Goal: Task Accomplishment & Management: Manage account settings

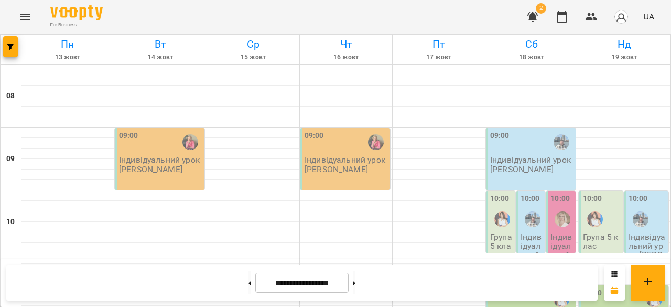
scroll to position [552, 0]
click at [356, 277] on button at bounding box center [354, 282] width 3 height 23
click at [249, 283] on icon at bounding box center [250, 283] width 3 height 4
type input "**********"
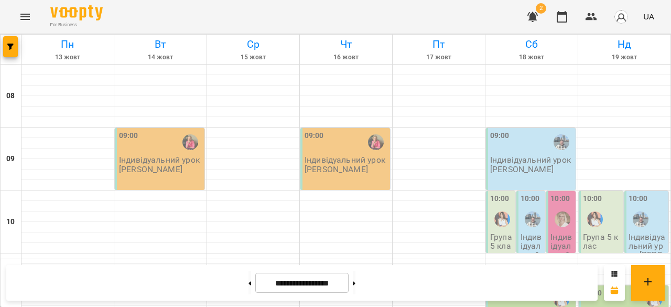
scroll to position [0, 0]
click at [590, 10] on button "button" at bounding box center [591, 16] width 25 height 25
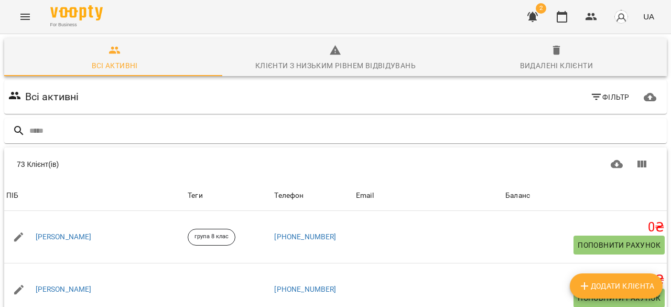
click at [631, 289] on span "Додати клієнта" at bounding box center [616, 285] width 76 height 13
select select "**"
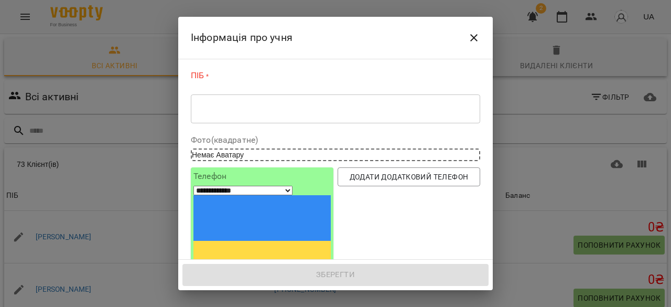
click at [232, 112] on textarea at bounding box center [335, 109] width 275 height 10
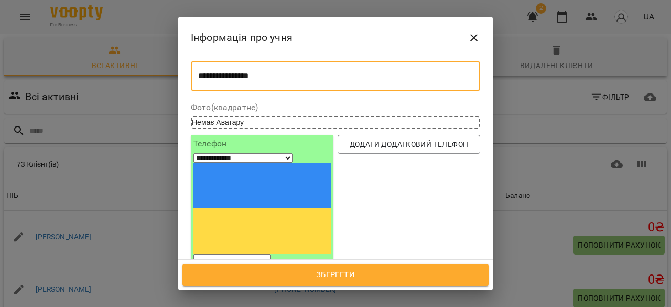
type textarea "**********"
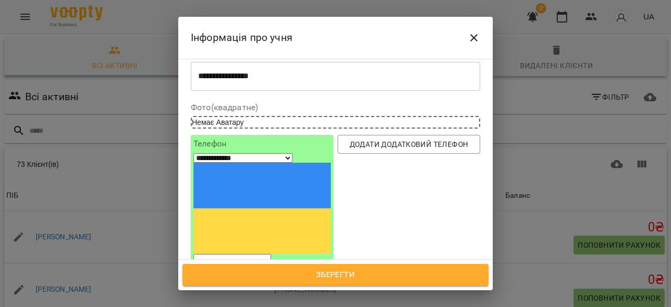
click at [244, 254] on input "tel" at bounding box center [232, 261] width 78 height 14
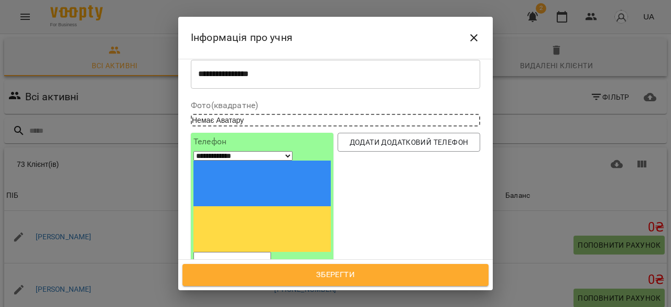
paste input "**********"
select select "**"
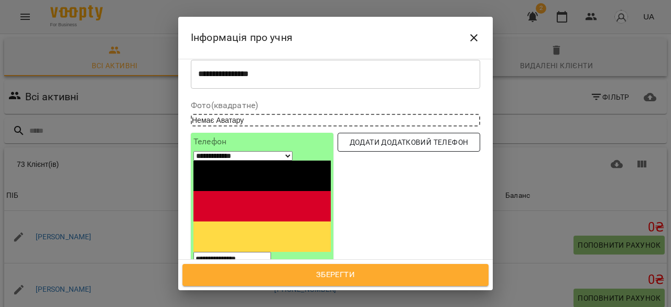
type input "**********"
click at [386, 144] on span "Додати додатковий телефон" at bounding box center [409, 142] width 126 height 13
select select "**"
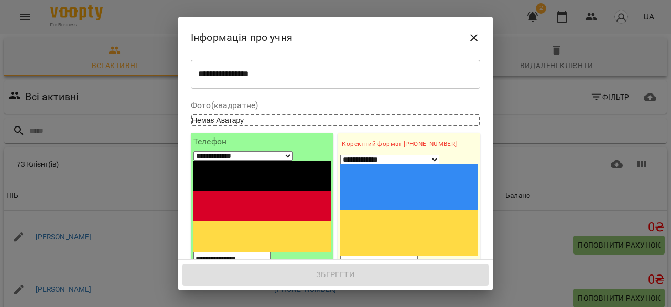
click at [373, 255] on input "tel" at bounding box center [379, 262] width 78 height 14
paste input "**********"
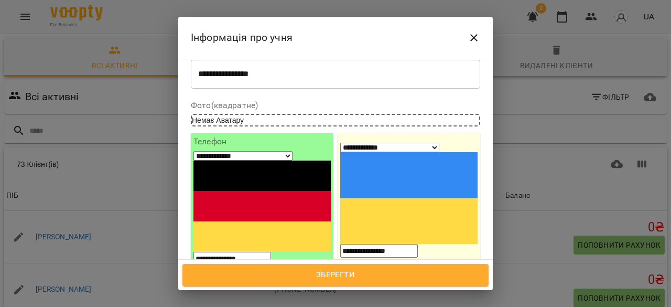
type input "**********"
click at [383, 283] on input "1. Ім'я" at bounding box center [408, 291] width 137 height 17
type input "*"
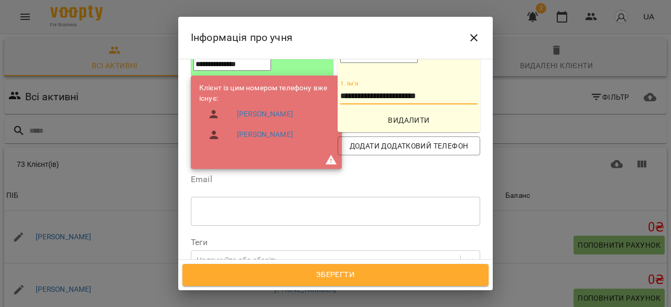
scroll to position [241, 0]
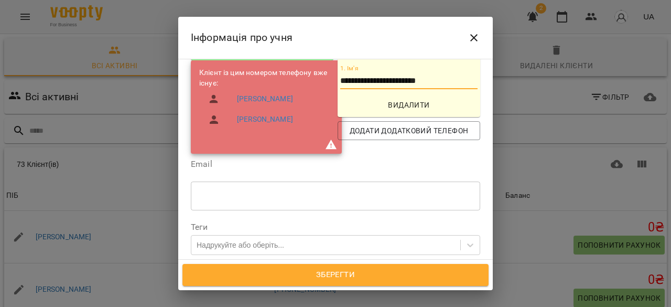
type input "**********"
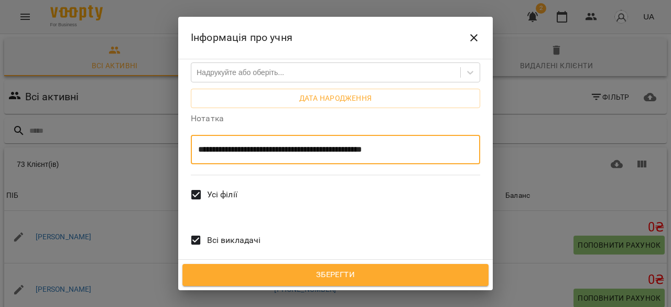
scroll to position [421, 0]
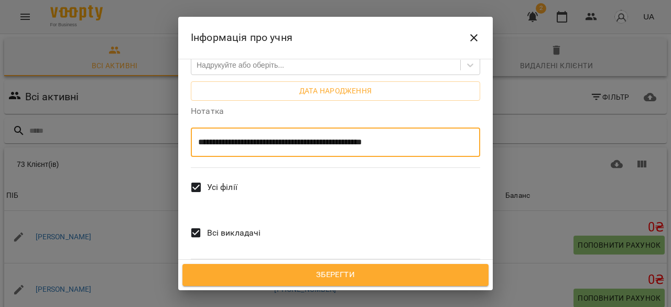
type textarea "**********"
click at [221, 227] on span "Всі викладачі" at bounding box center [234, 233] width 54 height 13
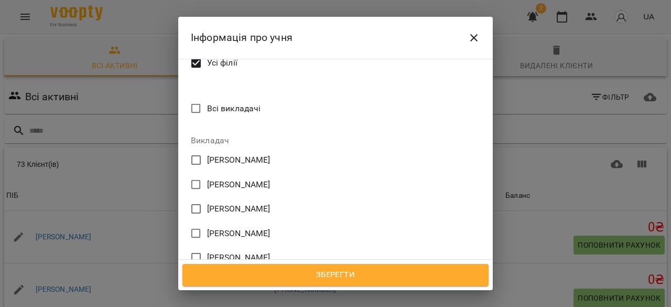
scroll to position [548, 0]
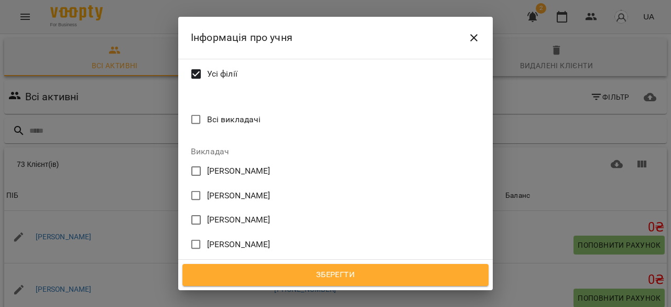
click at [230, 262] on span "[PERSON_NAME]" at bounding box center [238, 268] width 63 height 13
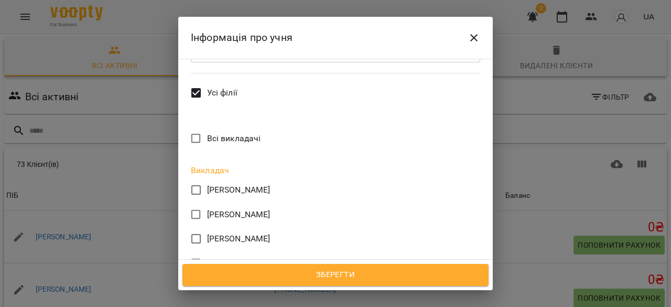
scroll to position [514, 0]
click at [327, 278] on span "Зберегти" at bounding box center [335, 275] width 283 height 14
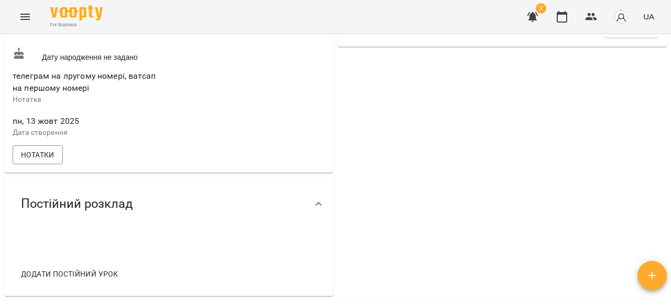
scroll to position [503, 0]
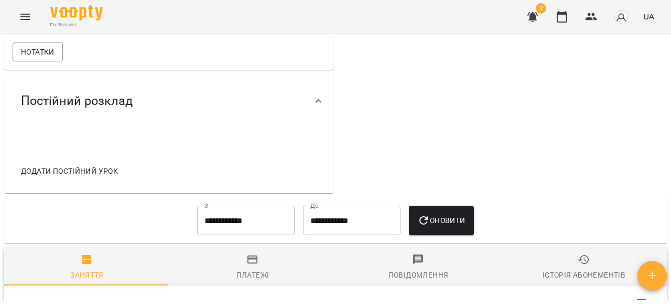
click at [61, 180] on button "Додати постійний урок" at bounding box center [69, 171] width 105 height 19
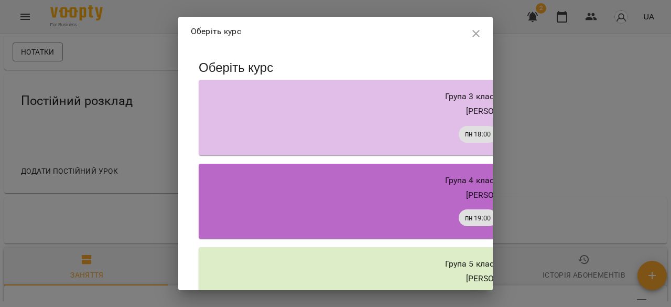
click at [476, 34] on icon "button" at bounding box center [475, 33] width 7 height 7
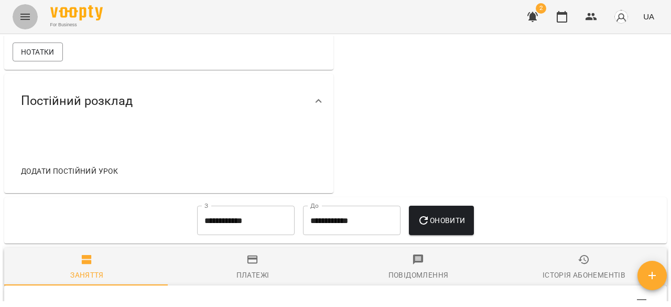
click at [21, 14] on icon "Menu" at bounding box center [24, 17] width 9 height 6
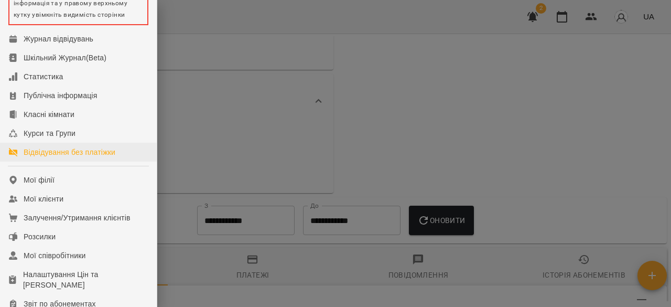
scroll to position [87, 0]
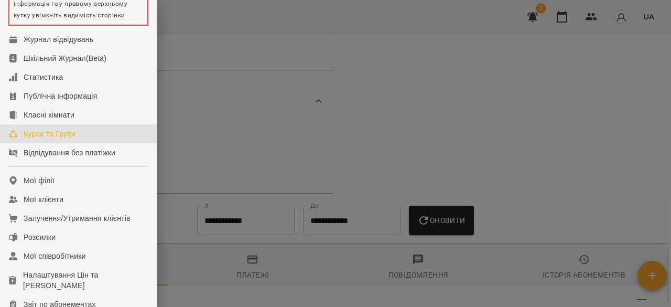
click at [76, 142] on link "Курси та Групи" at bounding box center [78, 133] width 157 height 19
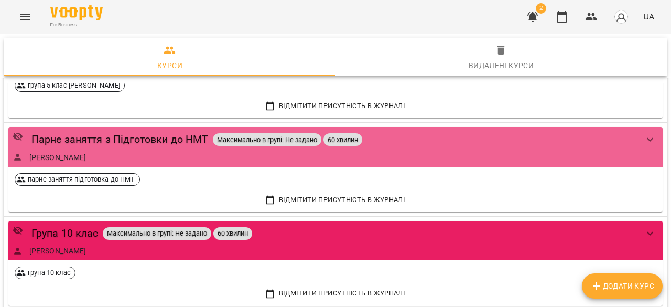
scroll to position [1546, 0]
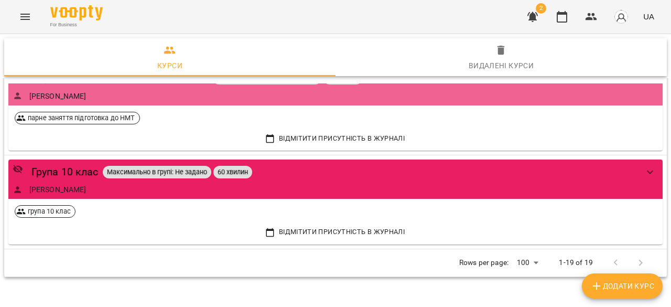
click at [614, 287] on span "Додати Курс" at bounding box center [622, 285] width 64 height 13
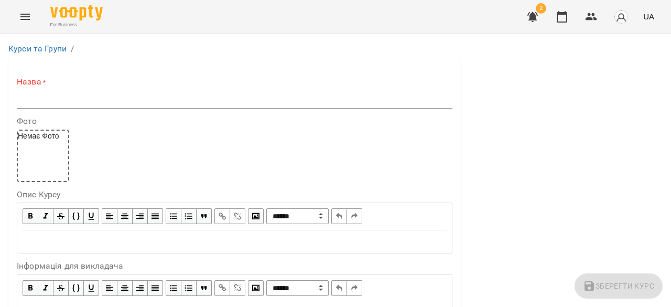
click at [108, 94] on input "text" at bounding box center [235, 100] width 436 height 17
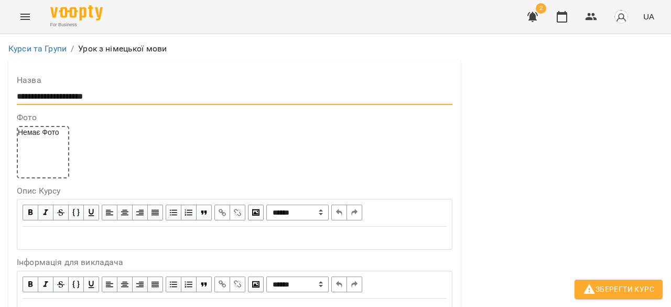
scroll to position [267, 0]
type input "**********"
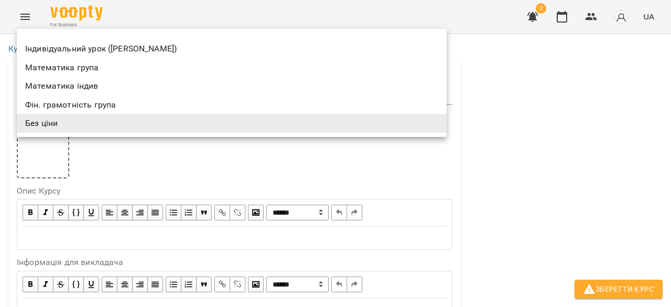
click at [94, 174] on div at bounding box center [335, 153] width 671 height 307
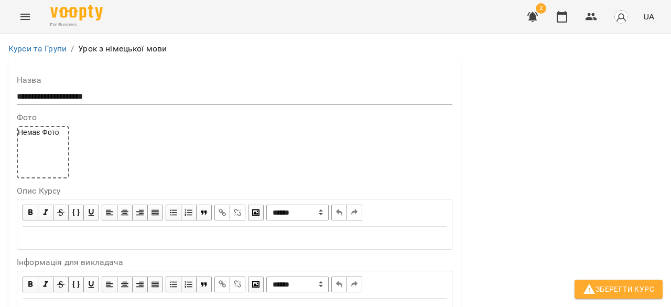
click at [23, 19] on icon "Menu" at bounding box center [24, 17] width 9 height 6
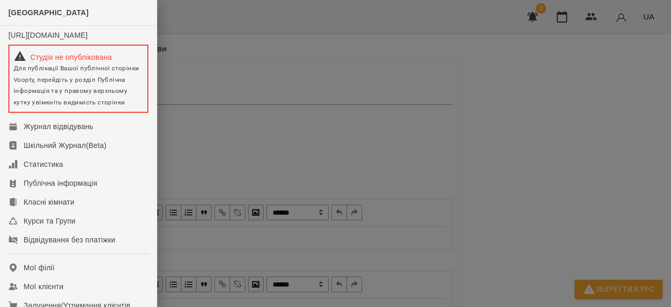
click at [311, 121] on div at bounding box center [335, 153] width 671 height 307
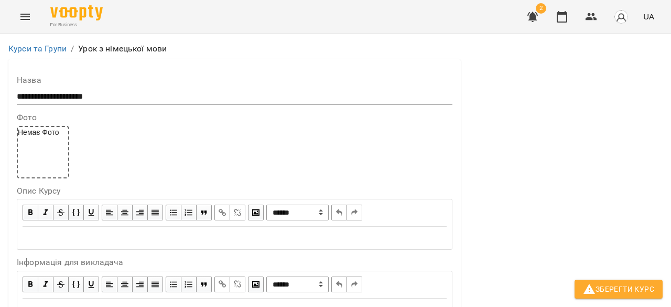
scroll to position [337, 0]
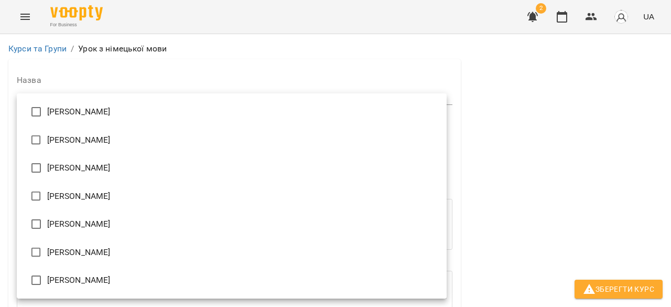
click at [106, 229] on li "[PERSON_NAME]" at bounding box center [232, 224] width 430 height 28
type input "**********"
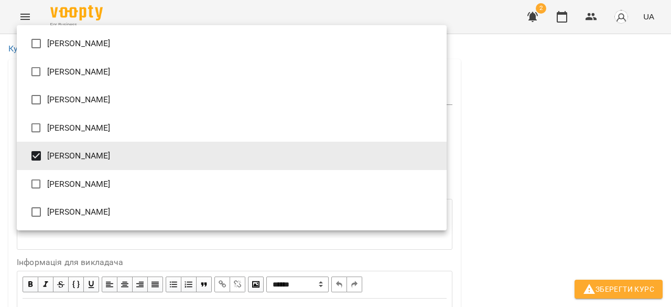
click at [152, 251] on div at bounding box center [335, 153] width 671 height 307
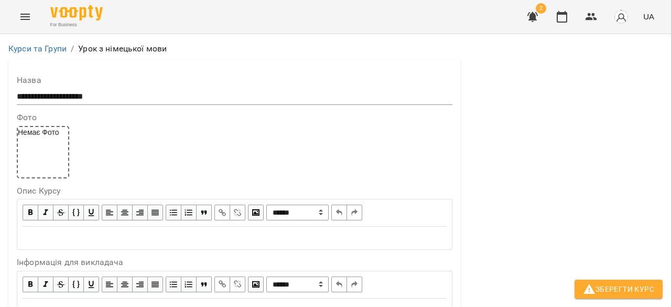
scroll to position [901, 0]
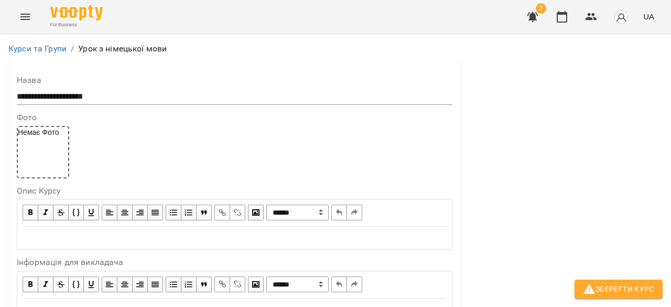
type input "**"
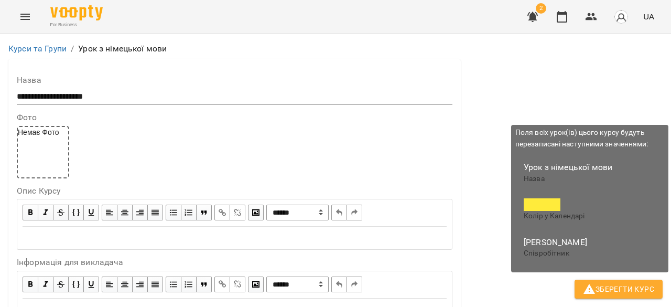
click at [630, 295] on span "Зберегти Курс" at bounding box center [618, 289] width 71 height 13
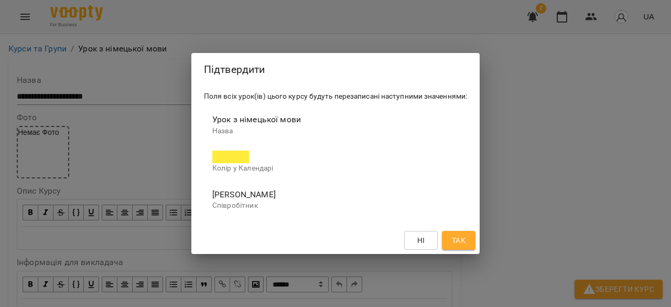
click at [468, 240] on button "Так" at bounding box center [459, 240] width 34 height 19
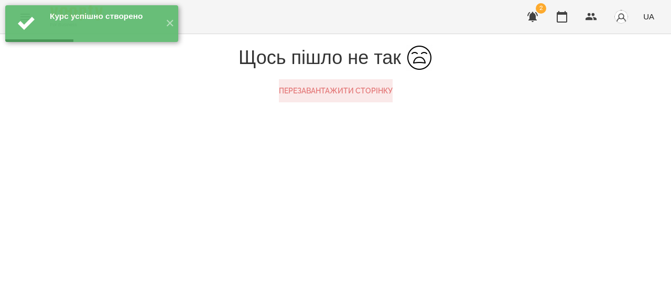
click at [349, 102] on button "Перезавантажити сторінку" at bounding box center [336, 90] width 114 height 23
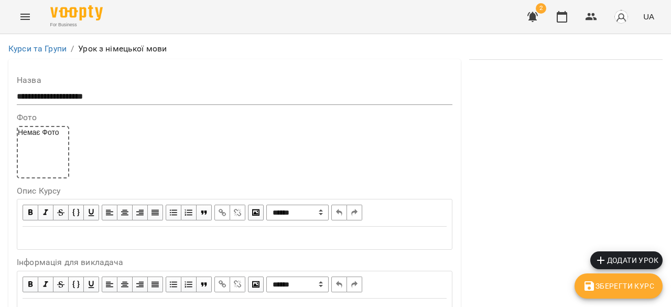
scroll to position [980, 0]
click at [636, 285] on span "Зберегти Курс" at bounding box center [618, 285] width 71 height 13
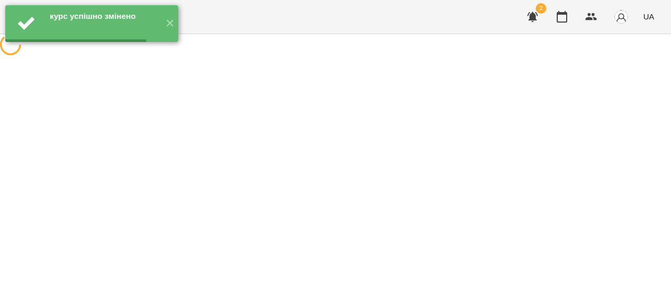
scroll to position [0, 0]
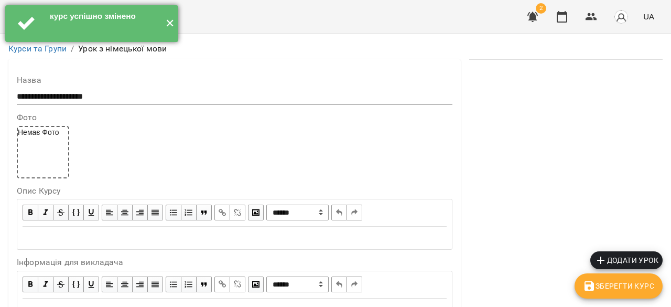
click at [170, 26] on button "✕" at bounding box center [169, 23] width 17 height 37
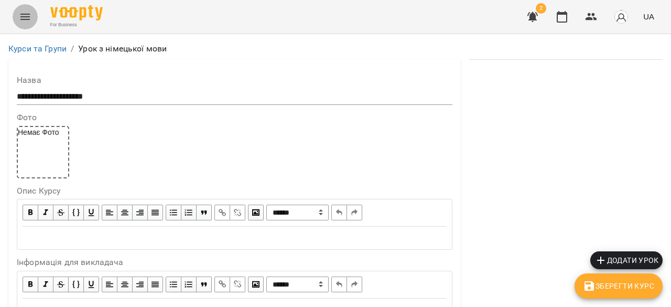
click at [32, 14] on button "Menu" at bounding box center [25, 16] width 25 height 25
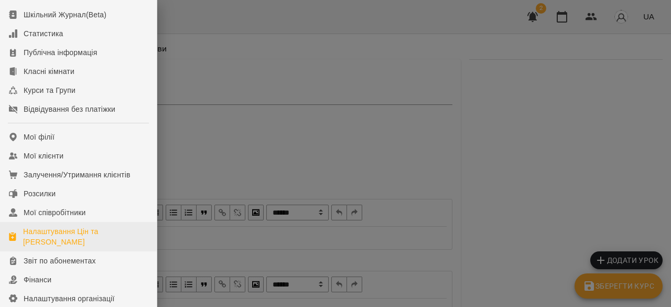
scroll to position [138, 0]
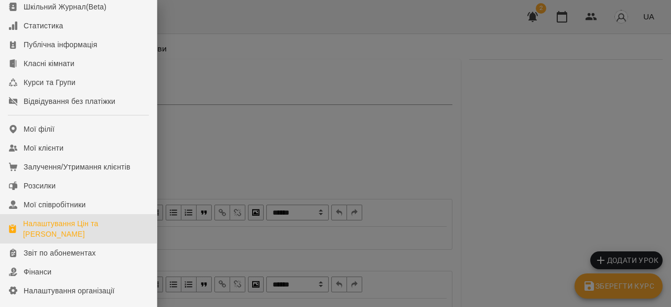
click at [62, 238] on div "Налаштування Цін та Абонементів" at bounding box center [85, 228] width 125 height 21
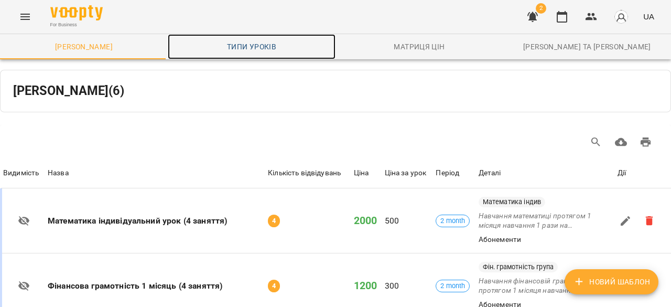
click at [257, 40] on span "Типи уроків" at bounding box center [251, 46] width 155 height 13
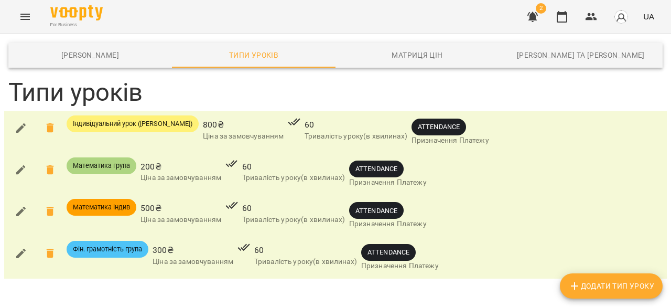
click at [606, 287] on span "Додати Тип Уроку" at bounding box center [611, 285] width 86 height 13
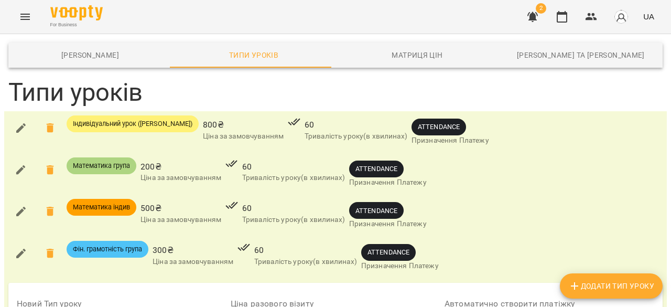
scroll to position [179, 0]
type input "**********"
type input "***"
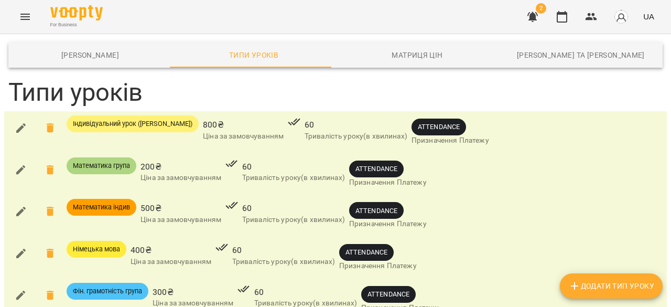
scroll to position [25, 0]
click at [26, 23] on icon "Menu" at bounding box center [25, 16] width 13 height 13
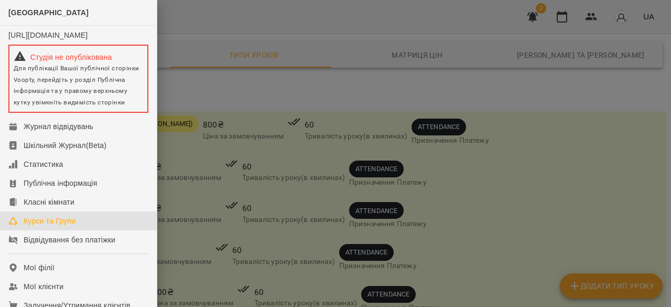
click at [61, 226] on div "Курси та Групи" at bounding box center [50, 221] width 52 height 10
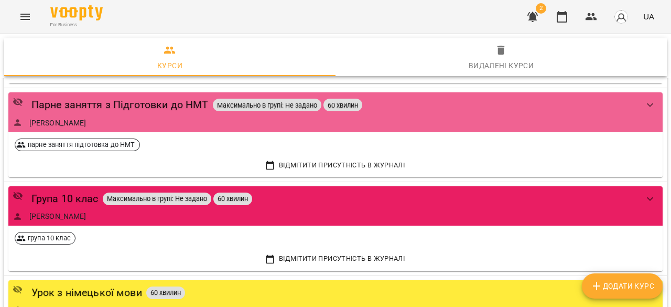
scroll to position [1614, 0]
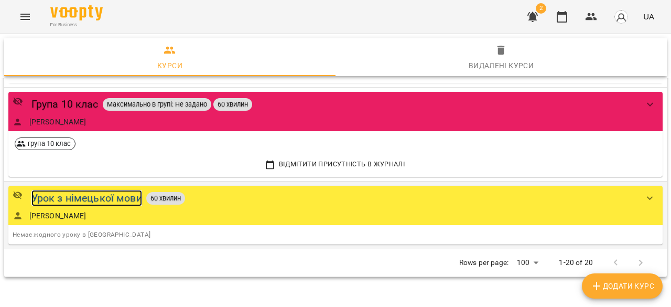
click at [110, 198] on div "Урок з німецької мови" at bounding box center [86, 198] width 111 height 16
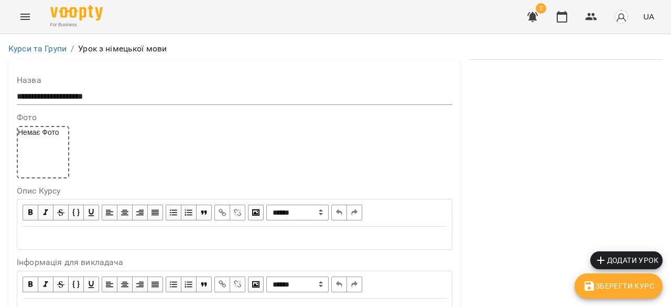
scroll to position [266, 0]
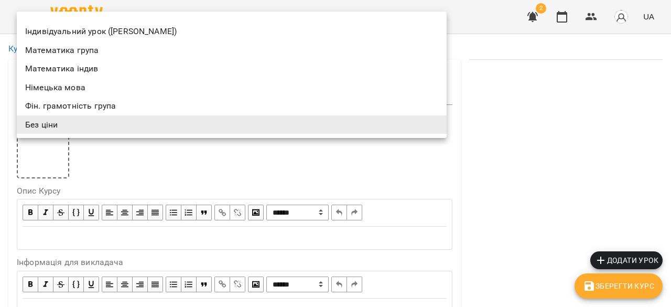
click at [65, 81] on li "Німецька мова" at bounding box center [232, 87] width 430 height 19
type input "**********"
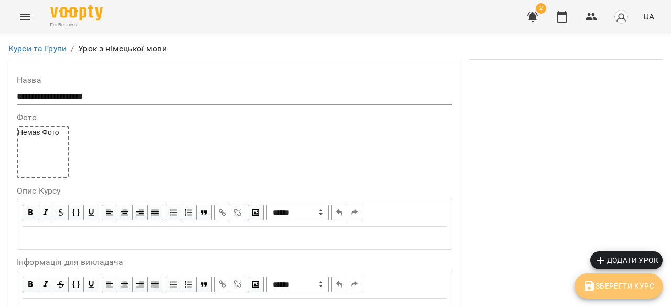
click at [611, 290] on span "Зберегти Курс" at bounding box center [618, 285] width 71 height 13
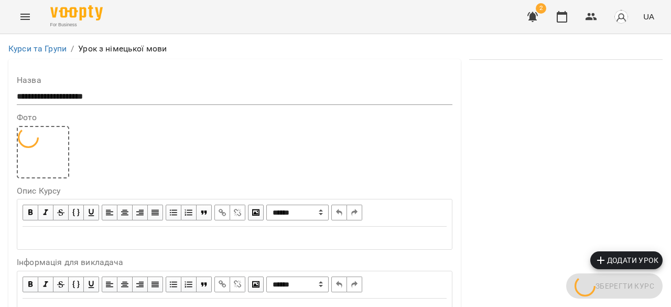
scroll to position [0, 0]
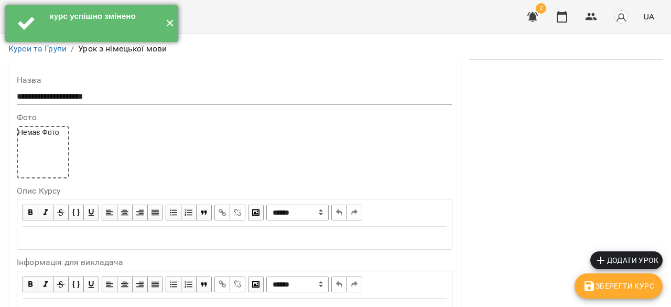
click at [167, 23] on button "✕" at bounding box center [169, 23] width 17 height 37
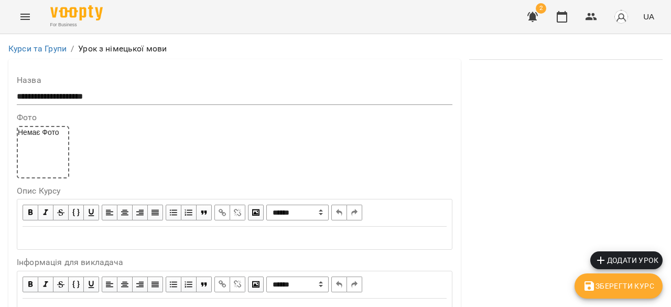
click at [31, 18] on button "Menu" at bounding box center [25, 16] width 25 height 25
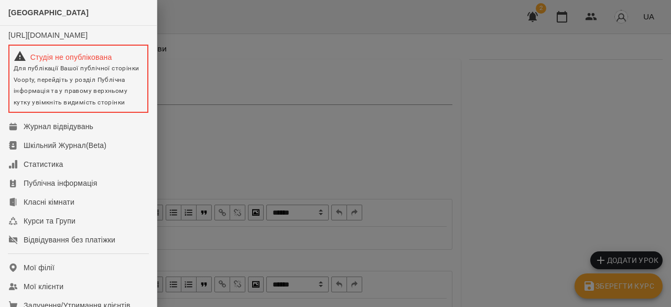
drag, startPoint x: 232, startPoint y: 106, endPoint x: 122, endPoint y: 77, distance: 113.5
click at [232, 106] on div at bounding box center [335, 153] width 671 height 307
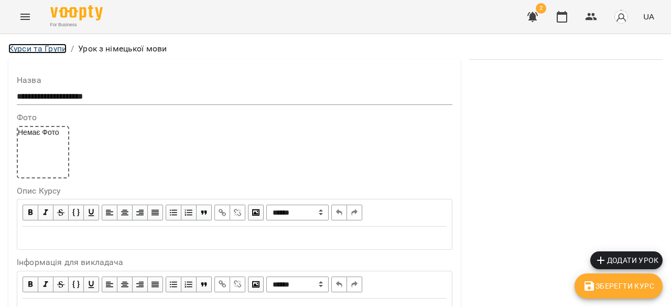
click at [53, 49] on link "Курси та Групи" at bounding box center [37, 49] width 58 height 10
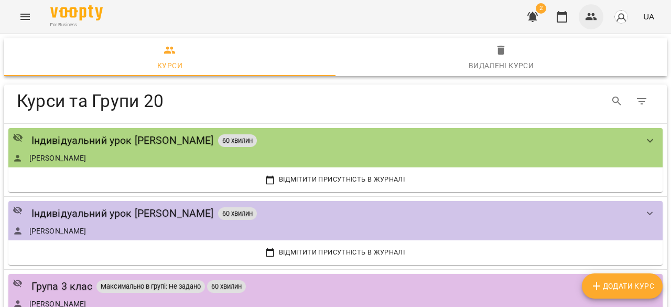
click at [595, 19] on icon "button" at bounding box center [592, 16] width 12 height 7
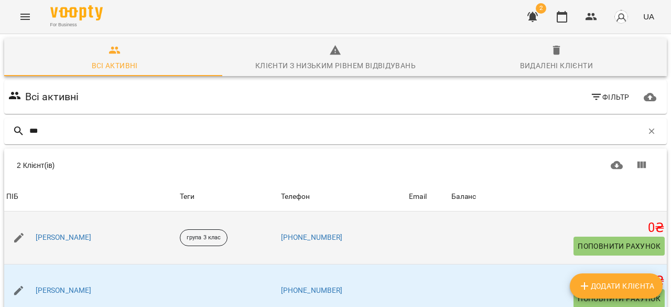
scroll to position [46, 0]
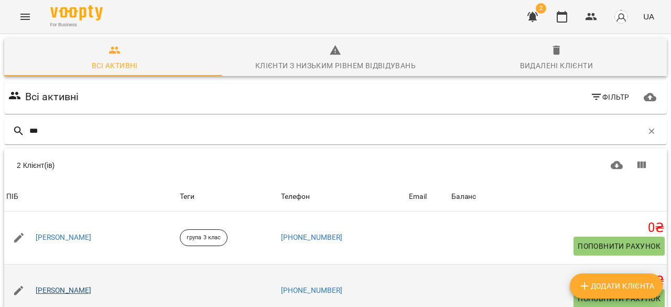
type input "***"
click at [65, 285] on link "[PERSON_NAME]" at bounding box center [64, 290] width 56 height 10
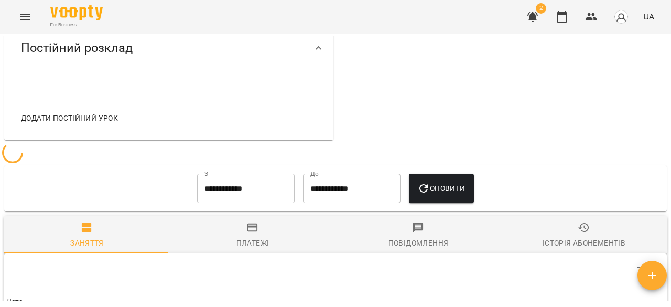
scroll to position [558, 0]
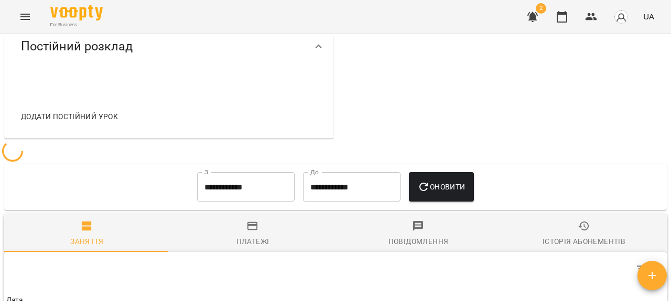
click at [73, 123] on span "Додати постійний урок" at bounding box center [69, 116] width 97 height 13
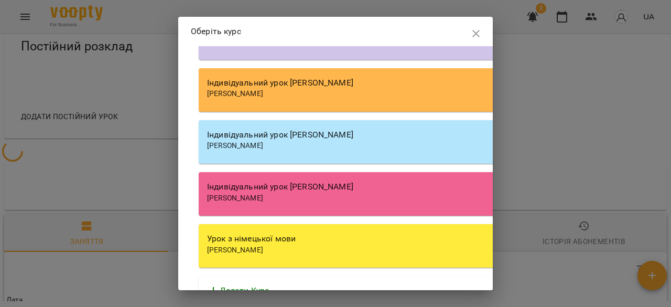
scroll to position [1300, 0]
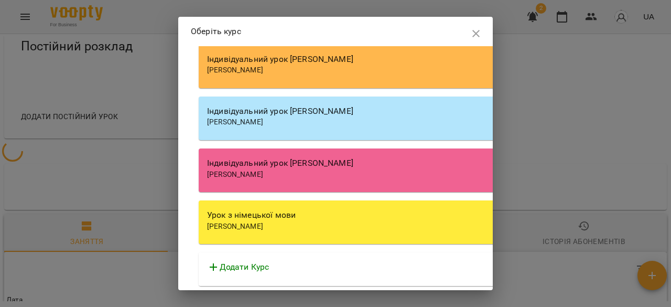
click at [263, 223] on span "[PERSON_NAME]" at bounding box center [235, 226] width 56 height 8
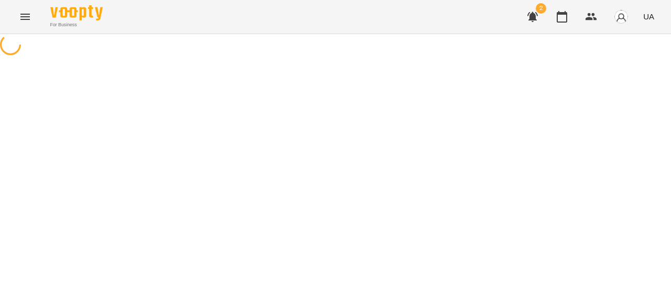
select select "**********"
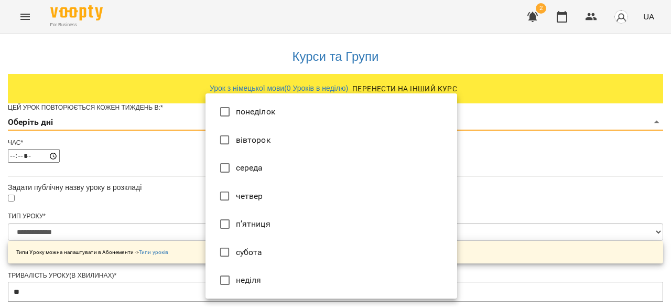
click at [262, 140] on li "вівторок" at bounding box center [332, 140] width 252 height 28
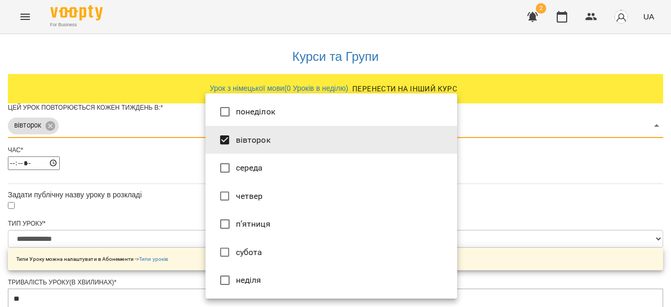
click at [250, 249] on li "субота" at bounding box center [332, 252] width 252 height 28
type input "***"
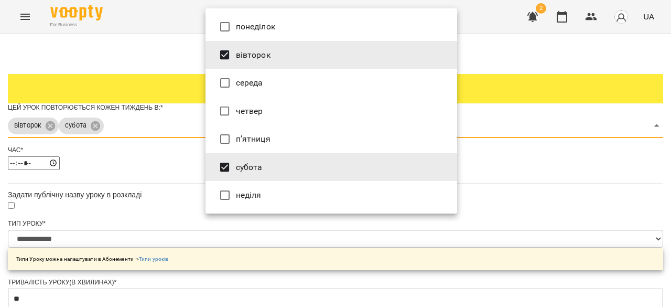
click at [547, 202] on div at bounding box center [335, 153] width 671 height 307
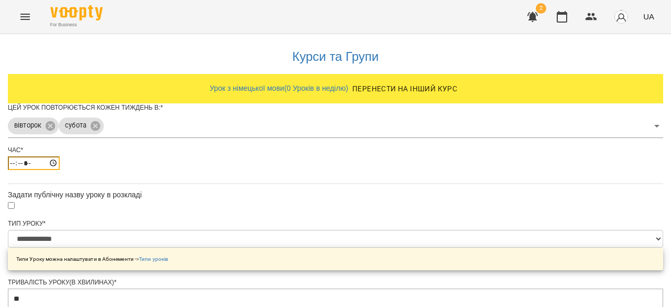
click at [60, 170] on input "*****" at bounding box center [34, 163] width 52 height 14
type input "*****"
click at [279, 184] on div "Цей урок повторюється кожен тиждень в: * вівторок субота *** Час * *****" at bounding box center [335, 143] width 655 height 80
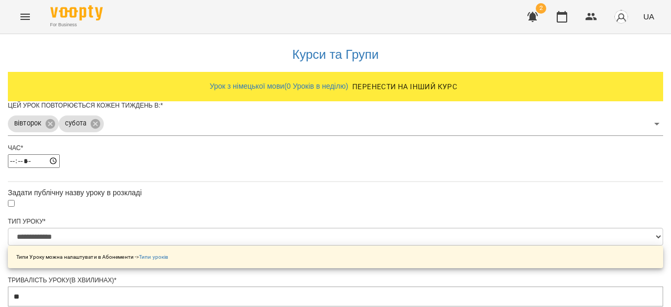
scroll to position [449, 0]
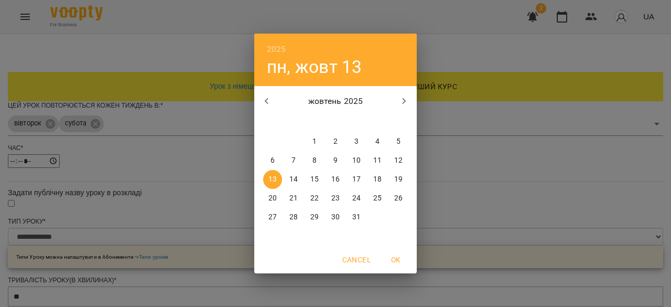
click at [272, 105] on icon "button" at bounding box center [267, 101] width 13 height 13
click at [355, 143] on p "5" at bounding box center [356, 141] width 4 height 10
type input "**********"
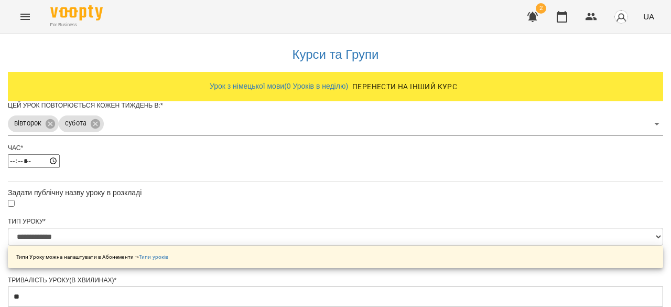
scroll to position [515, 0]
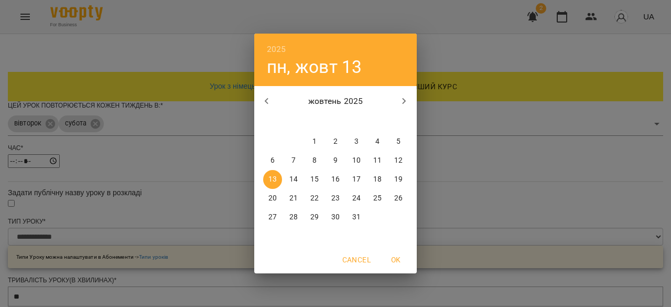
click at [406, 102] on icon "button" at bounding box center [404, 101] width 13 height 13
click at [405, 102] on icon "button" at bounding box center [405, 101] width 4 height 6
click at [404, 103] on icon "button" at bounding box center [405, 101] width 4 height 6
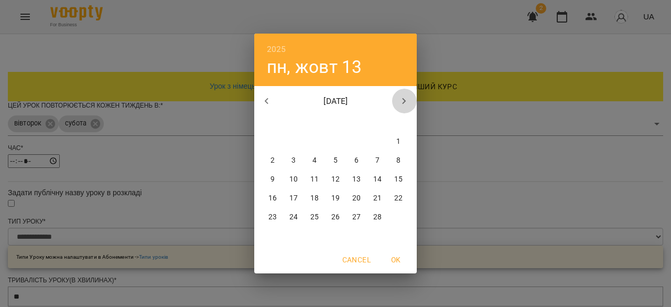
click at [404, 103] on icon "button" at bounding box center [405, 101] width 4 height 6
click at [401, 105] on icon "button" at bounding box center [404, 101] width 13 height 13
click at [276, 143] on span "1" at bounding box center [272, 141] width 19 height 10
type input "**********"
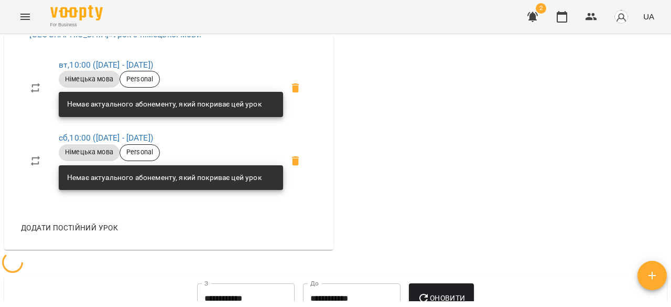
scroll to position [627, 0]
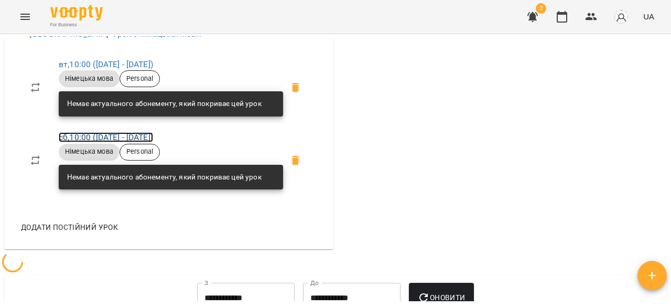
click at [96, 142] on link "сб , 10:00 (05 вер - 01 черв)" at bounding box center [106, 137] width 94 height 10
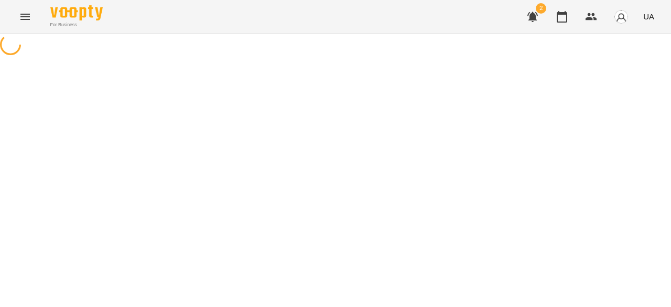
select select "*"
select select "**********"
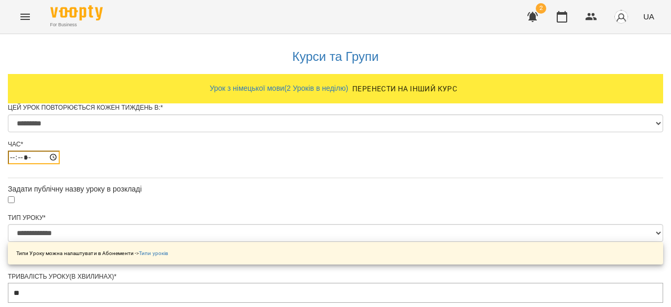
click at [60, 164] on input "*****" at bounding box center [34, 157] width 52 height 14
type input "*****"
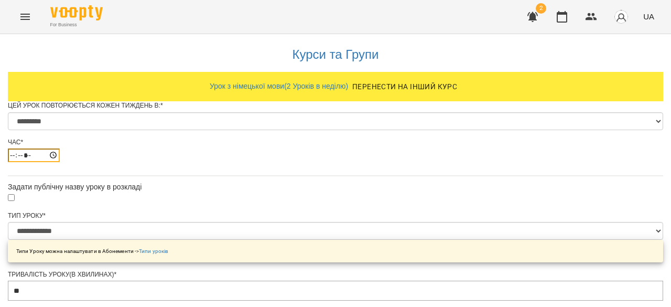
scroll to position [580, 0]
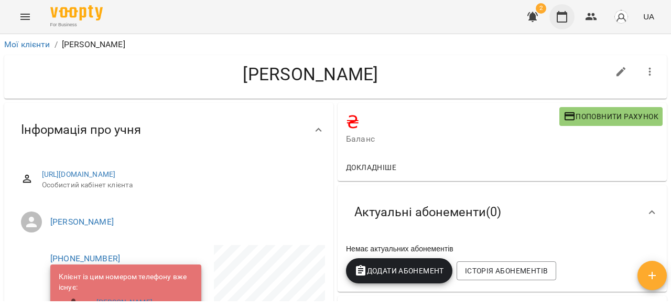
click at [565, 14] on icon "button" at bounding box center [562, 17] width 10 height 12
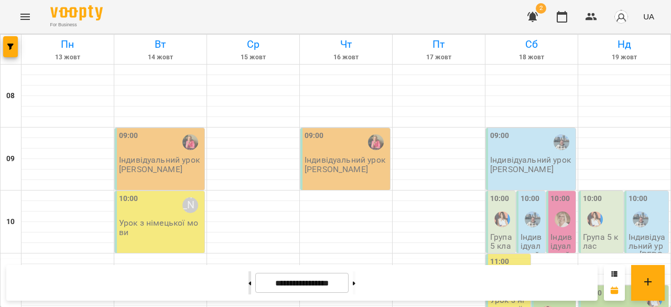
click at [249, 284] on button at bounding box center [250, 282] width 3 height 23
type input "**********"
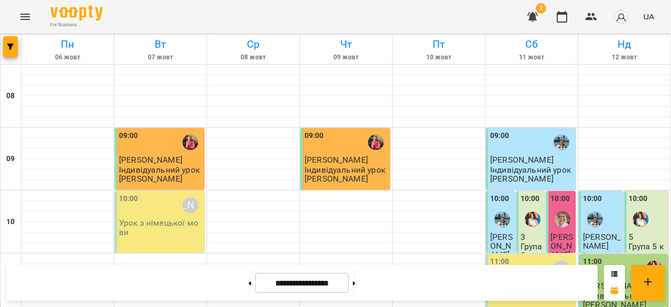
scroll to position [122, 0]
click at [516, 281] on p "Урок з німецької мови" at bounding box center [531, 290] width 83 height 18
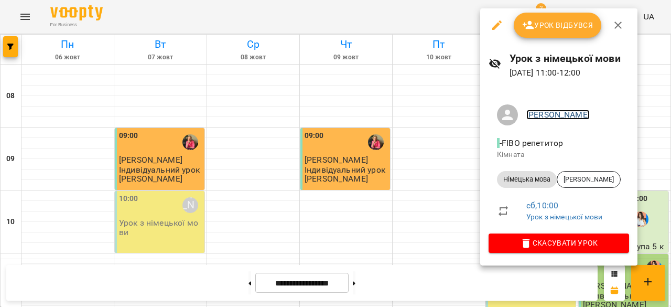
click at [541, 115] on link "[PERSON_NAME]" at bounding box center [557, 115] width 63 height 10
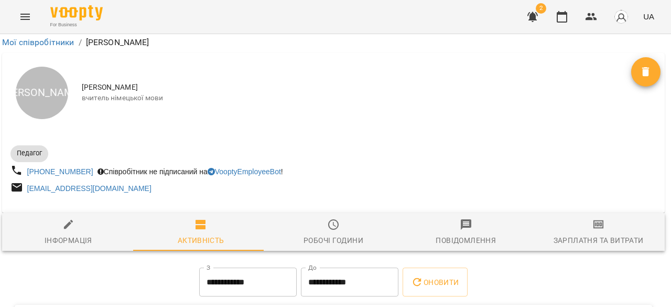
click at [640, 218] on span "Зарплатня та Витрати" at bounding box center [599, 232] width 120 height 28
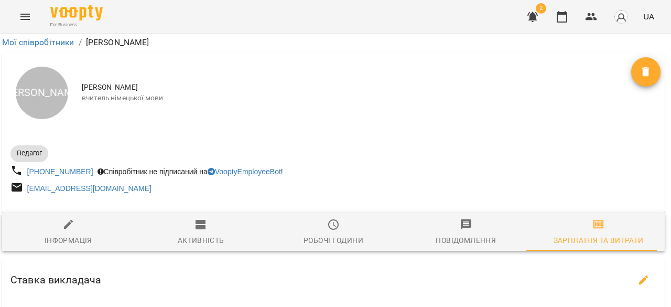
scroll to position [205, 2]
click at [640, 274] on icon "button" at bounding box center [644, 280] width 13 height 13
select select "*******"
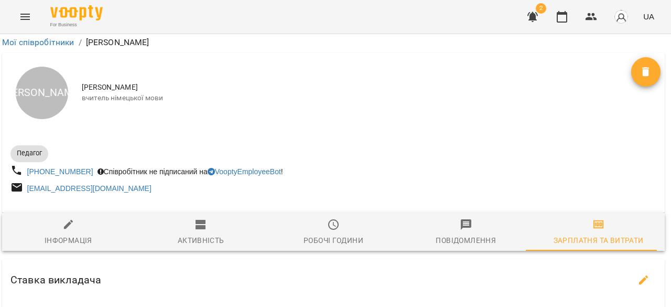
select select "*******"
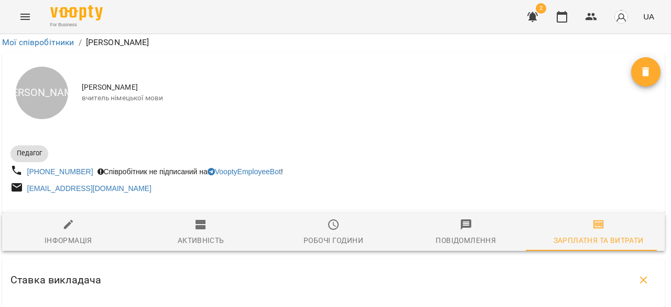
type input "*"
type input "***"
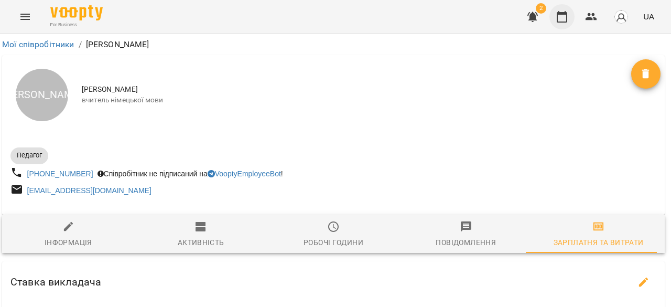
click at [563, 20] on icon "button" at bounding box center [562, 16] width 13 height 13
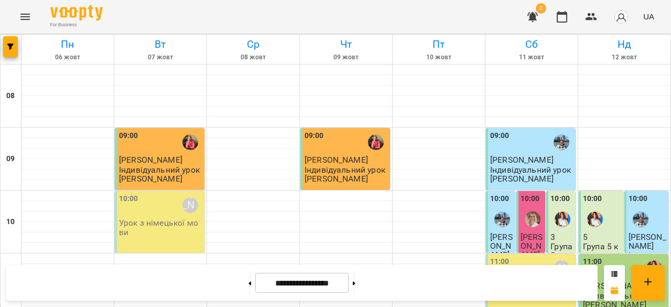
scroll to position [151, 0]
click at [524, 256] on div "11:00 Кияк Оксана Василівна" at bounding box center [531, 268] width 83 height 24
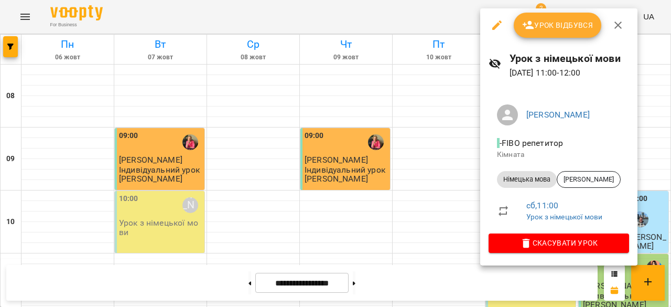
click at [365, 190] on div at bounding box center [335, 153] width 671 height 307
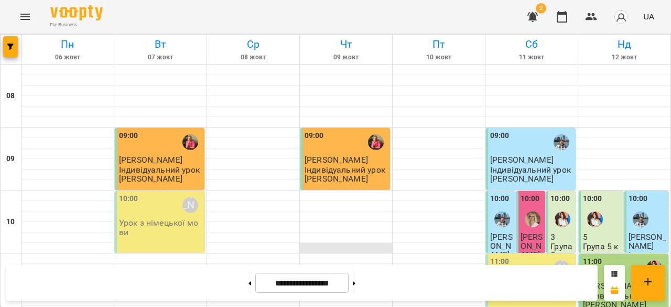
scroll to position [79, 0]
click at [157, 218] on p "Урок з німецької мови" at bounding box center [160, 227] width 83 height 18
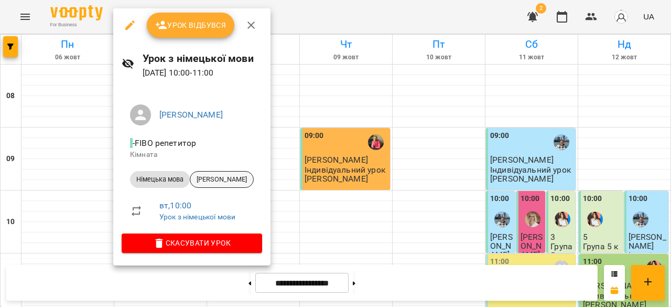
click at [250, 183] on span "[PERSON_NAME]" at bounding box center [221, 179] width 63 height 9
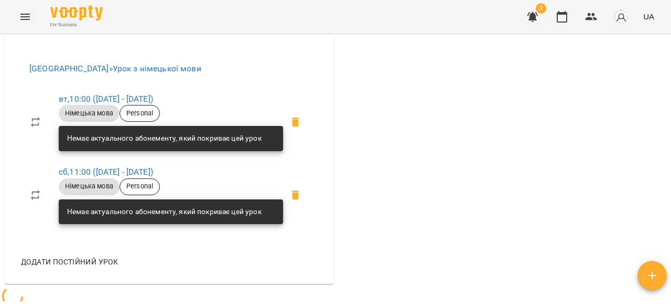
scroll to position [593, 0]
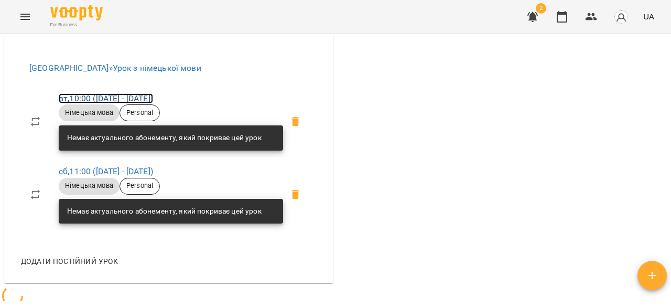
click at [107, 103] on link "вт , 10:00 (05 вер - 01 черв)" at bounding box center [106, 98] width 94 height 10
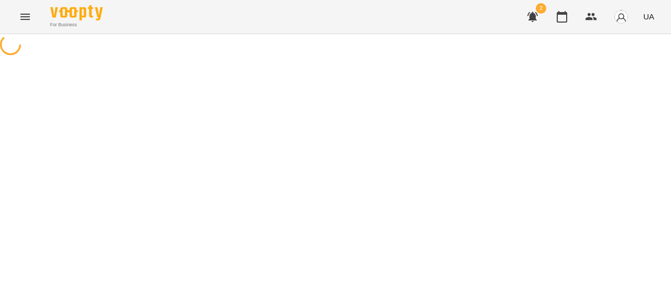
select select "*"
select select "**********"
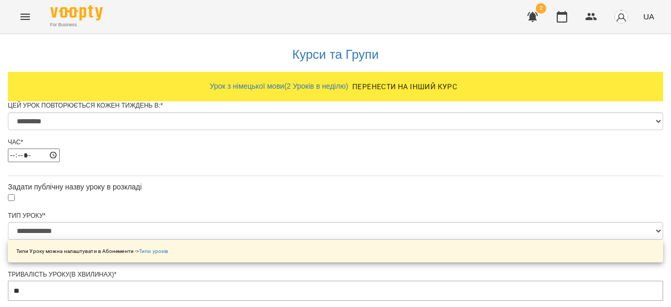
scroll to position [580, 0]
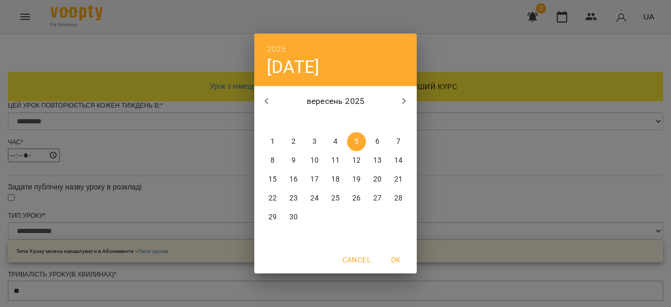
click at [352, 160] on span "12" at bounding box center [356, 160] width 19 height 10
type input "**********"
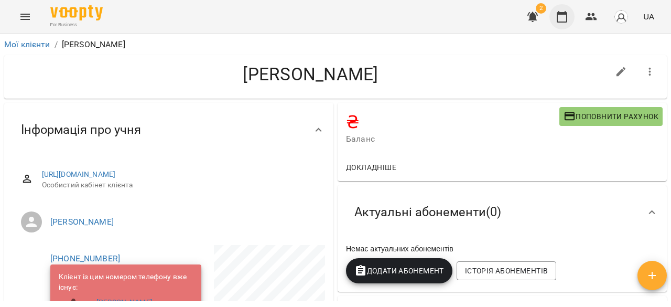
click at [560, 19] on icon "button" at bounding box center [562, 16] width 13 height 13
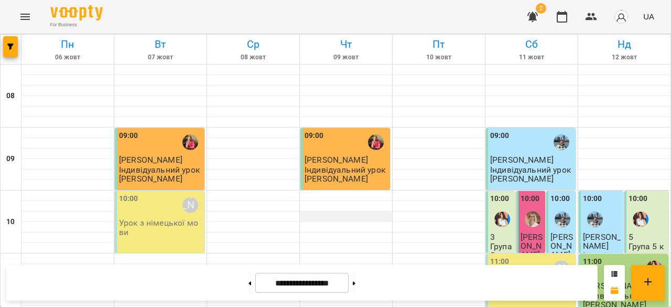
scroll to position [20, 0]
click at [163, 193] on div "10:00 Кияк Оксана Василівна" at bounding box center [160, 205] width 83 height 24
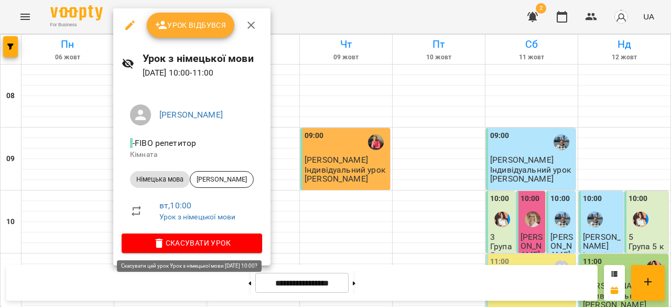
click at [228, 240] on span "Скасувати Урок" at bounding box center [192, 242] width 124 height 13
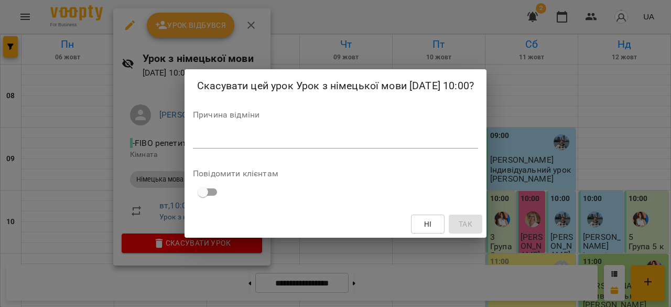
click at [245, 148] on div "*" at bounding box center [335, 140] width 285 height 17
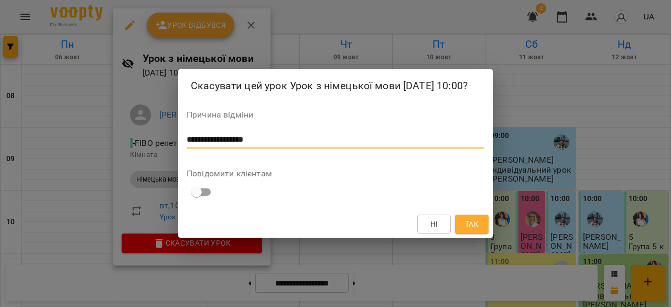
type textarea "**********"
drag, startPoint x: 272, startPoint y: 149, endPoint x: 2, endPoint y: 149, distance: 270.1
click at [0, 147] on div "**********" at bounding box center [335, 153] width 671 height 307
click at [595, 120] on div "Скасувати цей урок Урок з німецької мови 07 жовт 2025 10:00? Причина відміни * …" at bounding box center [335, 153] width 671 height 307
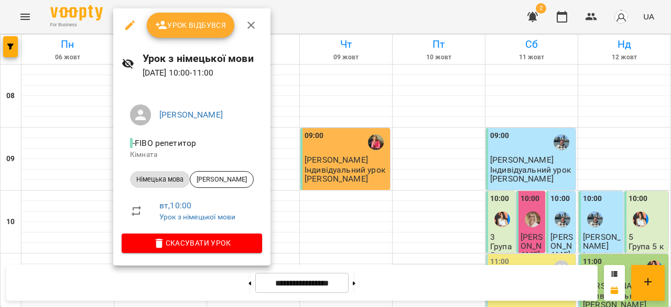
click at [466, 251] on div at bounding box center [335, 153] width 671 height 307
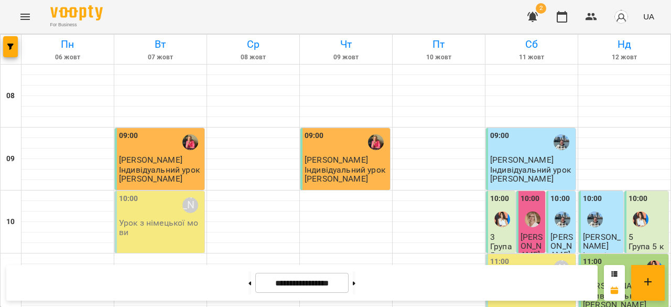
click at [586, 16] on icon "button" at bounding box center [591, 16] width 13 height 13
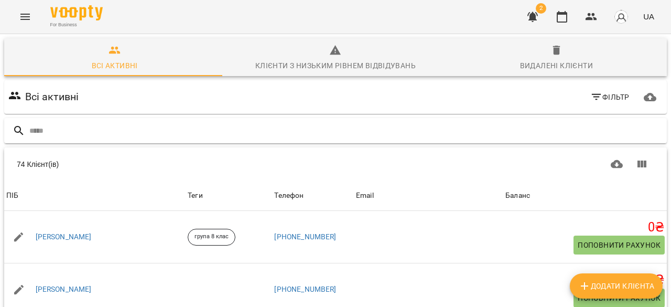
click at [63, 128] on input "text" at bounding box center [345, 130] width 633 height 17
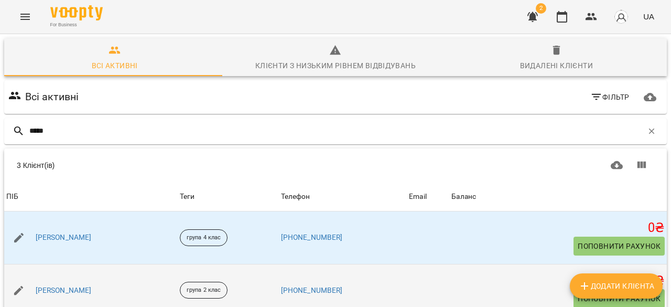
scroll to position [85, 0]
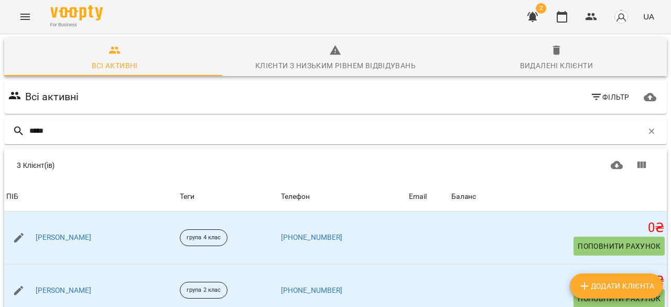
type input "*****"
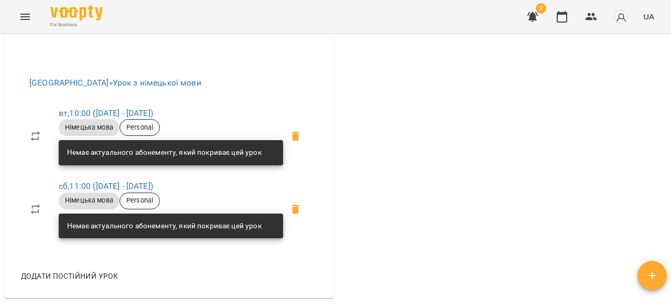
scroll to position [578, 0]
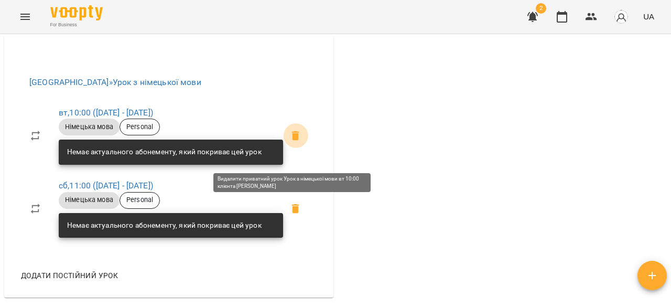
click at [290, 142] on icon at bounding box center [295, 136] width 13 height 13
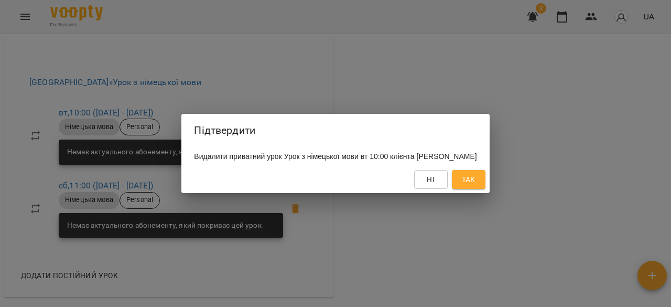
click at [468, 186] on span "Так" at bounding box center [469, 179] width 14 height 13
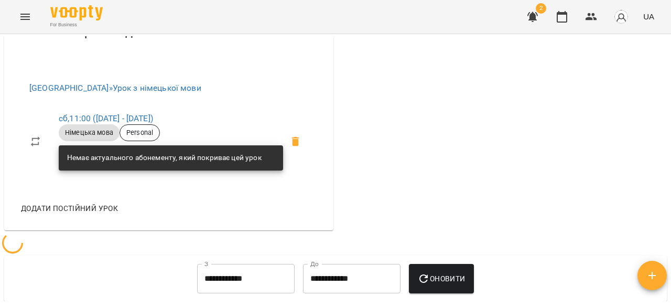
scroll to position [572, 0]
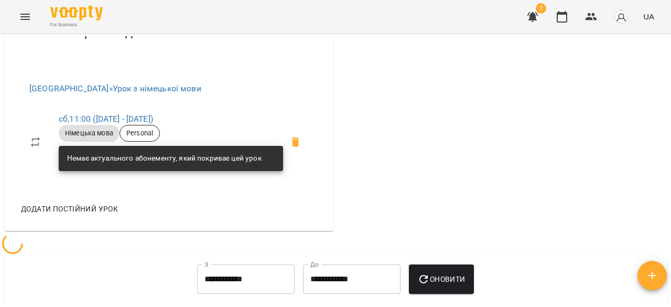
click at [66, 215] on span "Додати постійний урок" at bounding box center [69, 208] width 97 height 13
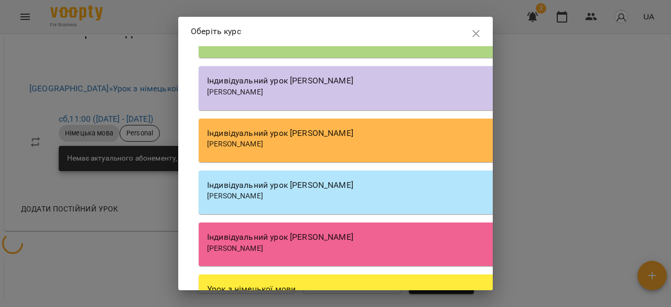
scroll to position [1300, 0]
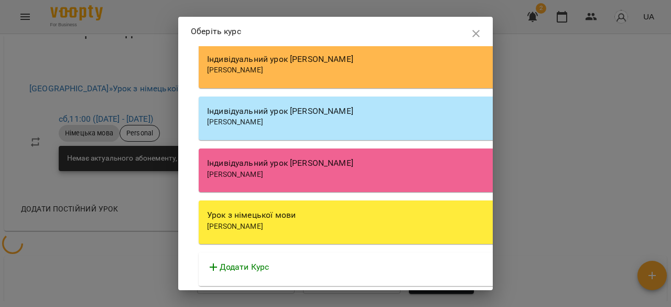
click at [302, 230] on div "Кияк Оксана Василівна" at bounding box center [497, 226] width 581 height 10
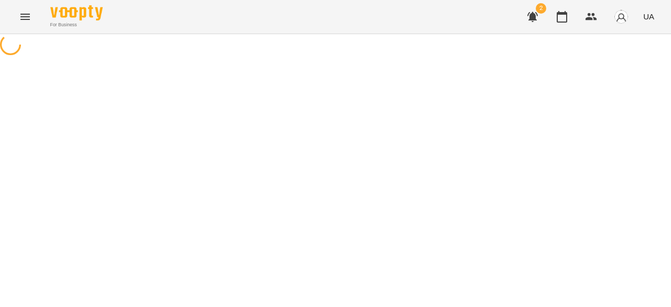
select select "**********"
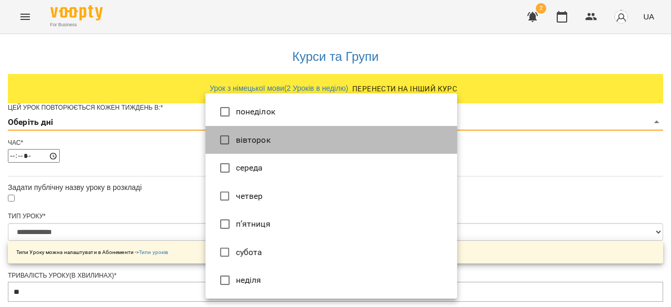
click at [258, 144] on li "вівторок" at bounding box center [332, 140] width 252 height 28
type input "*"
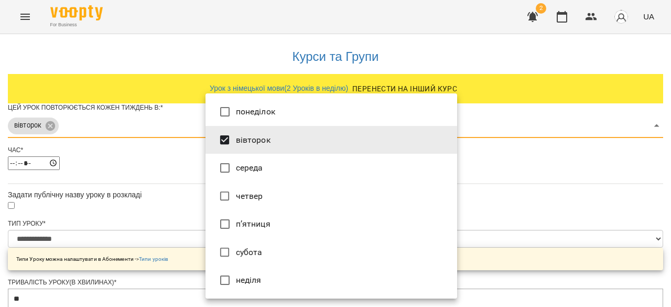
click at [535, 173] on div at bounding box center [335, 153] width 671 height 307
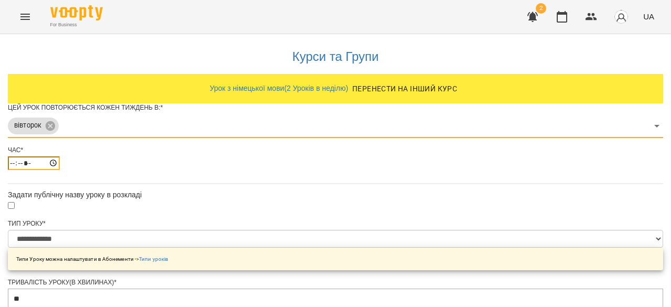
click at [60, 170] on input "*****" at bounding box center [34, 163] width 52 height 14
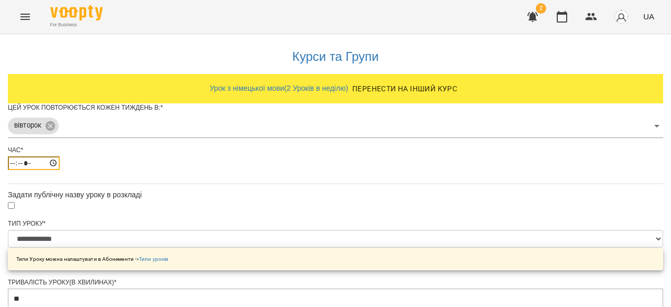
type input "*****"
click at [285, 170] on div "*****" at bounding box center [335, 163] width 655 height 14
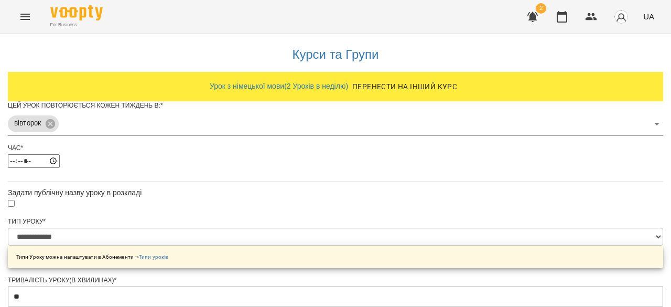
scroll to position [515, 0]
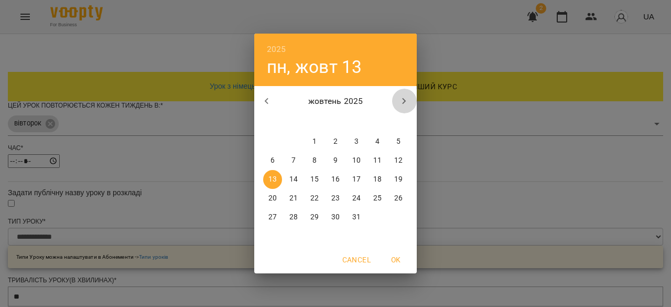
click at [410, 105] on icon "button" at bounding box center [404, 101] width 13 height 13
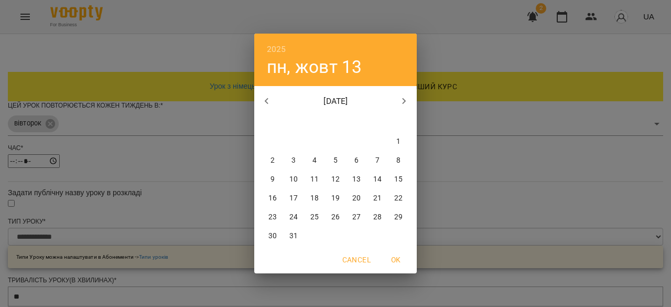
click at [410, 105] on icon "button" at bounding box center [404, 101] width 13 height 13
click at [407, 105] on icon "button" at bounding box center [404, 101] width 13 height 13
click at [263, 104] on icon "button" at bounding box center [267, 101] width 13 height 13
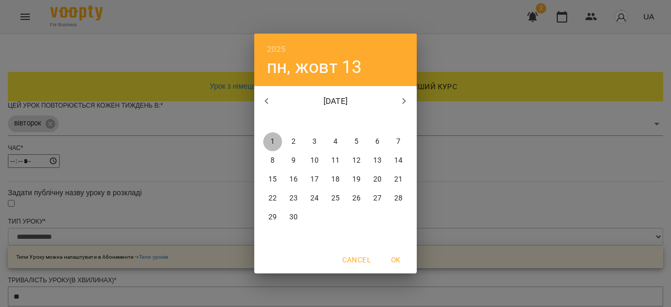
click at [276, 141] on span "1" at bounding box center [272, 141] width 19 height 10
type input "**********"
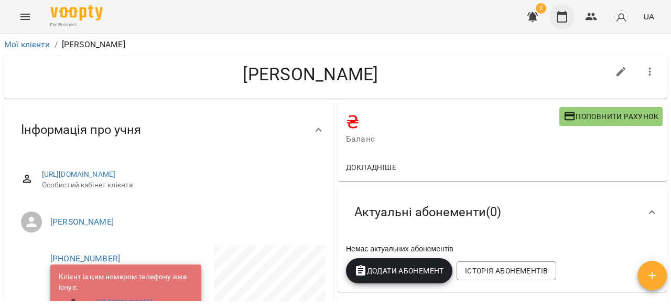
click at [565, 13] on icon "button" at bounding box center [562, 17] width 10 height 12
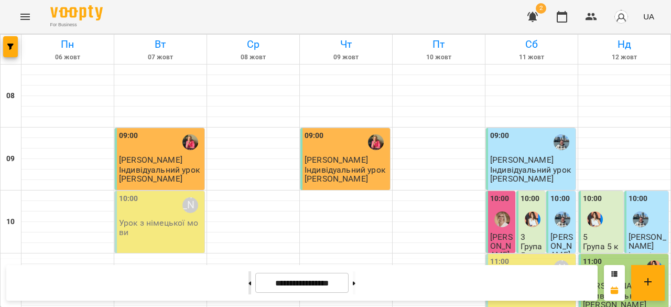
scroll to position [124, 0]
click at [249, 283] on button at bounding box center [250, 282] width 3 height 23
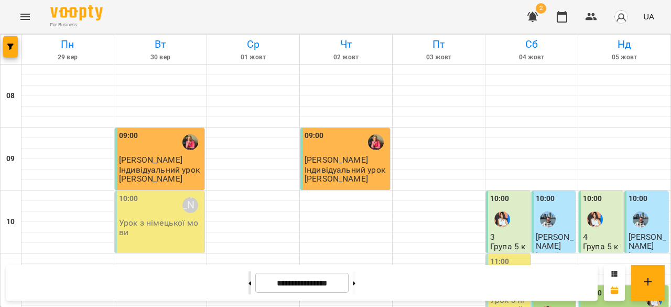
scroll to position [181, 0]
click at [249, 286] on button at bounding box center [250, 282] width 3 height 23
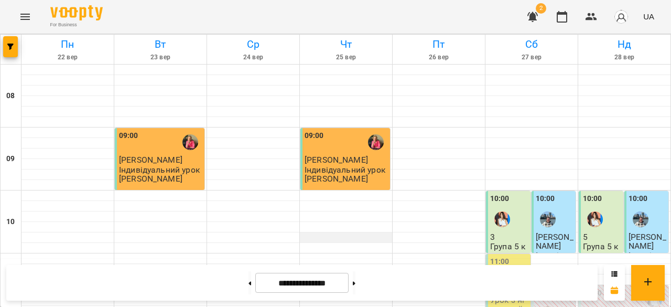
scroll to position [0, 0]
click at [356, 287] on button at bounding box center [354, 282] width 3 height 23
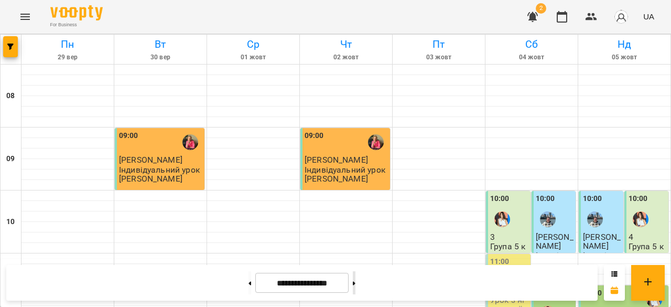
click at [356, 287] on button at bounding box center [354, 282] width 3 height 23
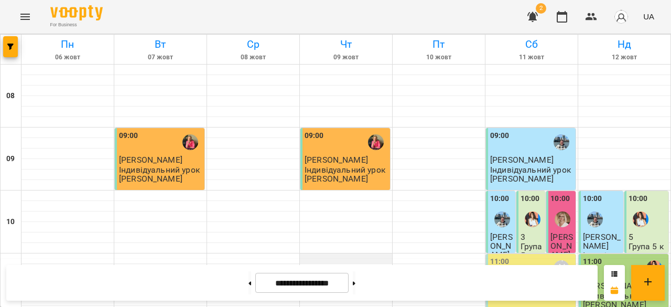
scroll to position [1, 0]
click at [356, 282] on button at bounding box center [354, 282] width 3 height 23
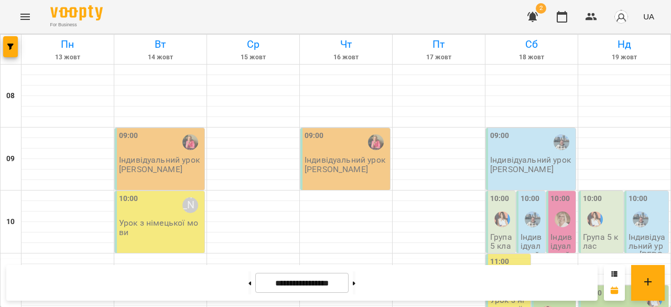
scroll to position [541, 0]
click at [249, 284] on button at bounding box center [250, 282] width 3 height 23
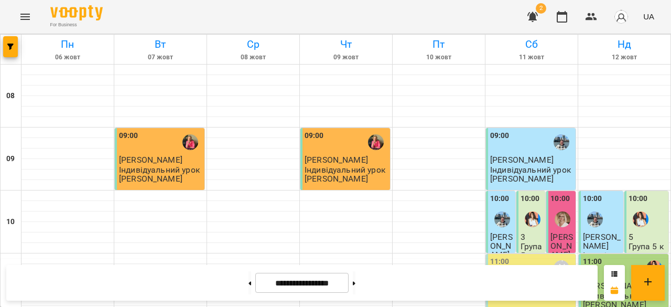
scroll to position [87, 0]
click at [249, 288] on button at bounding box center [250, 282] width 3 height 23
type input "**********"
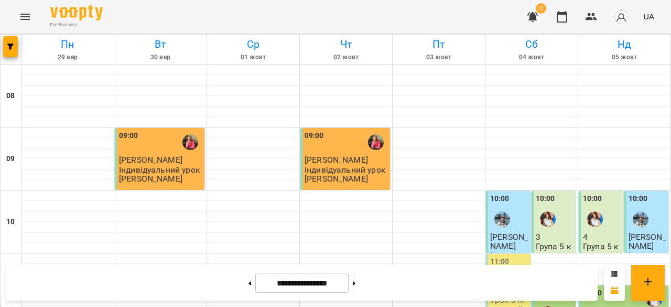
scroll to position [74, 0]
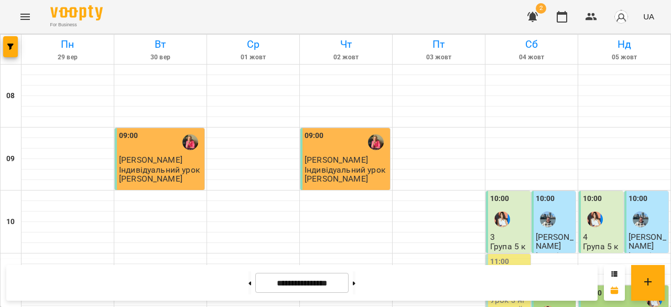
scroll to position [87, 0]
click at [499, 270] on div "[PERSON_NAME]" at bounding box center [502, 282] width 24 height 24
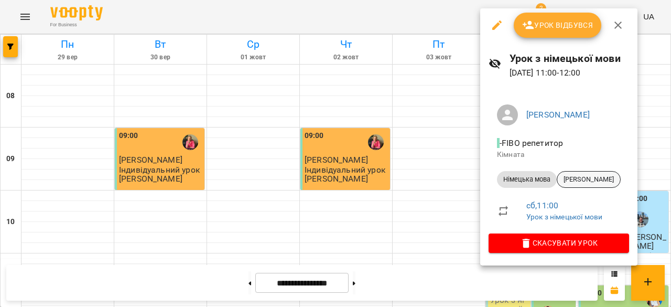
click at [588, 183] on span "[PERSON_NAME]" at bounding box center [588, 179] width 63 height 9
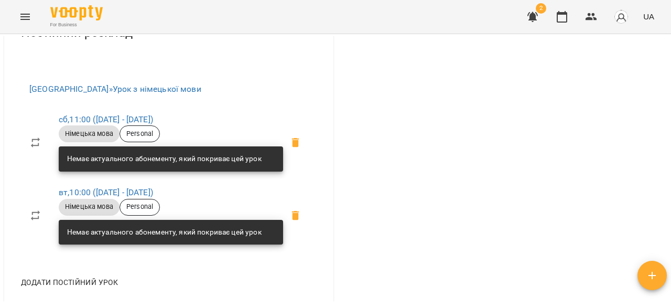
scroll to position [599, 0]
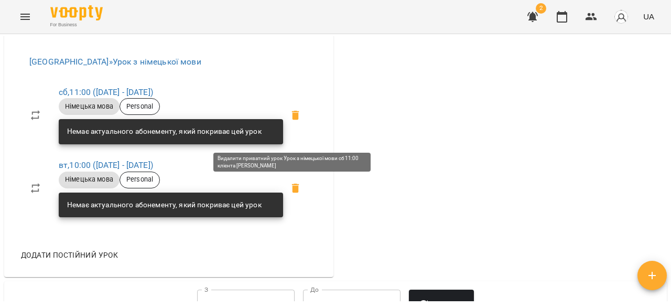
click at [293, 122] on icon at bounding box center [295, 115] width 13 height 13
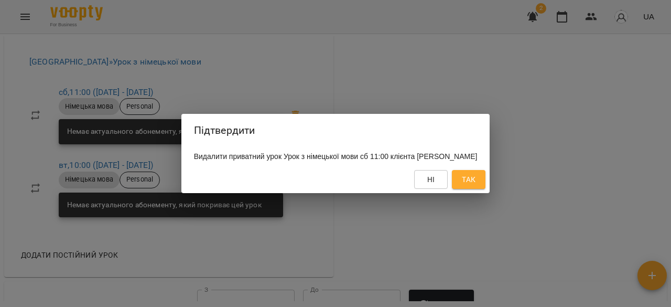
click at [461, 184] on button "Так" at bounding box center [469, 179] width 34 height 19
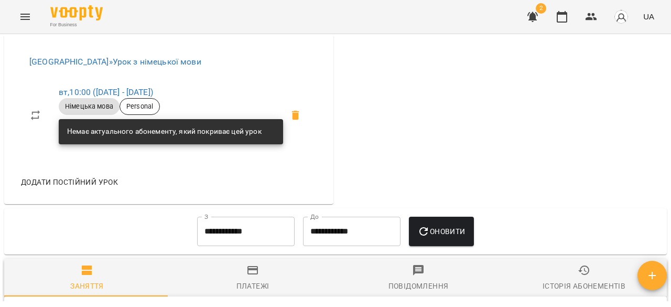
click at [96, 188] on span "Додати постійний урок" at bounding box center [69, 182] width 97 height 13
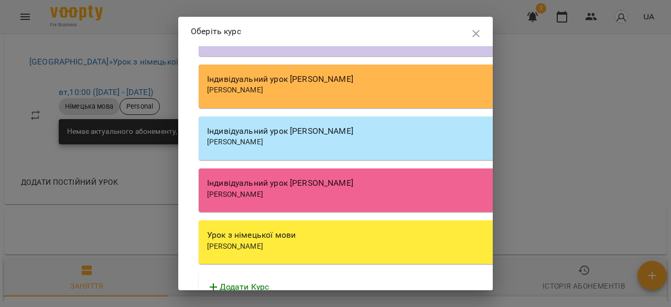
scroll to position [1300, 0]
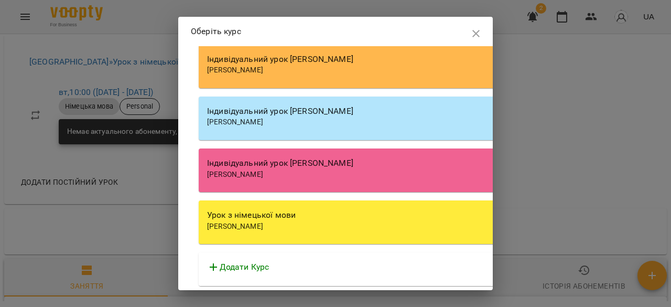
click at [303, 226] on div "[PERSON_NAME]" at bounding box center [497, 226] width 581 height 10
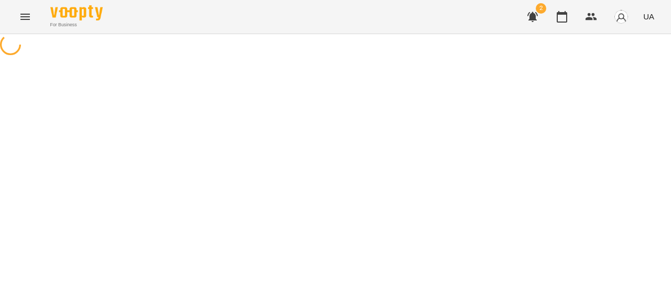
select select "**********"
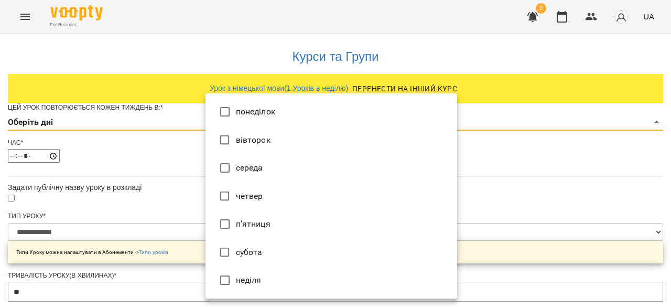
click at [249, 249] on li "субота" at bounding box center [332, 252] width 252 height 28
type input "*"
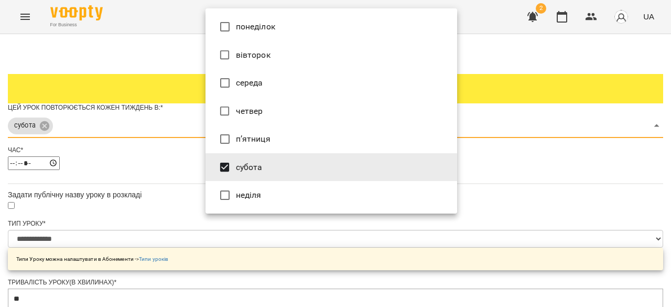
click at [173, 178] on div at bounding box center [335, 153] width 671 height 307
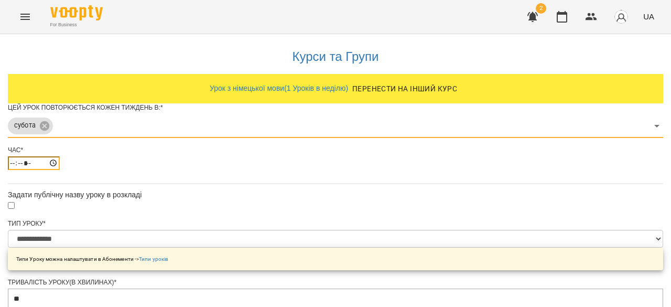
click at [60, 170] on input "*****" at bounding box center [34, 163] width 52 height 14
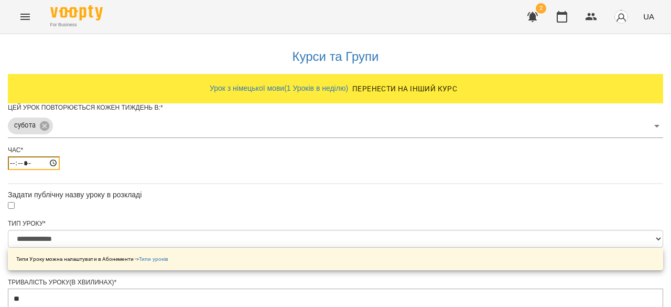
type input "*****"
click at [289, 170] on div "*****" at bounding box center [335, 163] width 655 height 14
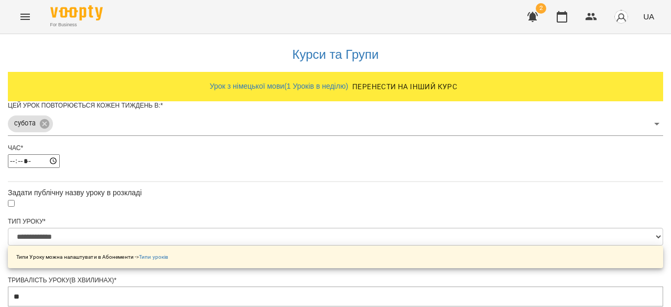
scroll to position [449, 0]
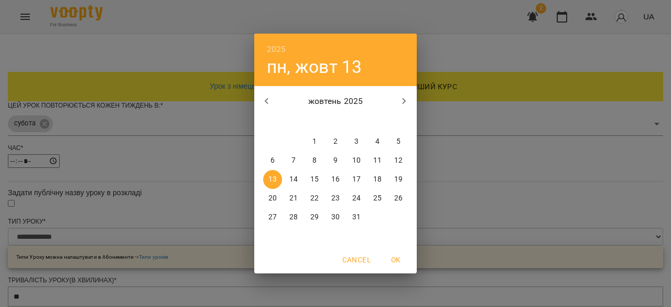
click at [377, 160] on p "11" at bounding box center [377, 160] width 8 height 10
type input "**********"
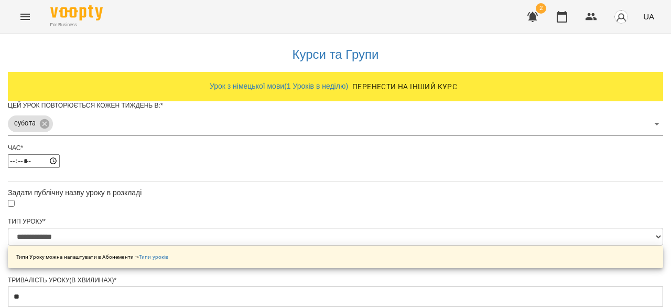
scroll to position [515, 0]
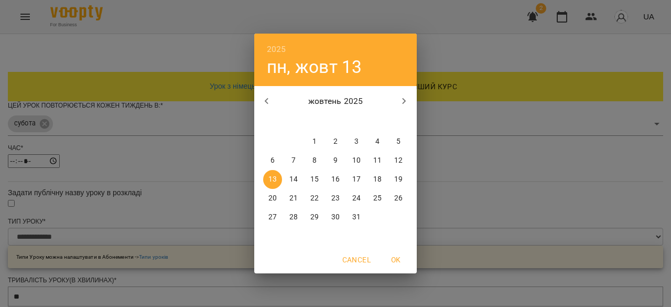
click at [413, 100] on button "button" at bounding box center [404, 101] width 25 height 25
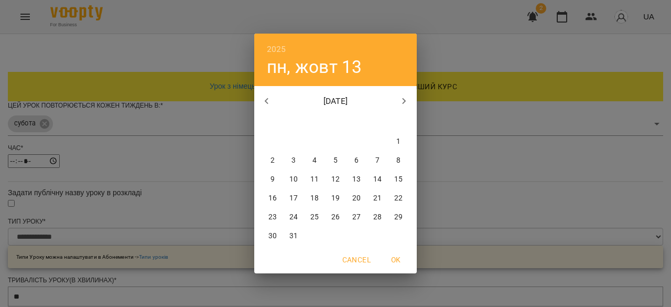
click at [405, 101] on icon "button" at bounding box center [405, 101] width 4 height 6
click at [400, 104] on icon "button" at bounding box center [404, 101] width 13 height 13
click at [273, 142] on p "1" at bounding box center [273, 141] width 4 height 10
type input "**********"
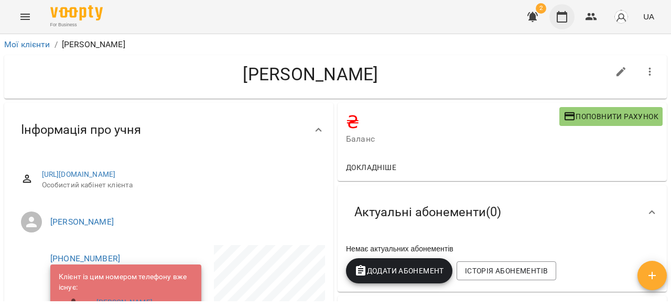
click at [572, 17] on button "button" at bounding box center [562, 16] width 25 height 25
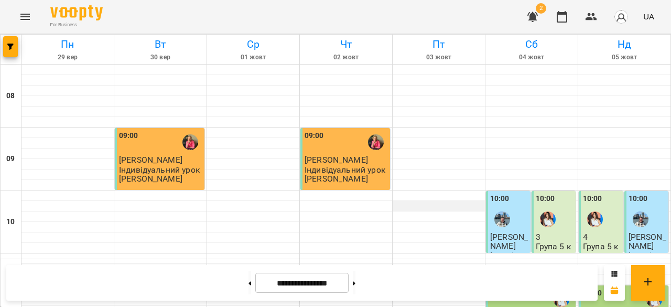
scroll to position [306, 0]
click at [356, 283] on button at bounding box center [354, 282] width 3 height 23
type input "**********"
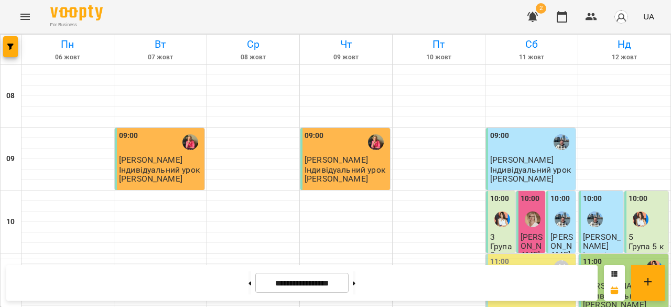
scroll to position [45, 0]
click at [529, 256] on div "11:00 Кияк Оксана Василівна" at bounding box center [531, 268] width 83 height 24
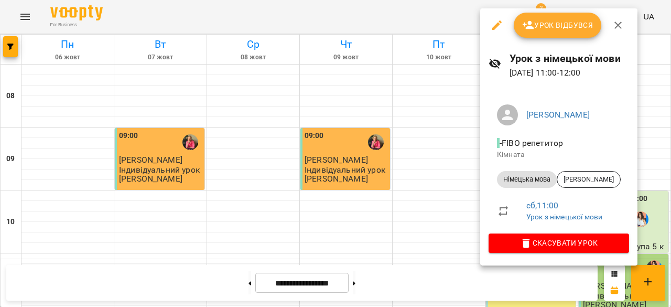
click at [562, 28] on span "Урок відбувся" at bounding box center [557, 25] width 71 height 13
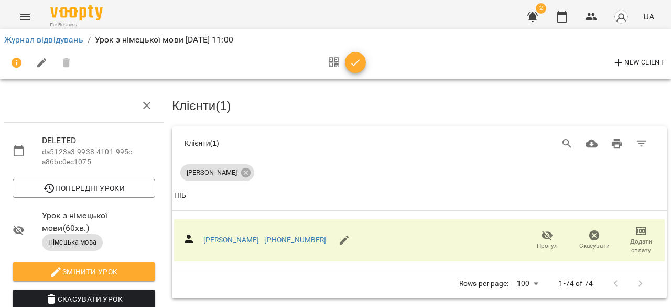
scroll to position [54, 0]
click at [357, 60] on icon "button" at bounding box center [355, 63] width 13 height 13
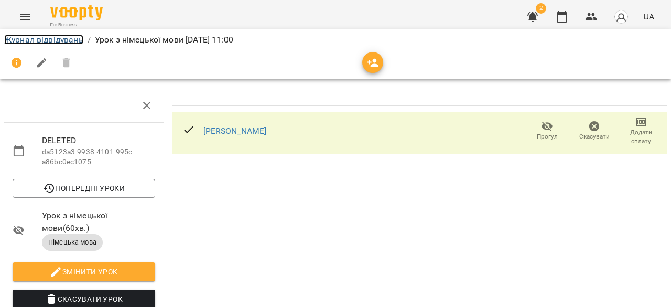
click at [43, 35] on link "Журнал відвідувань" at bounding box center [43, 40] width 79 height 10
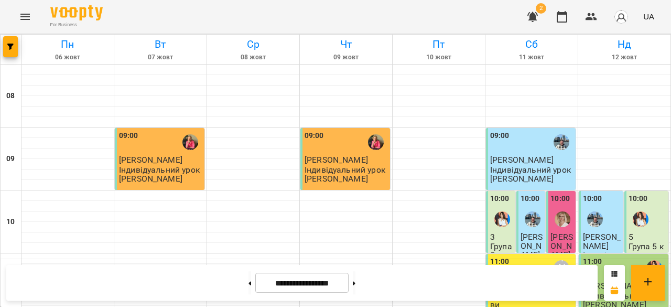
scroll to position [117, 0]
click at [356, 286] on button at bounding box center [354, 282] width 3 height 23
type input "**********"
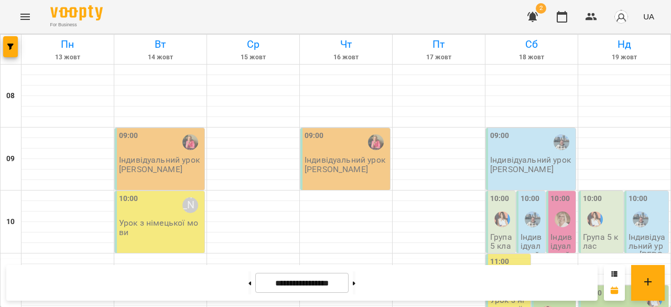
scroll to position [79, 0]
click at [593, 16] on icon "button" at bounding box center [591, 16] width 13 height 13
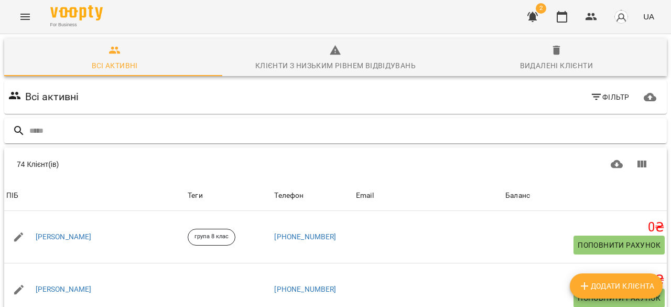
click at [74, 132] on input "text" at bounding box center [345, 130] width 633 height 17
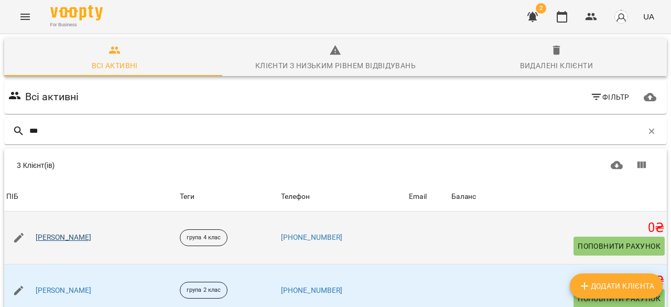
scroll to position [63, 0]
type input "***"
click at [86, 232] on link "[PERSON_NAME]" at bounding box center [64, 237] width 56 height 10
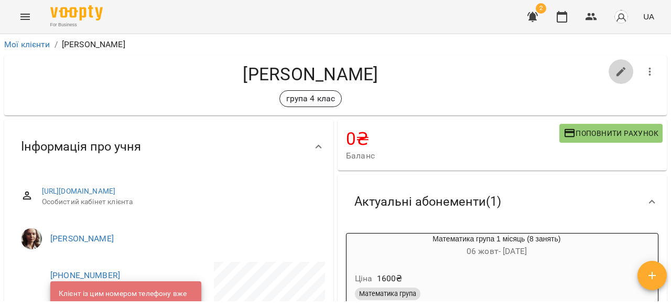
click at [618, 74] on icon "button" at bounding box center [621, 72] width 13 height 13
select select "**"
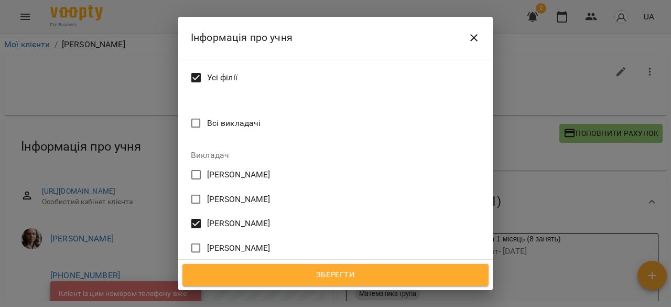
scroll to position [530, 0]
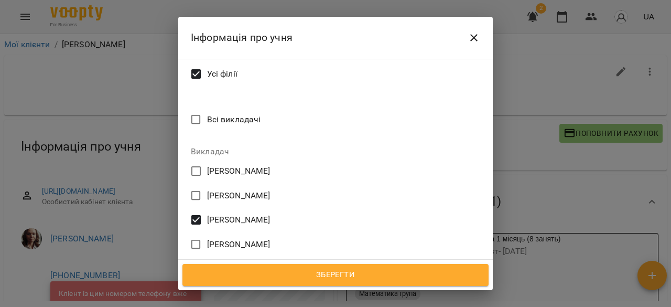
click at [231, 262] on span "[PERSON_NAME]" at bounding box center [238, 268] width 63 height 13
click at [314, 275] on span "Зберегти" at bounding box center [335, 275] width 283 height 14
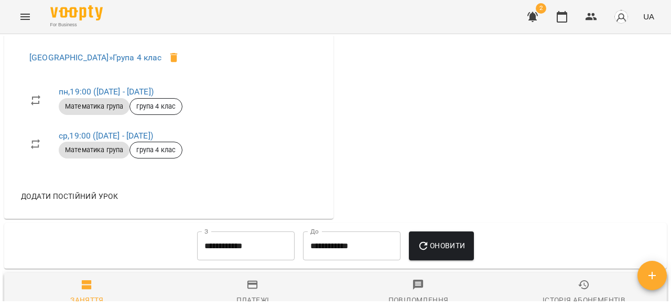
scroll to position [679, 0]
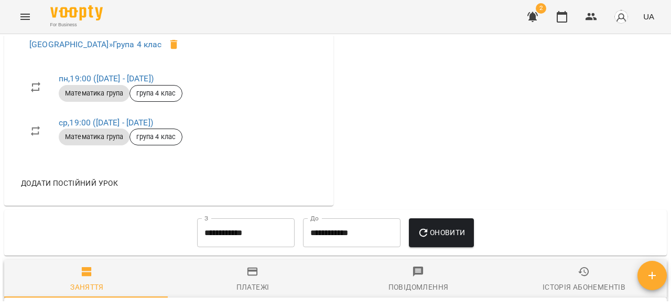
click at [80, 188] on span "Додати постійний урок" at bounding box center [69, 183] width 97 height 13
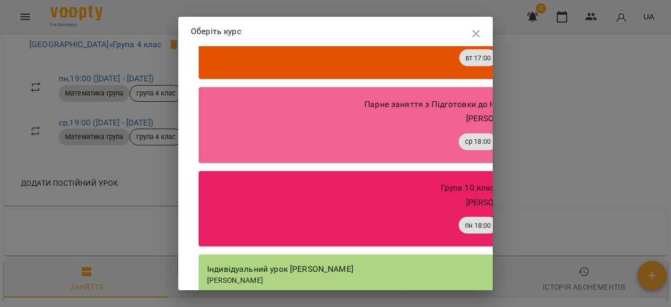
scroll to position [1217, 0]
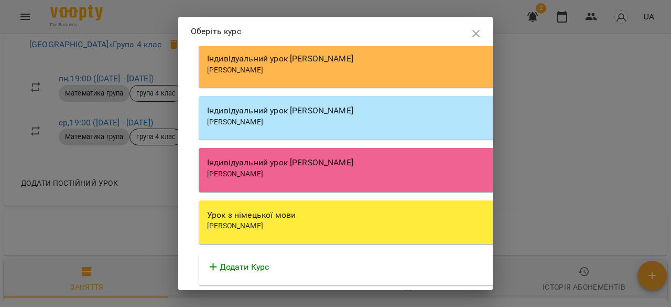
click at [283, 236] on div "Урок з німецької мови [PERSON_NAME]" at bounding box center [498, 222] width 598 height 44
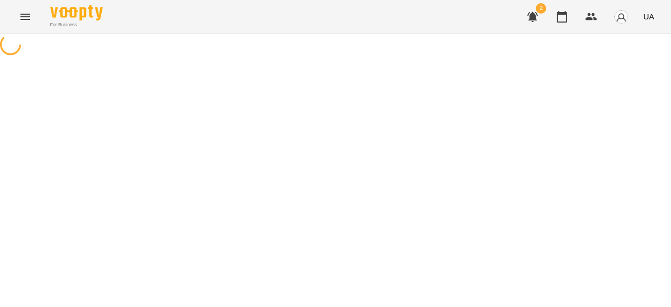
select select "**********"
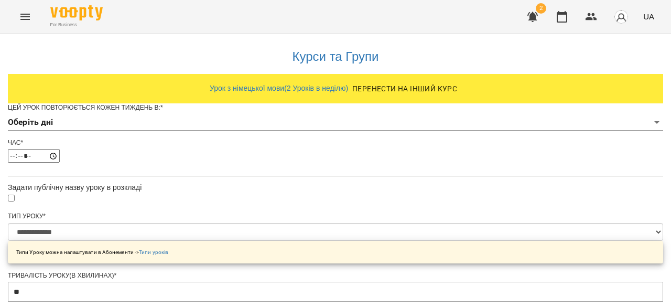
click at [239, 112] on div "Цей урок повторюється кожен тиждень в: *" at bounding box center [335, 107] width 655 height 9
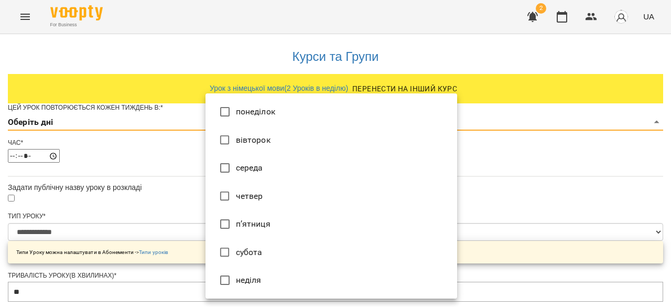
click at [247, 142] on li "вівторок" at bounding box center [332, 140] width 252 height 28
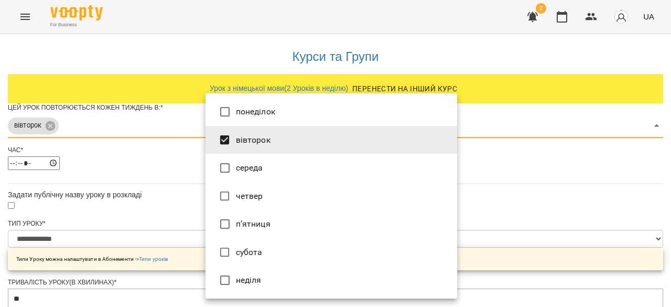
type input "***"
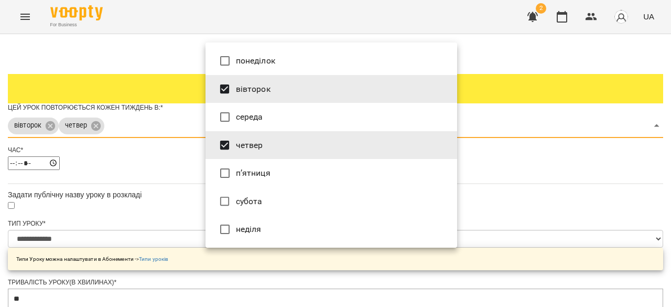
click at [498, 179] on div at bounding box center [335, 153] width 671 height 307
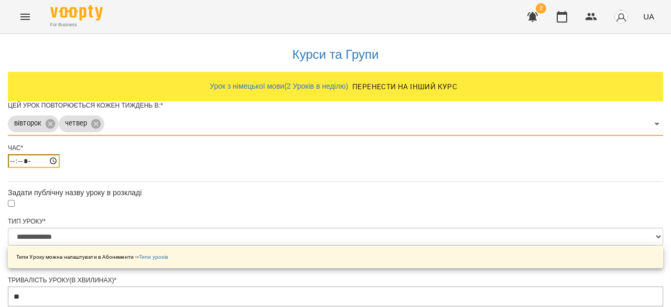
scroll to position [22, 0]
click at [60, 156] on input "*****" at bounding box center [34, 161] width 52 height 14
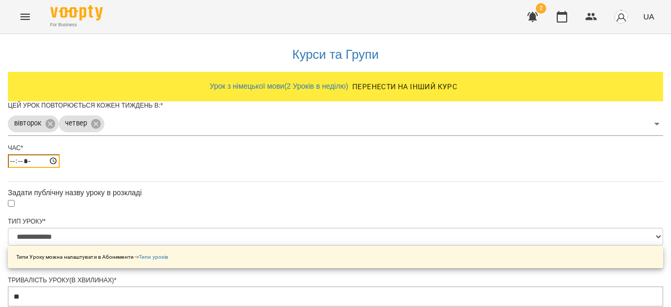
type input "*****"
click at [287, 170] on div "Час * *****" at bounding box center [335, 160] width 655 height 32
drag, startPoint x: 210, startPoint y: 213, endPoint x: 212, endPoint y: 232, distance: 18.5
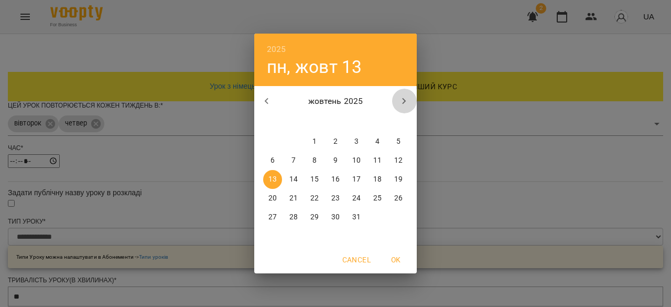
click at [408, 103] on icon "button" at bounding box center [404, 101] width 13 height 13
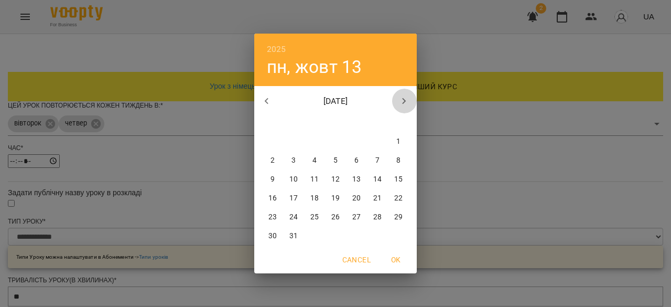
click at [405, 103] on icon "button" at bounding box center [404, 101] width 13 height 13
click at [404, 104] on icon "button" at bounding box center [404, 101] width 13 height 13
click at [273, 141] on p "1" at bounding box center [273, 141] width 4 height 10
type input "**********"
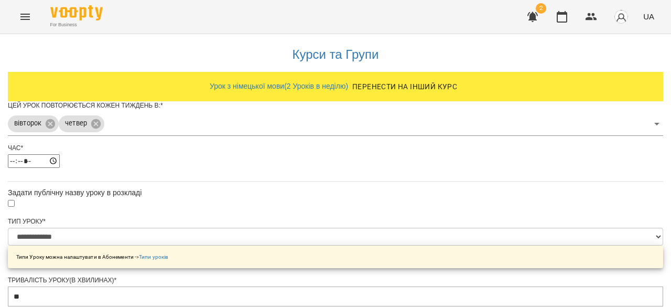
scroll to position [515, 0]
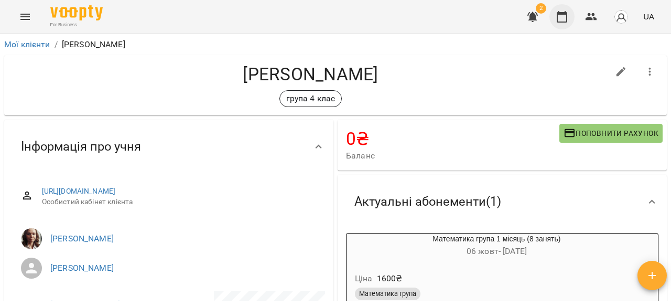
click at [564, 20] on icon "button" at bounding box center [562, 16] width 13 height 13
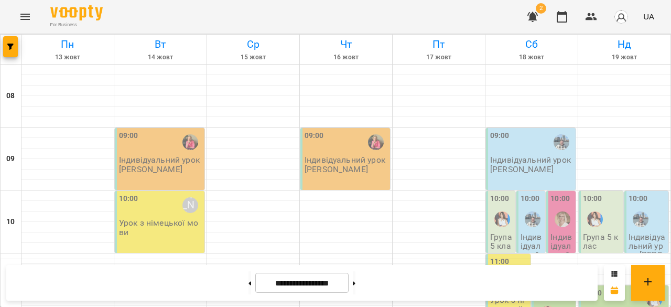
scroll to position [448, 0]
click at [537, 20] on icon "button" at bounding box center [532, 16] width 13 height 13
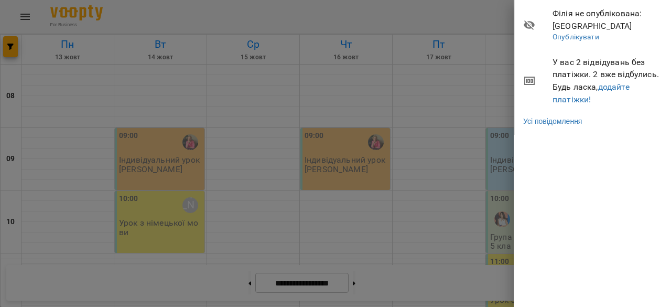
click at [445, 103] on div at bounding box center [335, 153] width 671 height 307
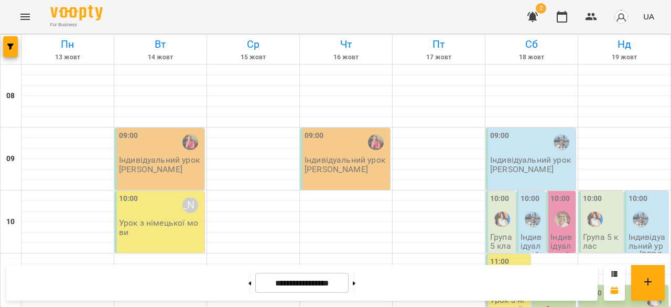
scroll to position [590, 0]
click at [356, 283] on button at bounding box center [354, 282] width 3 height 23
click at [249, 281] on button at bounding box center [250, 282] width 3 height 23
type input "**********"
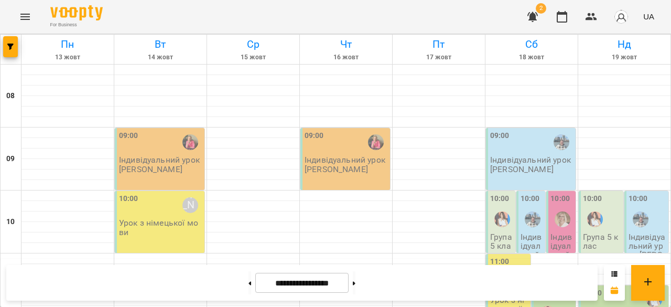
scroll to position [458, 0]
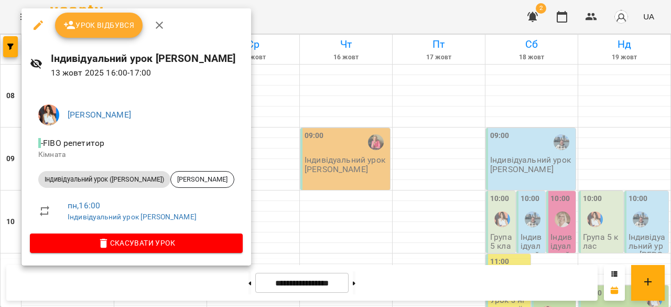
click at [92, 30] on span "Урок відбувся" at bounding box center [98, 25] width 71 height 13
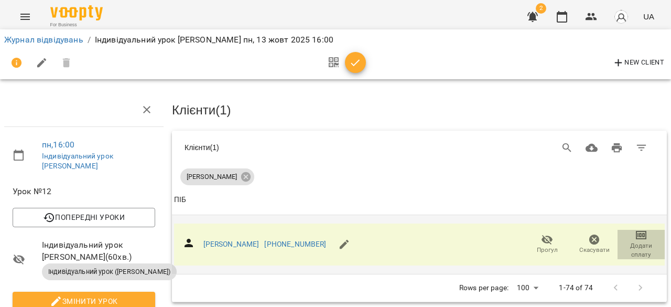
click at [636, 242] on span "Додати сплату" at bounding box center [641, 250] width 35 height 18
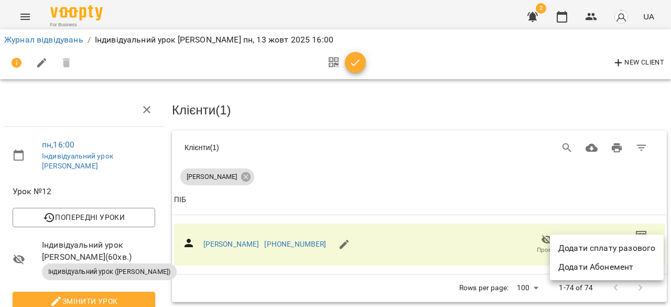
click at [636, 240] on li "Додати сплату разового" at bounding box center [607, 248] width 114 height 19
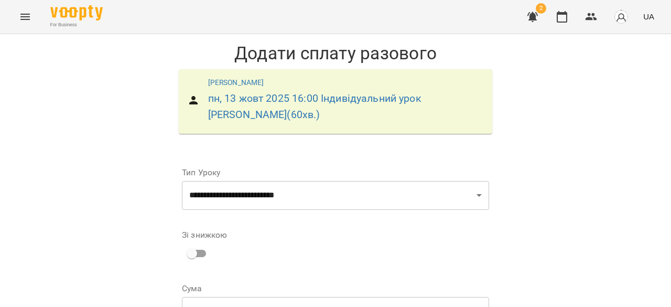
scroll to position [187, 0]
select select "****"
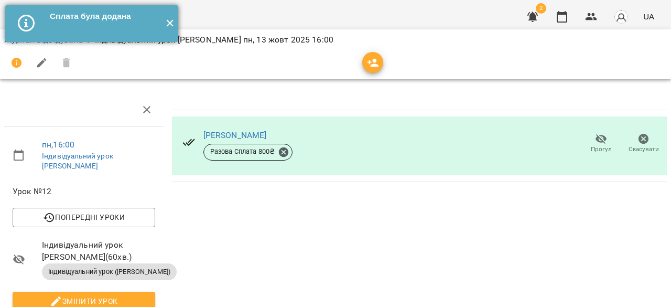
click at [168, 20] on button "✕" at bounding box center [169, 23] width 17 height 37
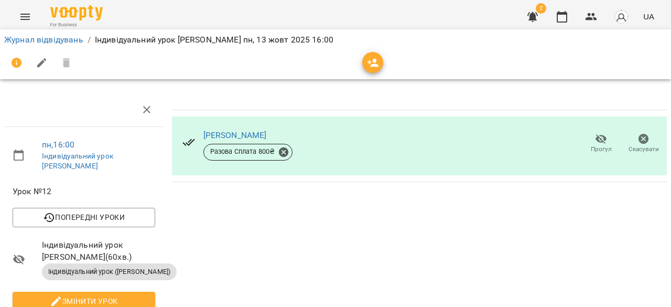
click at [51, 31] on div "Журнал відвідувань / Індивідуальний урок Ольга Олександрівна Об'єдкова пн, 13 ж…" at bounding box center [335, 39] width 667 height 17
click at [53, 38] on link "Журнал відвідувань" at bounding box center [43, 40] width 79 height 10
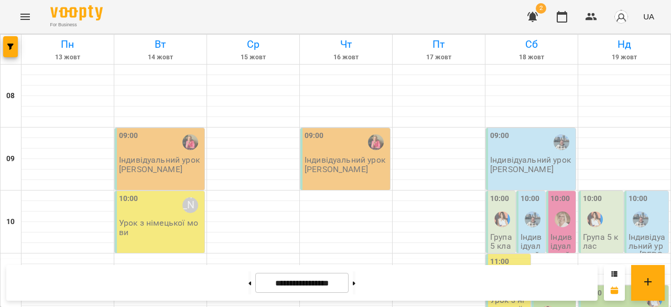
scroll to position [554, 0]
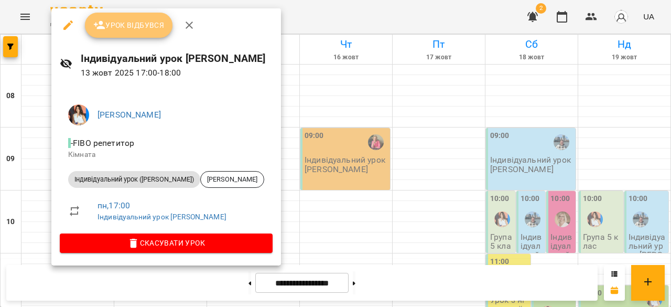
click at [115, 24] on span "Урок відбувся" at bounding box center [128, 25] width 71 height 13
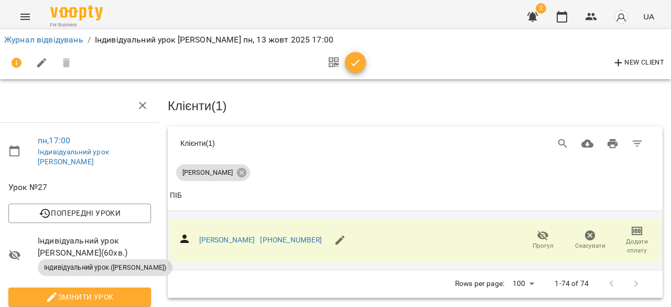
scroll to position [86, 4]
click at [242, 235] on link "[PERSON_NAME]" at bounding box center [227, 239] width 56 height 8
click at [620, 237] on span "Додати сплату" at bounding box center [637, 246] width 35 height 18
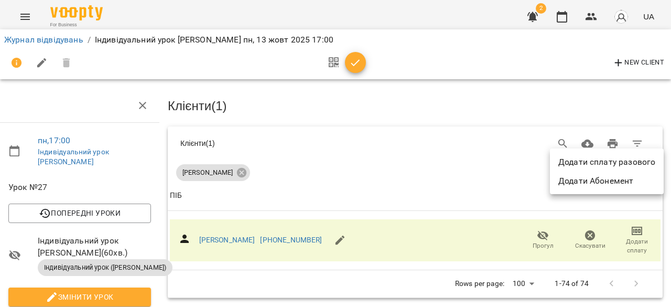
click at [619, 158] on li "Додати сплату разового" at bounding box center [607, 162] width 114 height 19
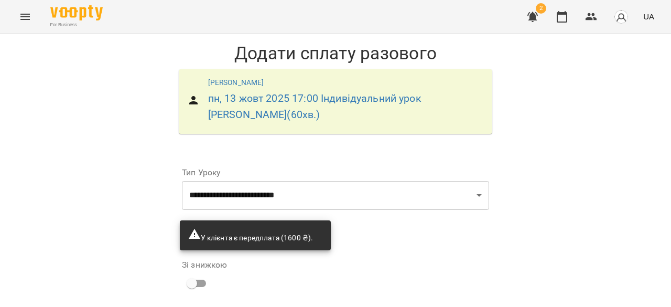
scroll to position [129, 0]
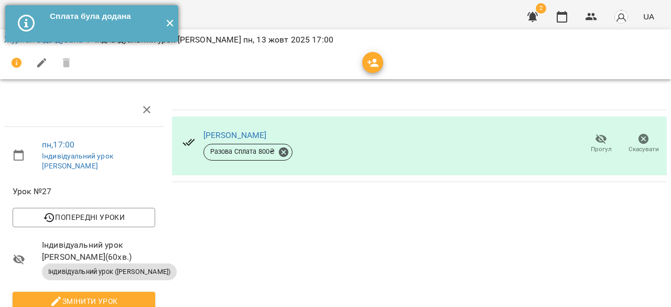
click at [172, 27] on button "✕" at bounding box center [169, 23] width 17 height 37
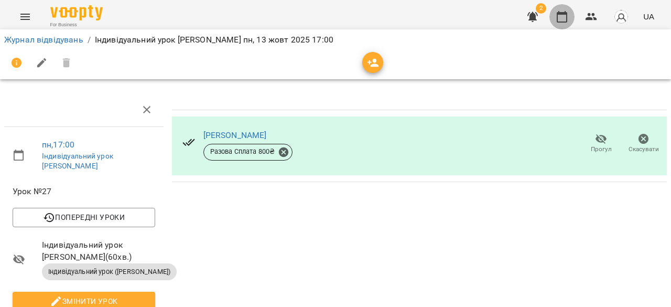
click at [563, 18] on icon "button" at bounding box center [562, 16] width 13 height 13
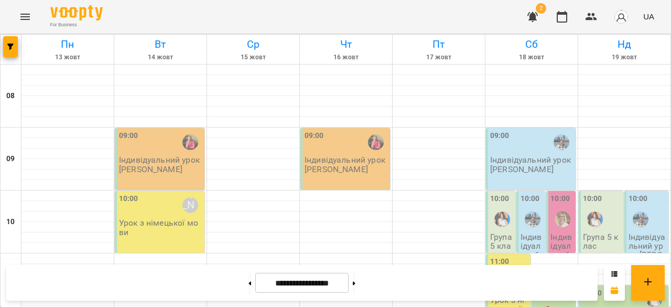
scroll to position [482, 0]
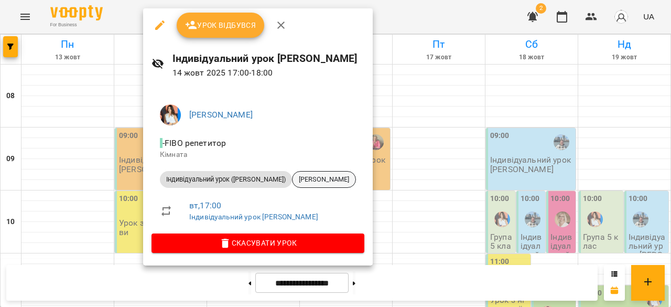
click at [293, 180] on span "Єрьоміна Софія" at bounding box center [324, 179] width 63 height 9
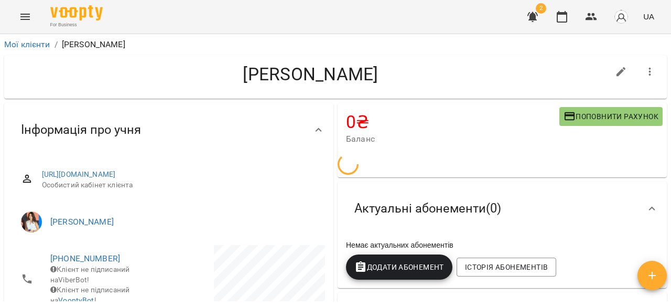
click at [599, 122] on span "Поповнити рахунок" at bounding box center [611, 116] width 95 height 13
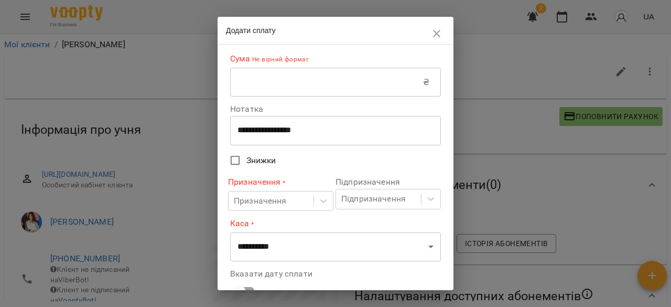
click at [269, 88] on input "text" at bounding box center [326, 82] width 193 height 29
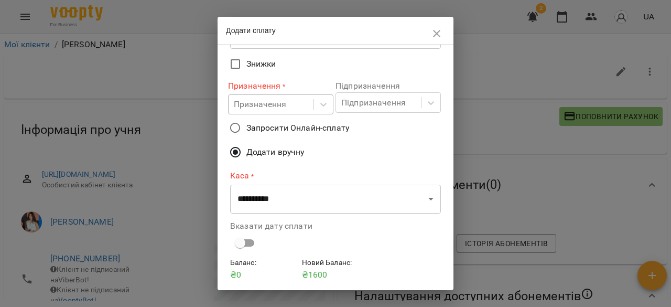
scroll to position [95, 0]
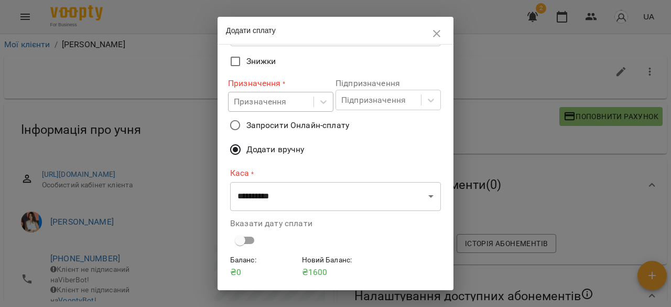
type input "****"
click at [308, 98] on div "Призначення" at bounding box center [271, 101] width 85 height 19
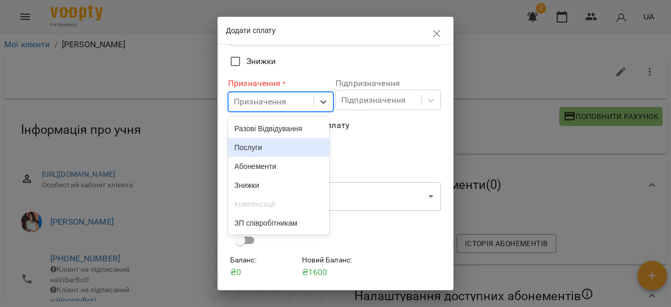
click at [267, 131] on div "Разові Відвідування" at bounding box center [278, 128] width 101 height 19
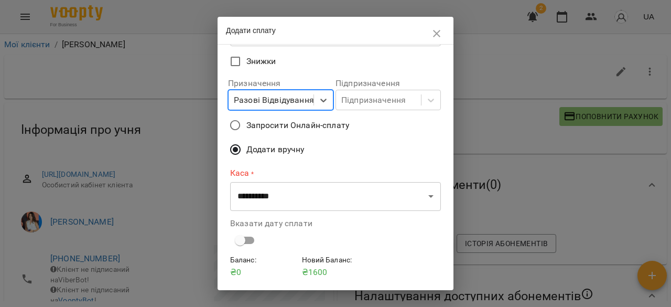
scroll to position [128, 0]
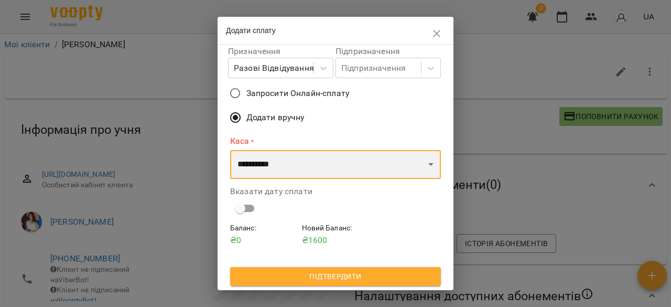
click at [311, 160] on select "**********" at bounding box center [335, 164] width 211 height 29
select select "****"
click at [230, 150] on select "**********" at bounding box center [335, 164] width 211 height 29
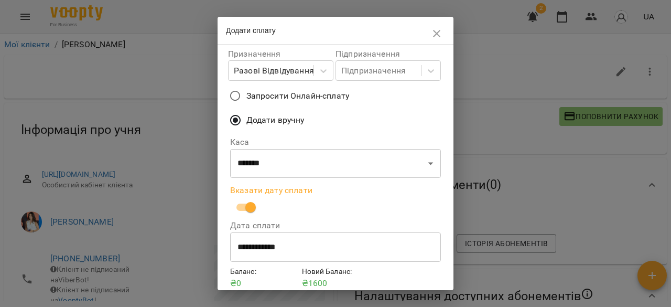
scroll to position [169, 0]
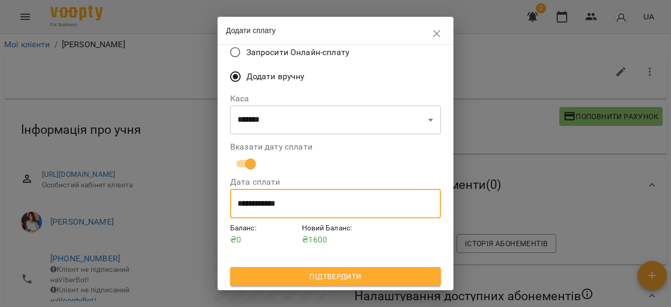
click at [306, 202] on input "**********" at bounding box center [335, 203] width 211 height 29
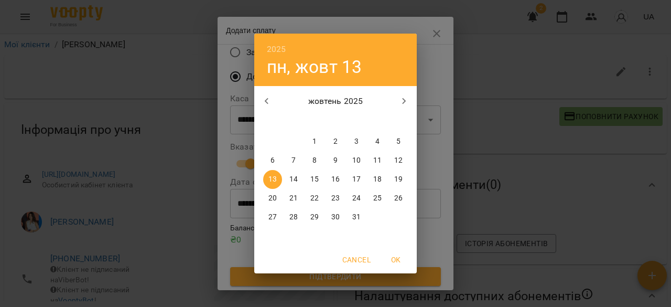
click at [356, 162] on p "10" at bounding box center [356, 160] width 8 height 10
type input "**********"
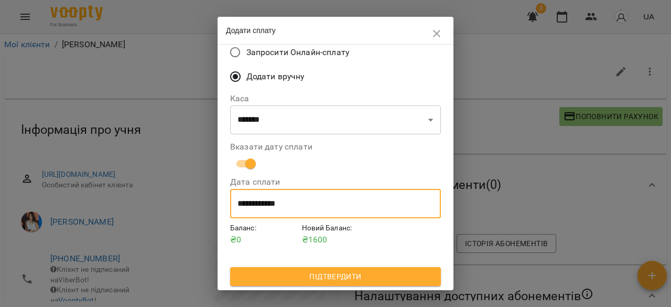
click at [348, 274] on span "Підтвердити" at bounding box center [336, 276] width 194 height 13
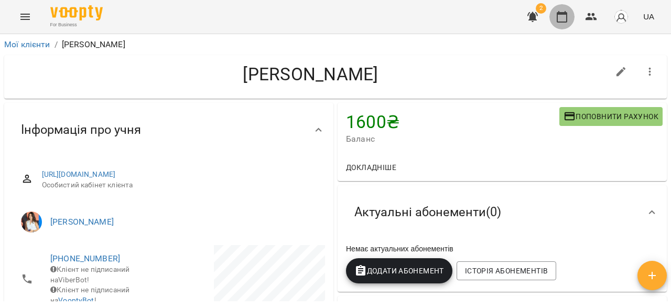
click at [563, 16] on icon "button" at bounding box center [562, 16] width 13 height 13
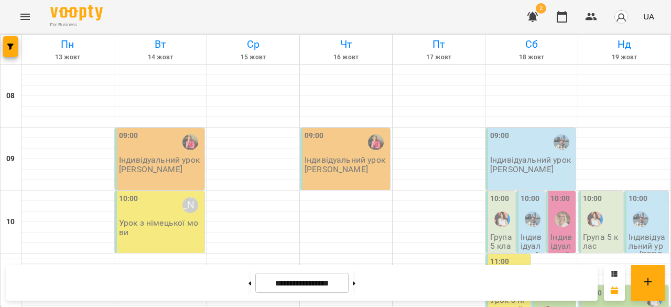
scroll to position [592, 0]
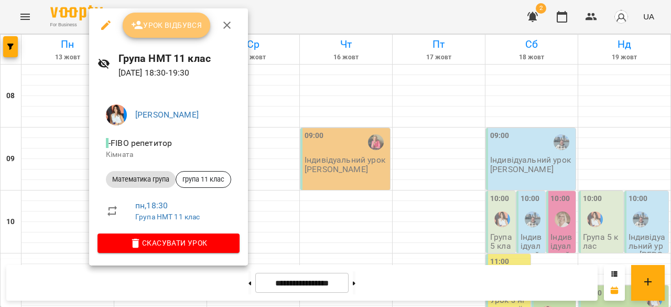
click at [154, 29] on span "Урок відбувся" at bounding box center [166, 25] width 71 height 13
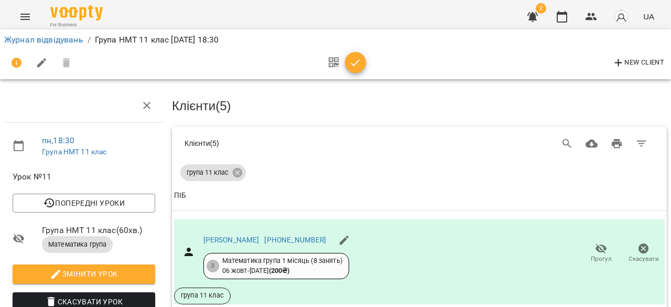
scroll to position [326, 0]
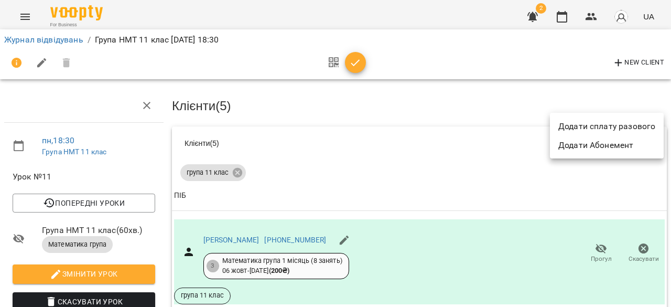
click at [632, 128] on li "Додати сплату разового" at bounding box center [607, 126] width 114 height 19
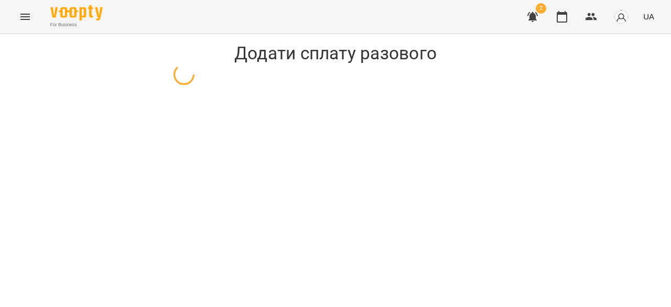
select select "**********"
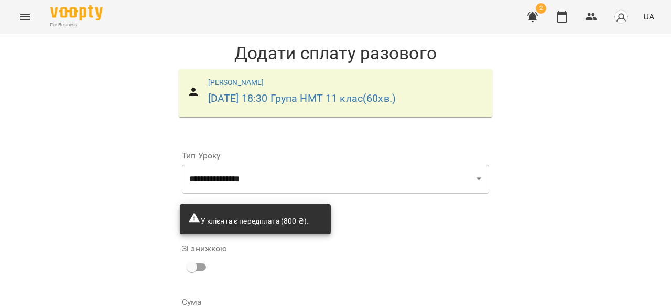
scroll to position [112, 0]
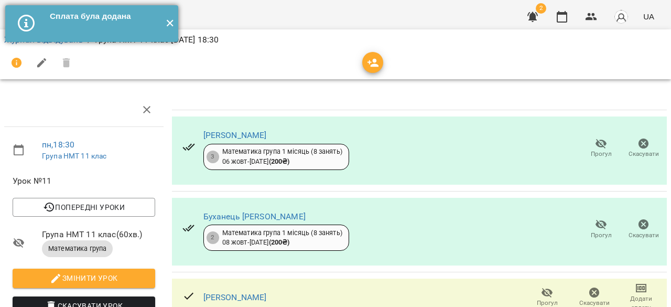
click at [166, 25] on button "✕" at bounding box center [169, 23] width 17 height 37
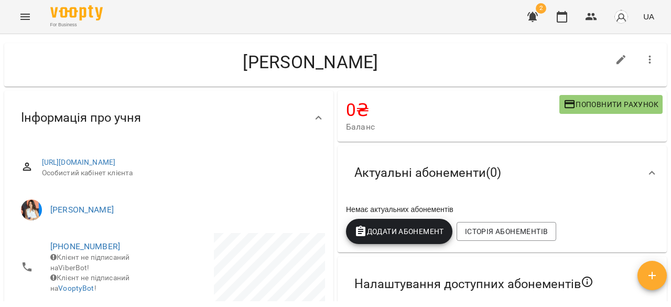
scroll to position [15, 0]
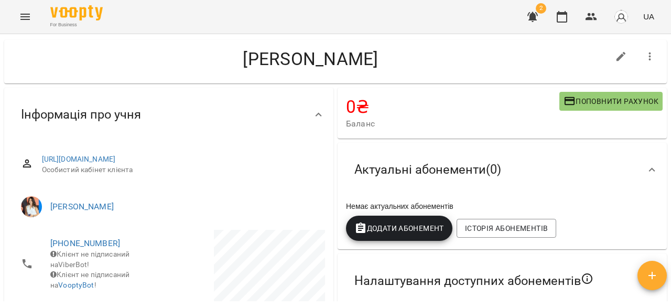
click at [606, 105] on span "Поповнити рахунок" at bounding box center [611, 101] width 95 height 13
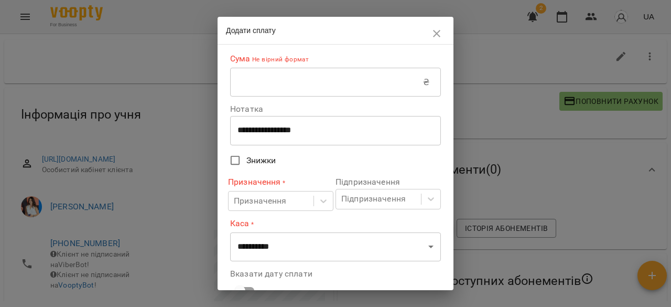
click at [250, 89] on input "text" at bounding box center [326, 82] width 193 height 29
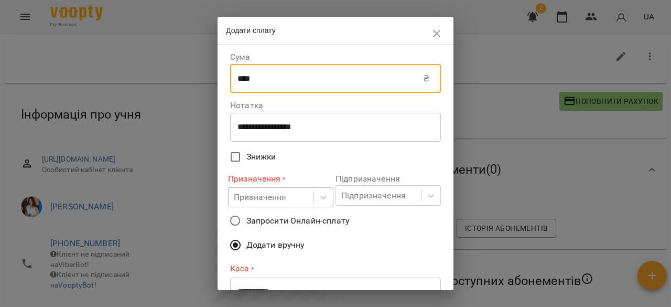
type input "****"
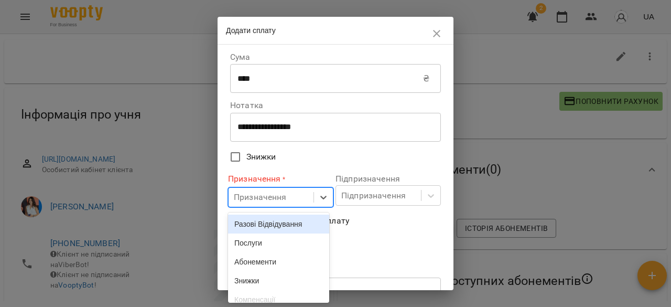
click at [299, 201] on body "For Business 2 UA Мої клієнти / Єрьоміна Варвара Єрьоміна Варвара 0 ₴ Баланс По…" at bounding box center [335, 170] width 671 height 341
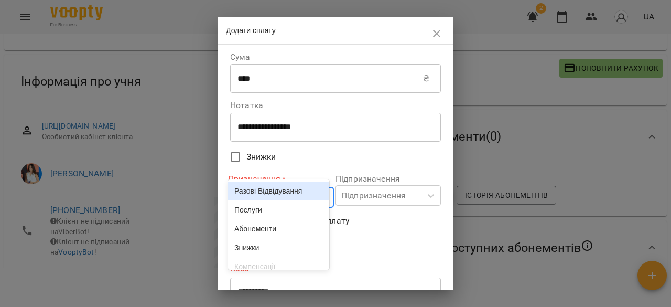
scroll to position [36, 0]
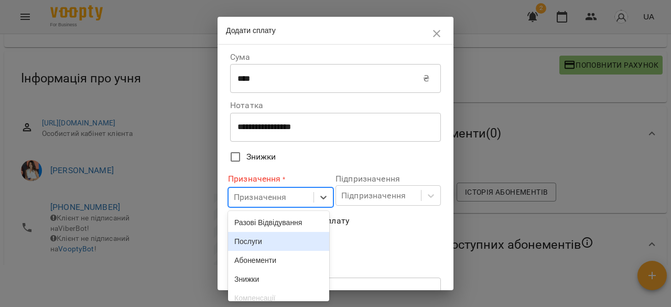
click at [279, 223] on div "Разові Відвідування" at bounding box center [278, 222] width 101 height 19
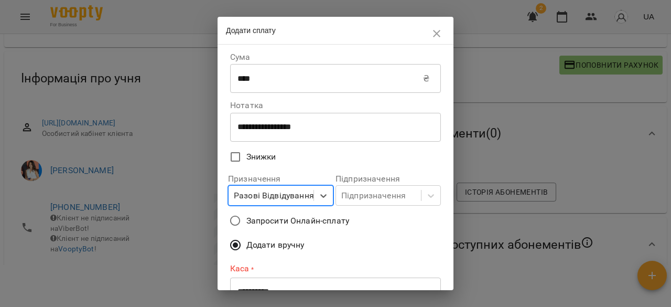
scroll to position [128, 0]
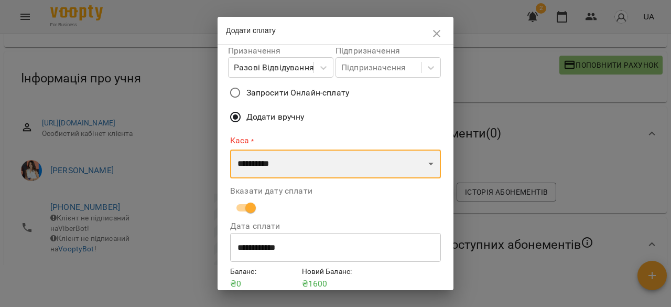
click at [295, 171] on select "**********" at bounding box center [335, 163] width 211 height 29
select select "****"
click at [230, 149] on select "**********" at bounding box center [335, 163] width 211 height 29
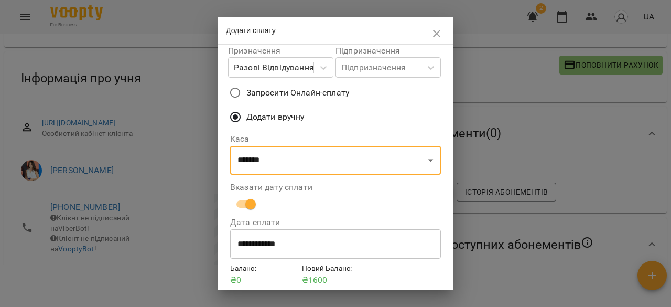
click at [259, 248] on input "**********" at bounding box center [335, 243] width 211 height 29
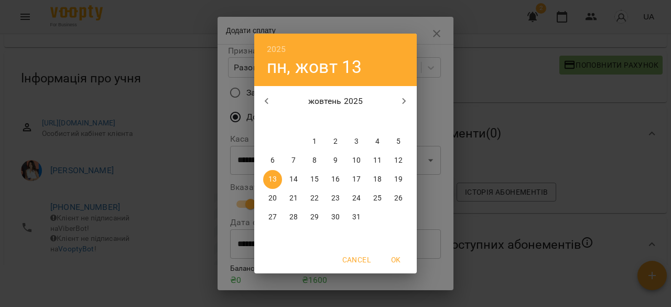
click at [358, 161] on p "10" at bounding box center [356, 160] width 8 height 10
type input "**********"
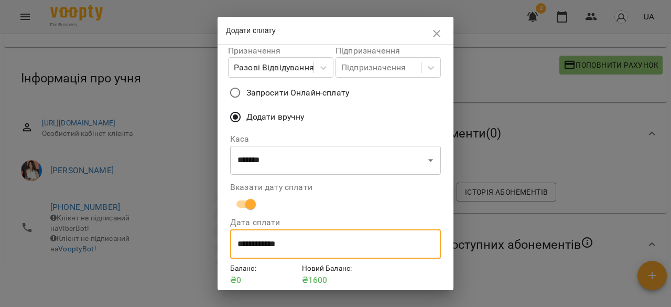
scroll to position [169, 0]
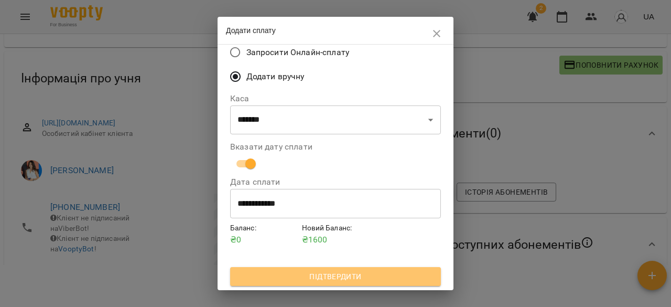
click at [346, 279] on span "Підтвердити" at bounding box center [336, 276] width 194 height 13
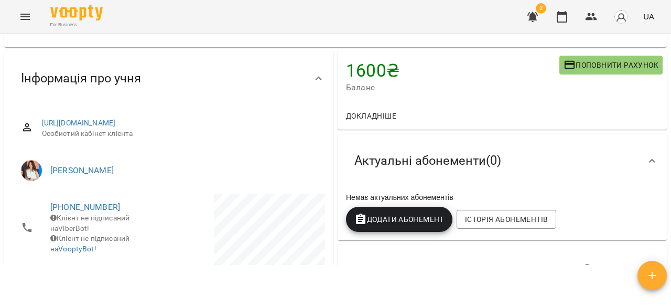
scroll to position [0, 0]
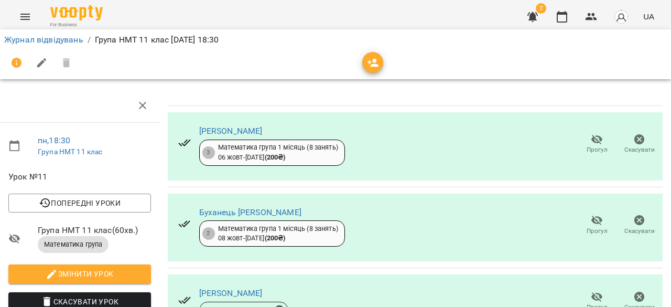
scroll to position [0, 4]
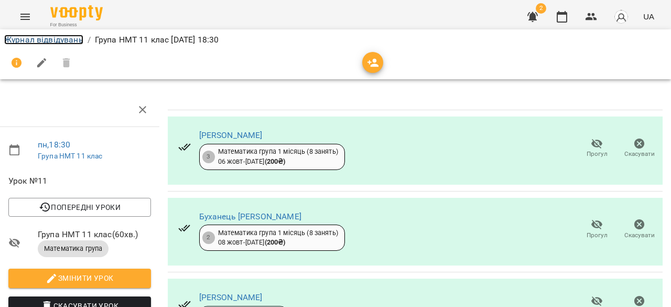
click at [42, 42] on link "Журнал відвідувань" at bounding box center [43, 40] width 79 height 10
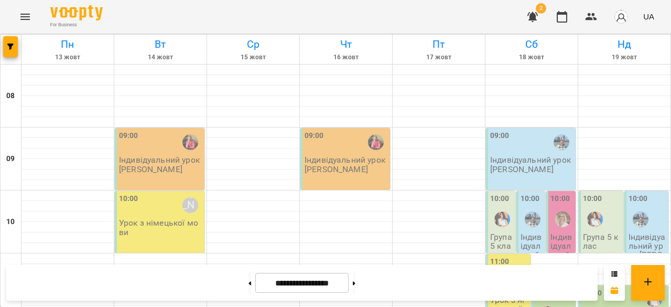
scroll to position [572, 0]
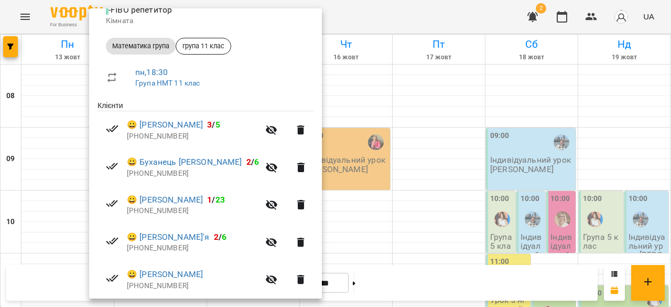
scroll to position [157, 0]
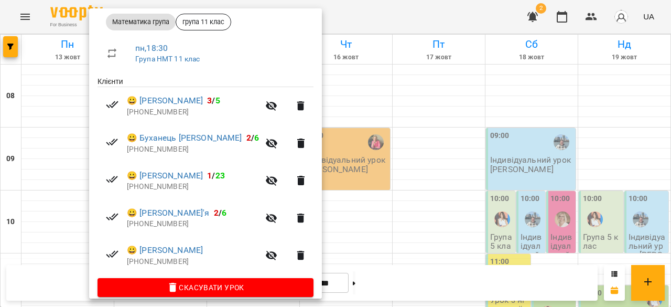
click at [381, 243] on div at bounding box center [335, 153] width 671 height 307
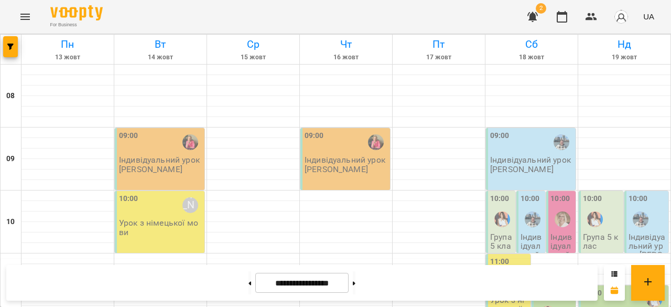
scroll to position [549, 0]
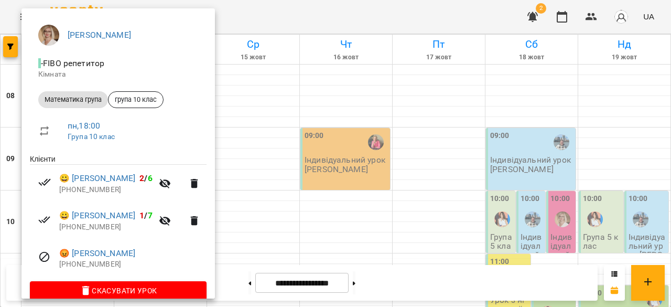
scroll to position [95, 0]
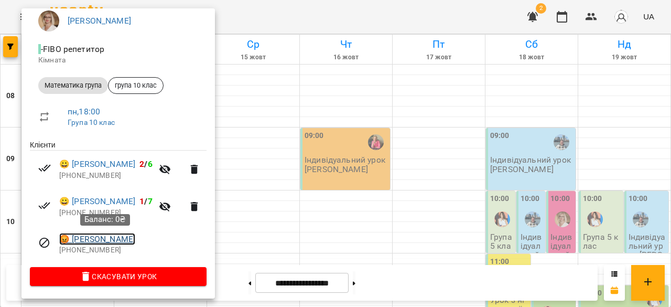
click at [107, 239] on link "😡 [PERSON_NAME]" at bounding box center [97, 239] width 76 height 13
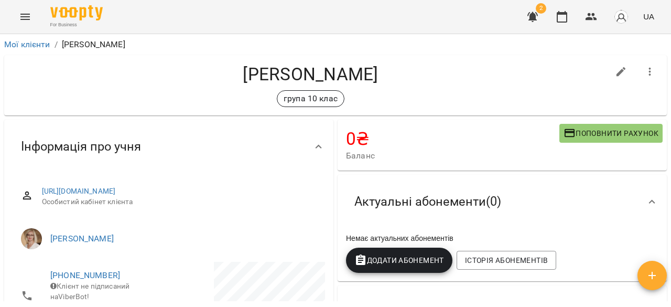
click at [644, 66] on icon "button" at bounding box center [650, 72] width 13 height 13
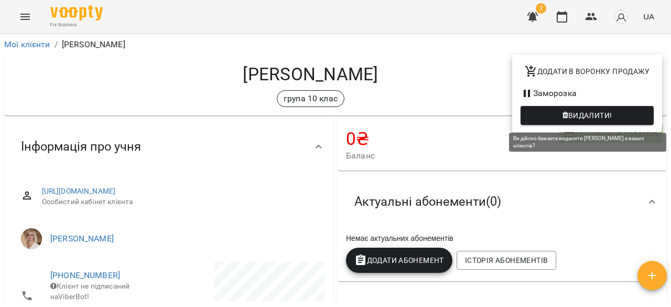
click at [583, 113] on span "Видалити!" at bounding box center [590, 115] width 44 height 13
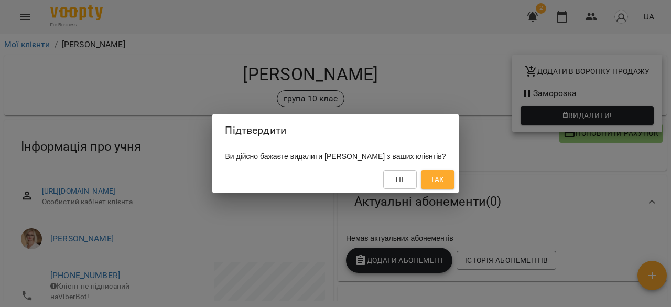
click at [404, 175] on span "Ні" at bounding box center [400, 179] width 8 height 13
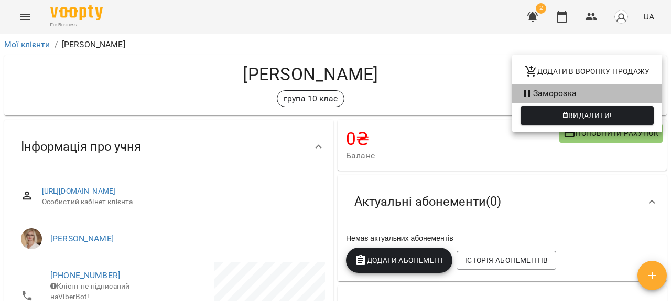
click at [533, 93] on li "Заморозка" at bounding box center [587, 93] width 150 height 19
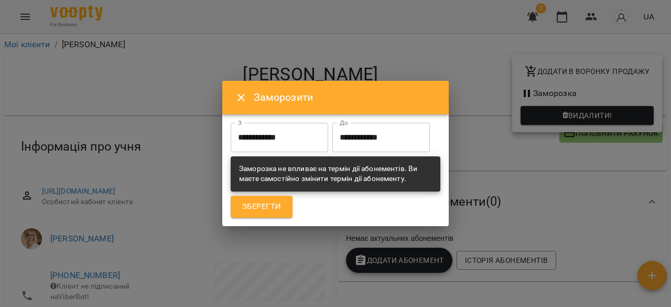
click at [247, 91] on icon "Close" at bounding box center [241, 97] width 13 height 13
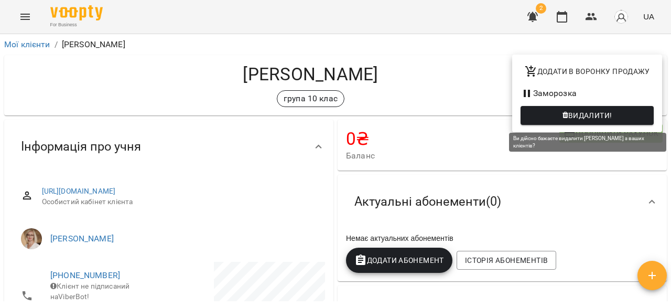
click at [560, 112] on span "Видалити!" at bounding box center [587, 115] width 116 height 13
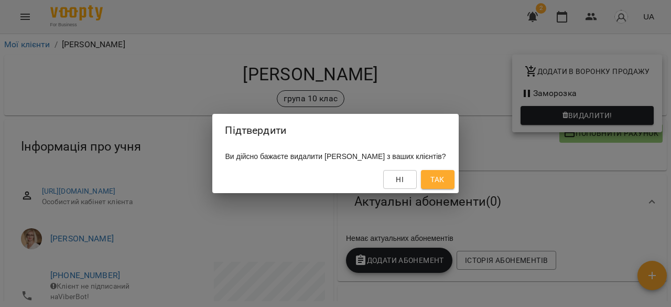
click at [444, 181] on span "Так" at bounding box center [438, 179] width 14 height 13
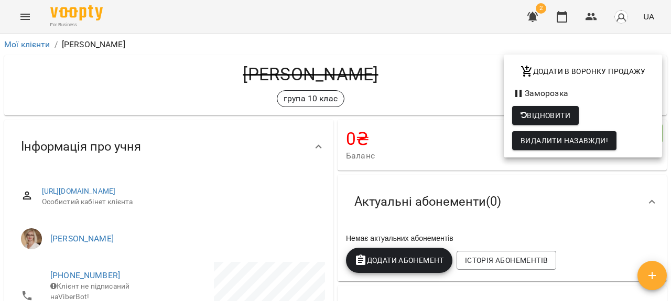
click at [564, 11] on div at bounding box center [335, 153] width 671 height 307
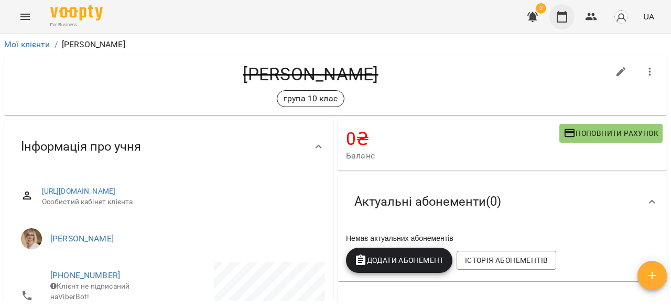
click at [563, 16] on icon "button" at bounding box center [562, 16] width 13 height 13
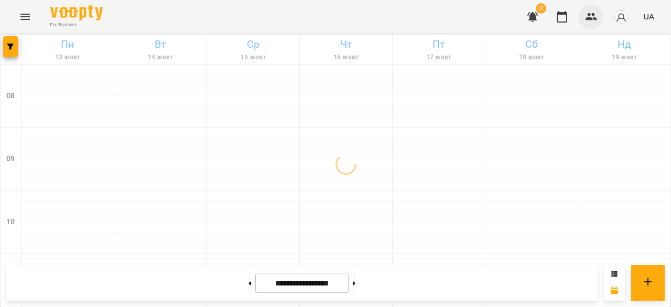
click at [596, 18] on icon "button" at bounding box center [592, 16] width 12 height 7
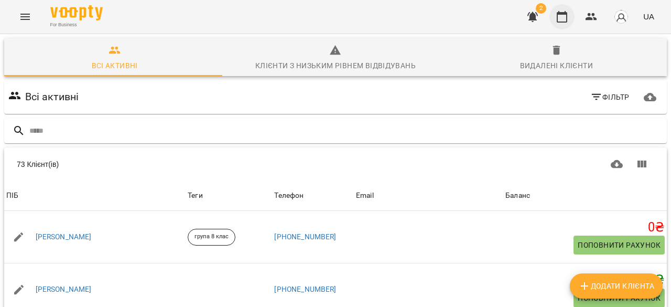
click at [570, 13] on button "button" at bounding box center [562, 16] width 25 height 25
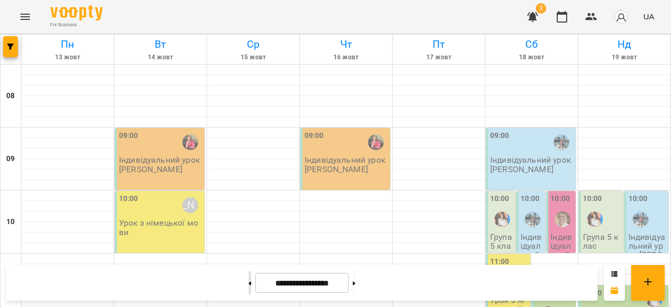
click at [249, 288] on button at bounding box center [250, 282] width 3 height 23
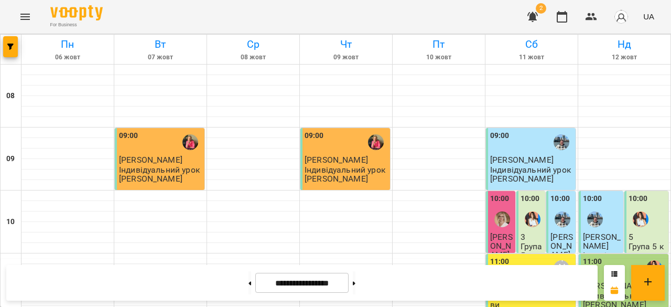
scroll to position [89, 0]
click at [356, 283] on button at bounding box center [354, 282] width 3 height 23
type input "**********"
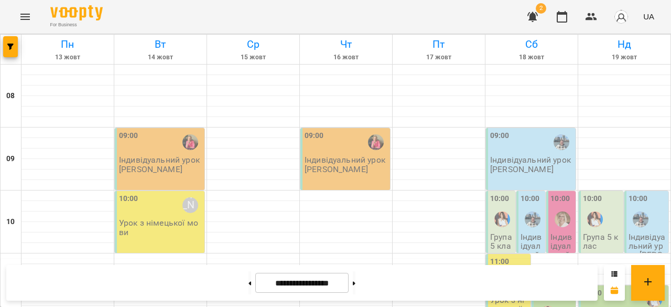
click at [18, 5] on div "For Business 2 UA" at bounding box center [335, 17] width 671 height 34
click at [18, 9] on button "Menu" at bounding box center [25, 16] width 25 height 25
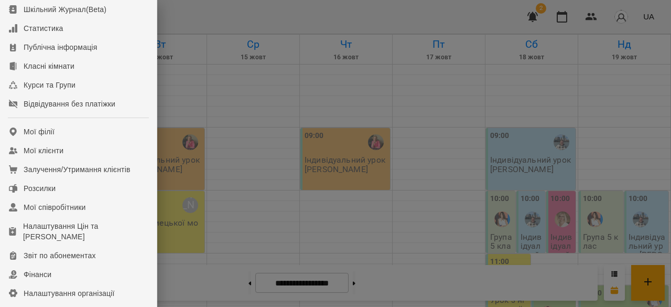
scroll to position [165, 0]
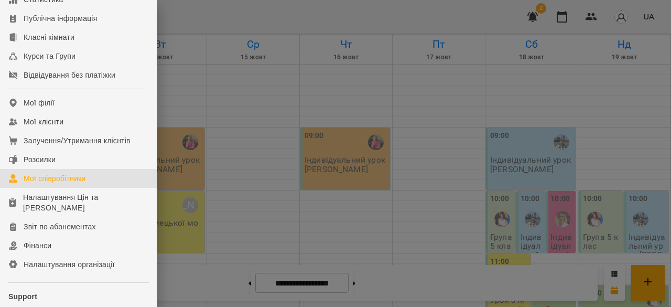
click at [70, 178] on link "Мої співробітники" at bounding box center [78, 178] width 157 height 19
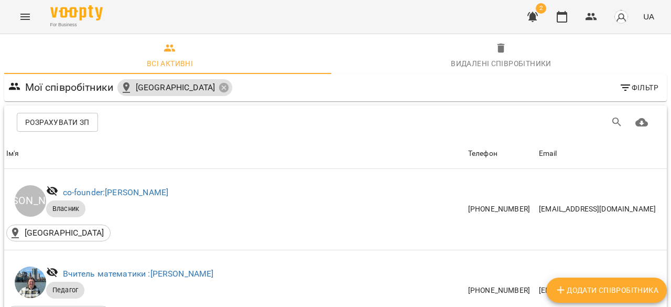
scroll to position [403, 0]
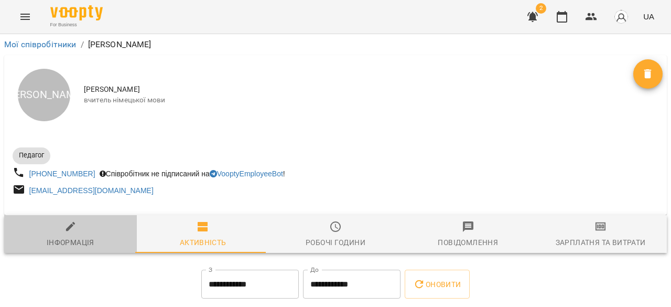
click at [89, 239] on div "Інформація" at bounding box center [71, 242] width 48 height 13
select select "**"
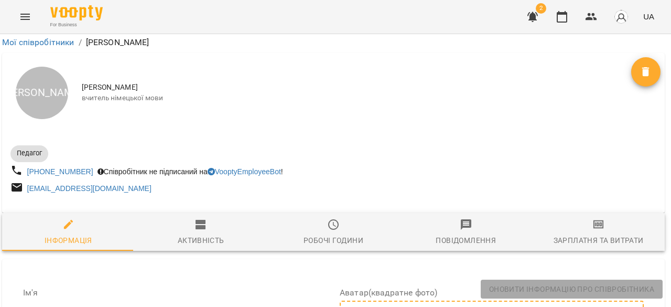
scroll to position [227, 2]
type input "**********"
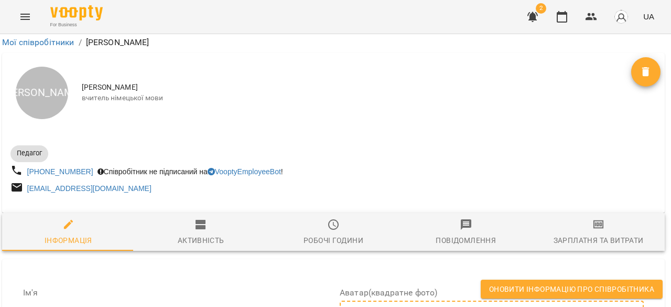
scroll to position [0, 2]
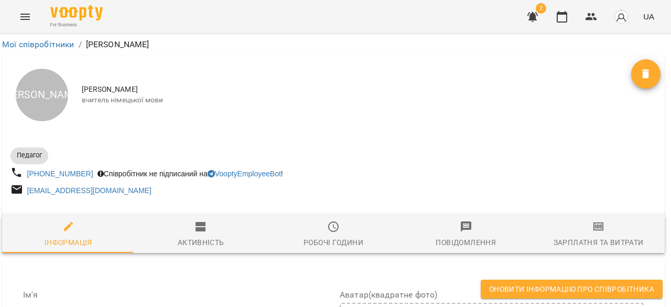
click at [552, 285] on span "Оновити інформацію про співробітника" at bounding box center [571, 289] width 165 height 13
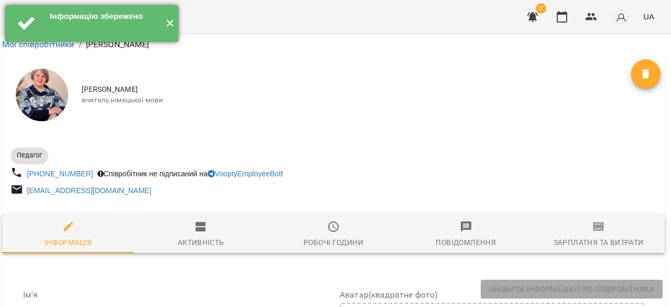
click at [170, 25] on button "✕" at bounding box center [169, 23] width 17 height 37
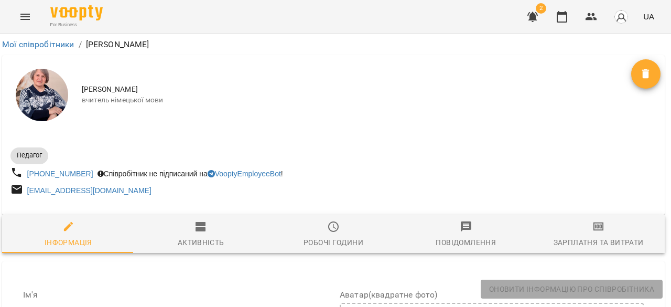
click at [24, 18] on icon "Menu" at bounding box center [25, 16] width 13 height 13
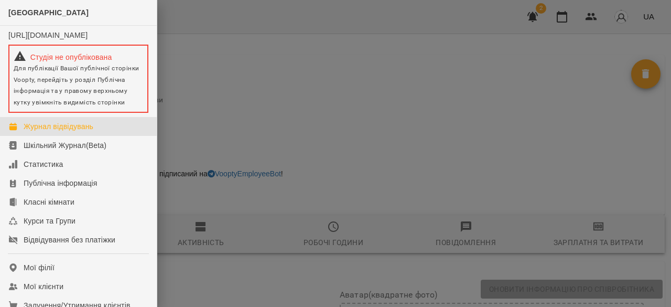
click at [34, 132] on div "Журнал відвідувань" at bounding box center [59, 126] width 70 height 10
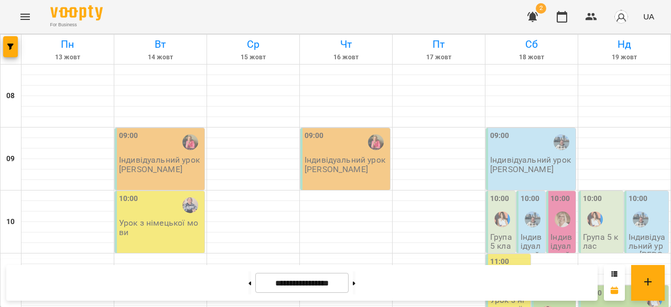
scroll to position [619, 0]
click at [29, 24] on button "Menu" at bounding box center [25, 16] width 25 height 25
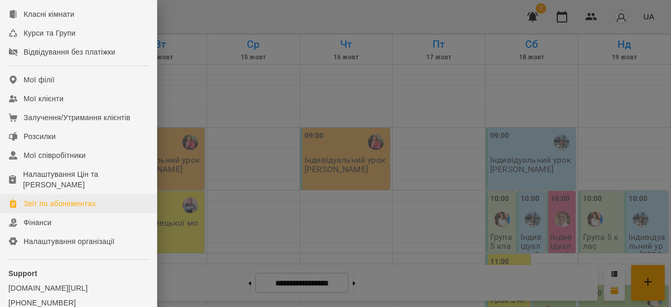
scroll to position [189, 0]
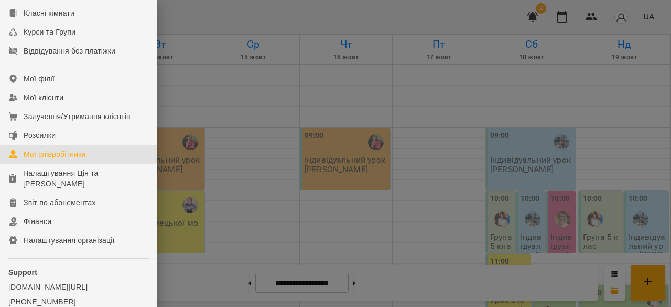
click at [60, 159] on div "Мої співробітники" at bounding box center [55, 154] width 62 height 10
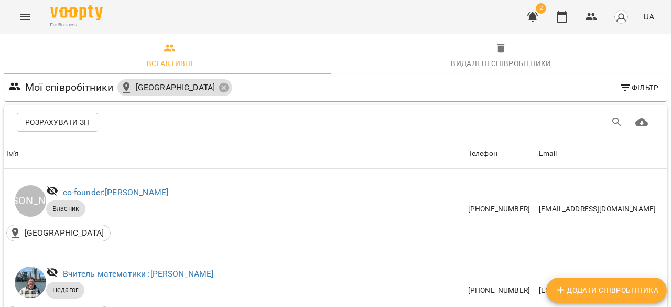
scroll to position [443, 0]
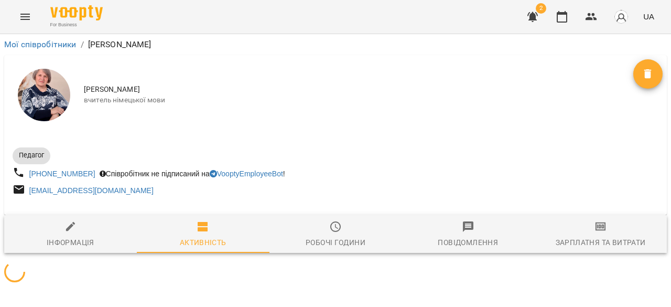
click at [67, 239] on div "Інформація" at bounding box center [71, 242] width 48 height 13
select select "**"
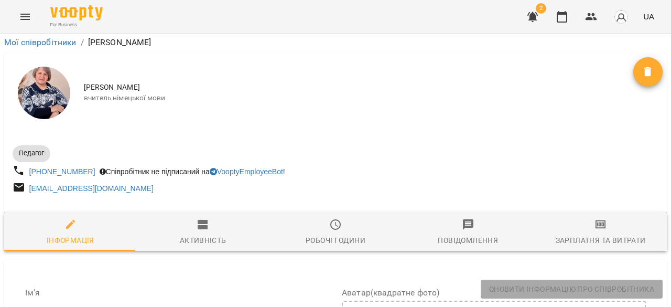
scroll to position [307, 0]
type input "**********"
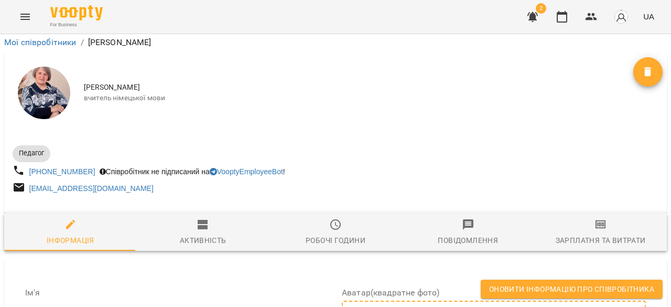
click at [519, 286] on span "Оновити інформацію про співробітника" at bounding box center [571, 289] width 165 height 13
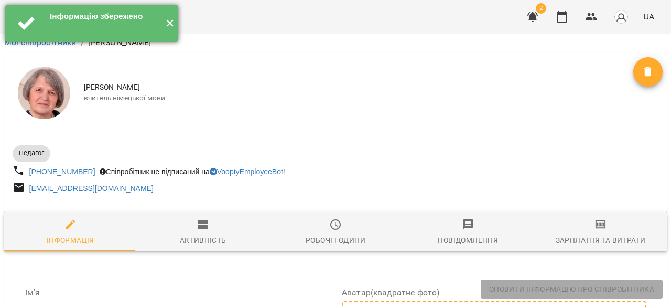
click at [166, 26] on button "✕" at bounding box center [169, 23] width 17 height 37
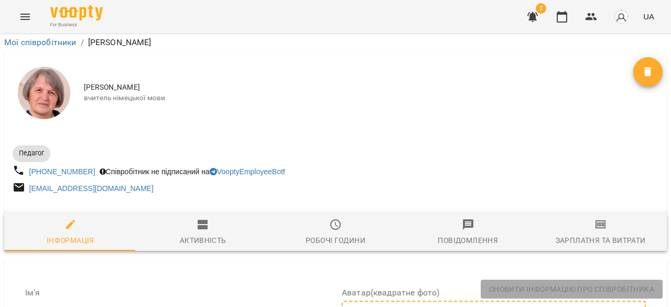
click at [21, 16] on icon "Menu" at bounding box center [25, 16] width 13 height 13
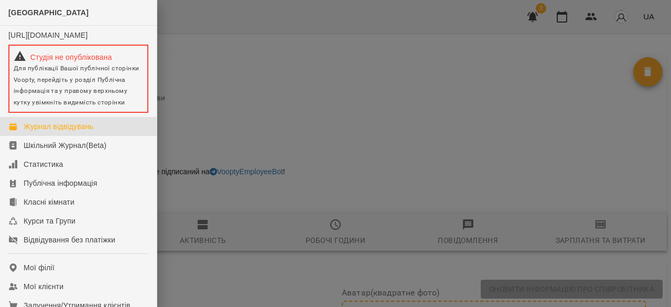
click at [53, 132] on div "Журнал відвідувань" at bounding box center [59, 126] width 70 height 10
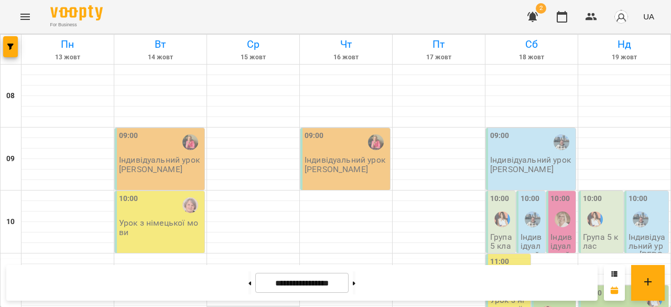
scroll to position [564, 0]
click at [249, 284] on button at bounding box center [250, 282] width 3 height 23
type input "**********"
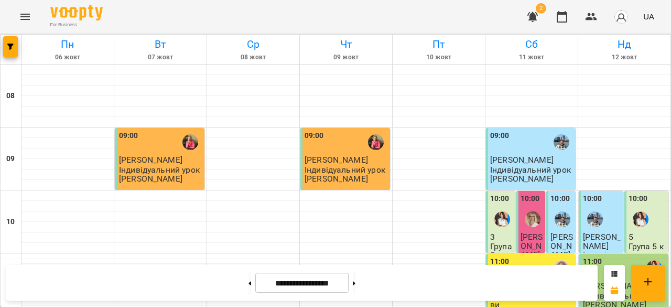
scroll to position [113, 0]
click at [554, 260] on img "Кияк Оксана Василівна" at bounding box center [562, 268] width 16 height 16
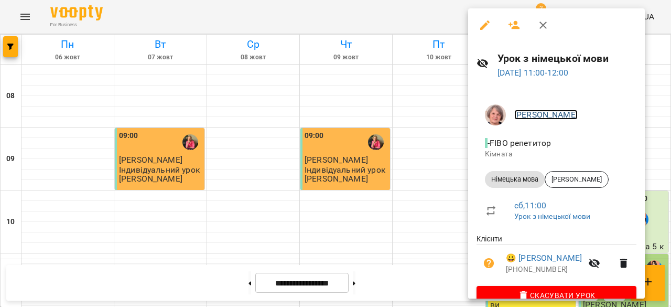
click at [530, 115] on link "Кияк Оксана Василівна" at bounding box center [545, 115] width 63 height 10
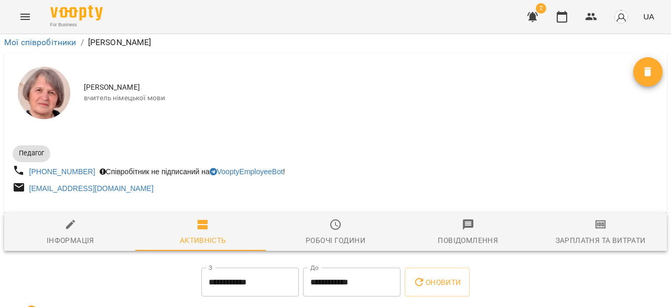
scroll to position [38, 0]
click at [67, 218] on icon "button" at bounding box center [70, 224] width 13 height 13
select select "**"
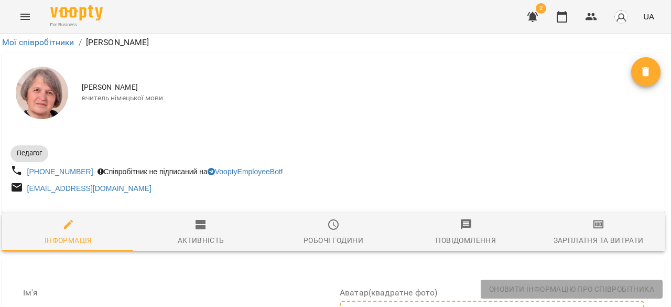
scroll to position [259, 2]
type input "**********"
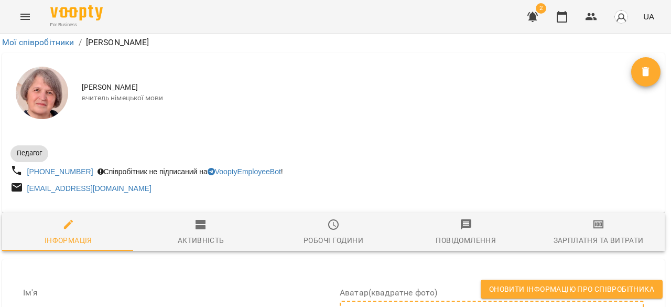
click at [507, 290] on span "Оновити інформацію про співробітника" at bounding box center [571, 289] width 165 height 13
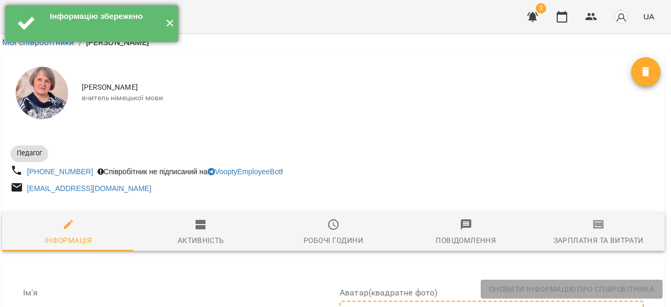
click at [171, 21] on button "✕" at bounding box center [169, 23] width 17 height 37
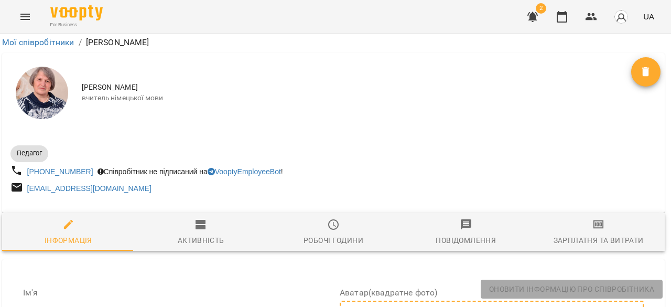
click at [23, 20] on icon "Menu" at bounding box center [25, 16] width 13 height 13
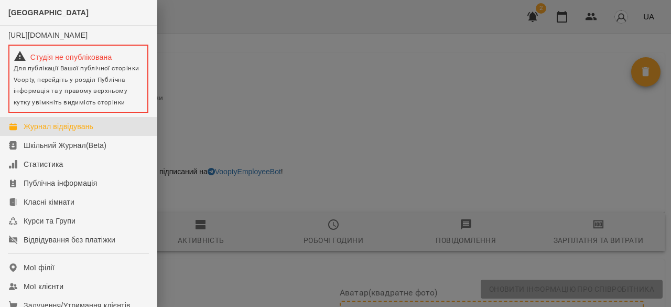
click at [49, 132] on div "Журнал відвідувань" at bounding box center [59, 126] width 70 height 10
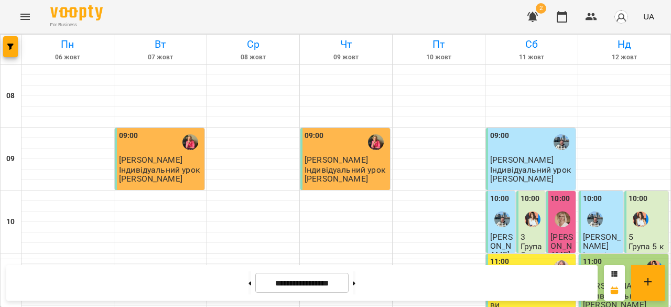
scroll to position [146, 0]
click at [356, 282] on icon at bounding box center [354, 283] width 3 height 4
type input "**********"
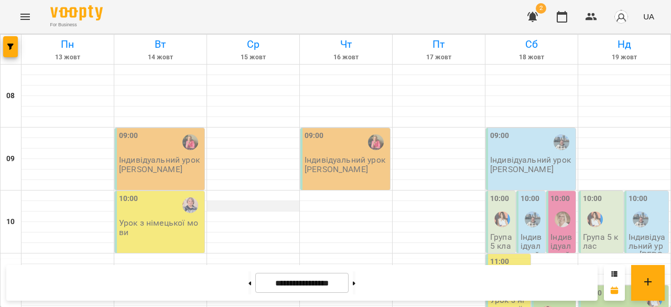
scroll to position [0, 0]
click at [168, 165] on p "Індивідуальний урок [PERSON_NAME]" at bounding box center [160, 164] width 83 height 18
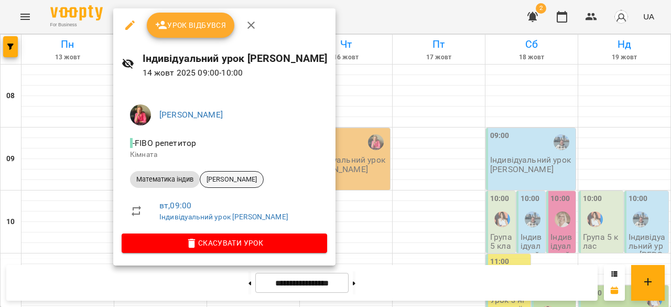
click at [221, 178] on span "Бокій Марк" at bounding box center [231, 179] width 63 height 9
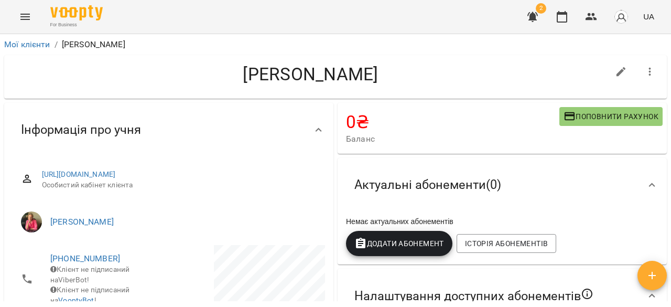
click at [594, 117] on span "Поповнити рахунок" at bounding box center [611, 116] width 95 height 13
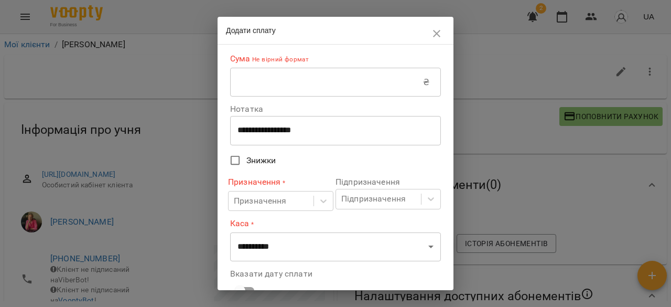
click at [251, 100] on div "**********" at bounding box center [335, 177] width 211 height 256
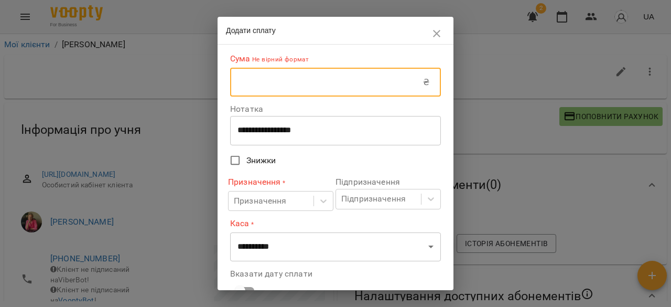
click at [254, 88] on input "text" at bounding box center [326, 82] width 193 height 29
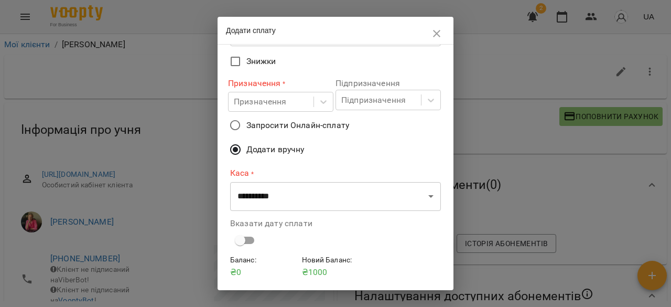
scroll to position [96, 0]
type input "****"
click at [314, 100] on div at bounding box center [323, 100] width 19 height 19
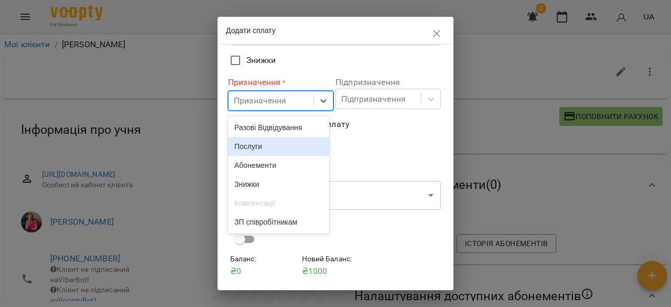
click at [276, 130] on div "Разові Відвідування" at bounding box center [278, 127] width 101 height 19
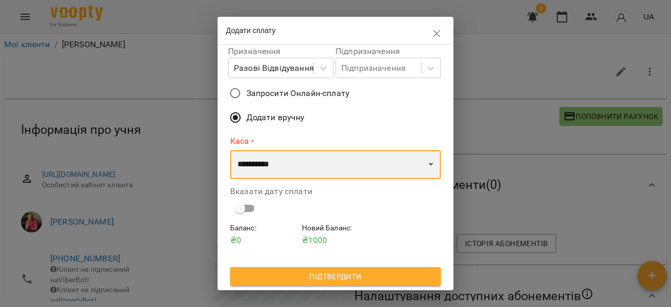
drag, startPoint x: 290, startPoint y: 169, endPoint x: 287, endPoint y: 178, distance: 9.3
click at [290, 169] on select "**********" at bounding box center [335, 164] width 211 height 29
select select "****"
click at [230, 150] on select "**********" at bounding box center [335, 164] width 211 height 29
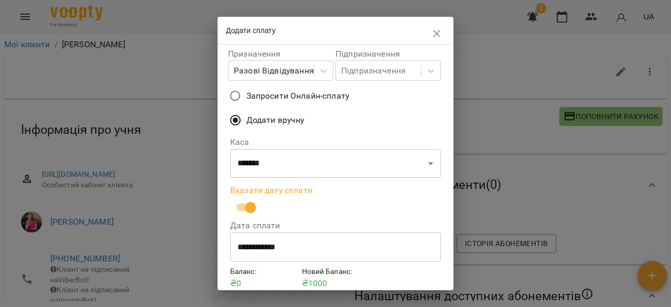
scroll to position [169, 0]
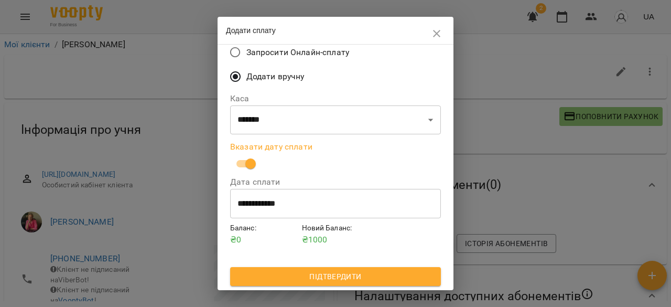
click at [341, 276] on span "Підтвердити" at bounding box center [336, 276] width 194 height 13
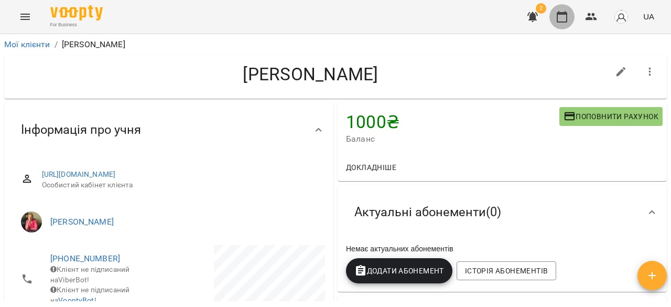
click at [568, 17] on icon "button" at bounding box center [562, 16] width 13 height 13
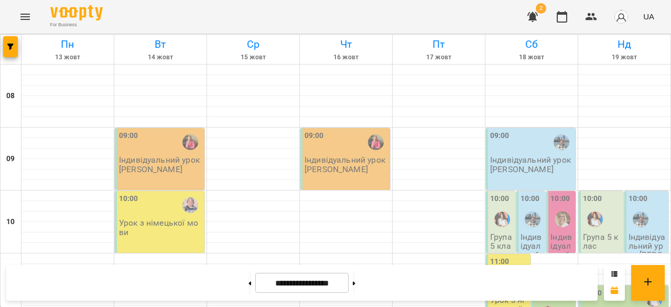
scroll to position [530, 0]
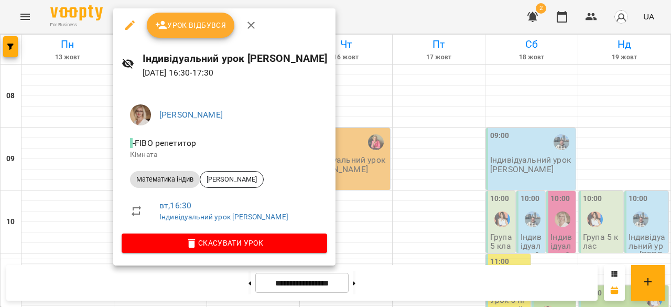
click at [425, 178] on div at bounding box center [335, 153] width 671 height 307
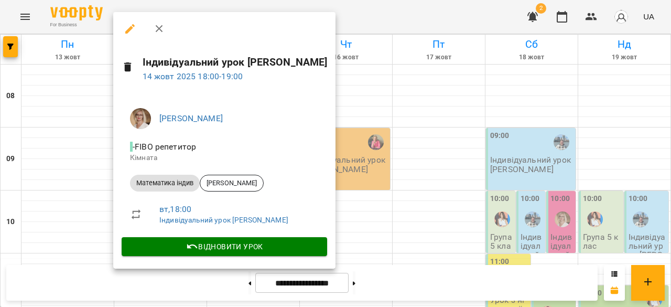
click at [432, 178] on div at bounding box center [335, 153] width 671 height 307
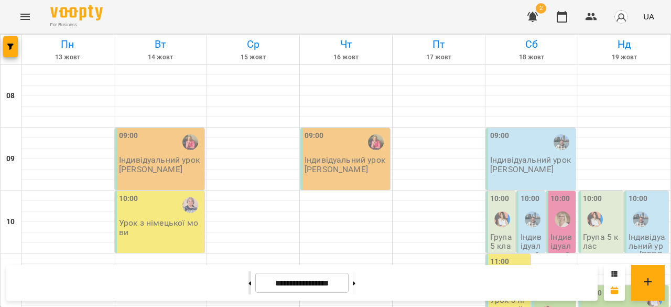
click at [249, 282] on button at bounding box center [250, 282] width 3 height 23
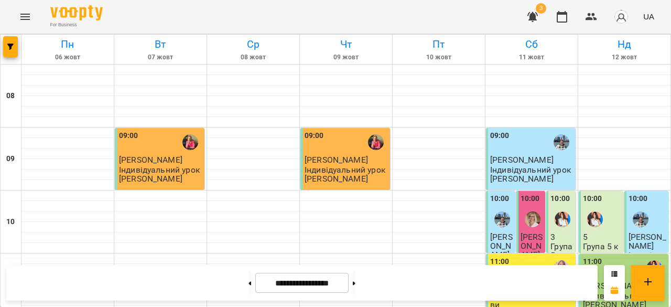
scroll to position [593, 0]
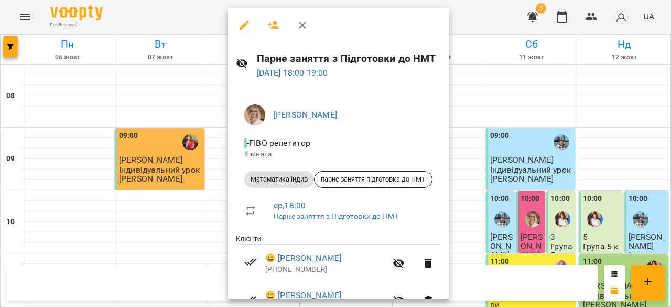
click at [586, 160] on div at bounding box center [335, 153] width 671 height 307
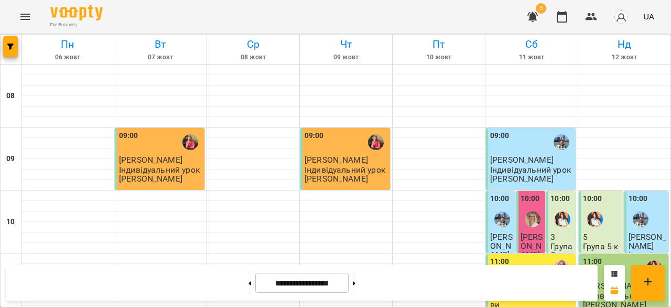
scroll to position [543, 0]
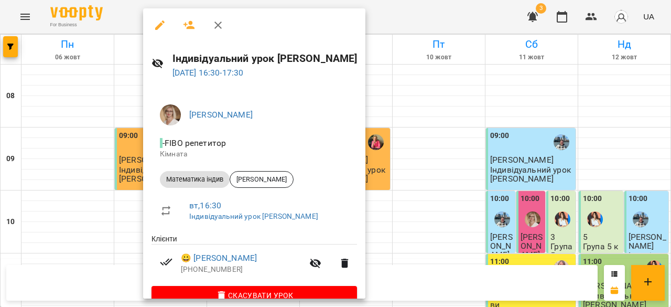
click at [512, 178] on div at bounding box center [335, 153] width 671 height 307
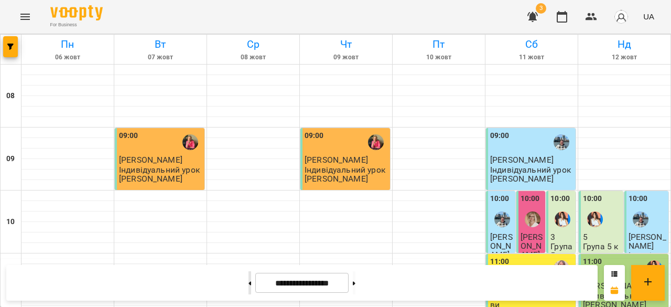
click at [249, 285] on button at bounding box center [250, 282] width 3 height 23
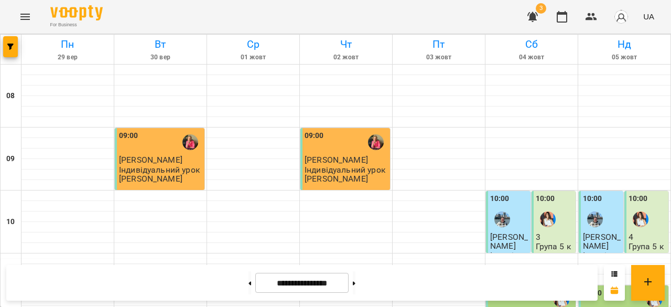
scroll to position [517, 0]
click at [356, 287] on button at bounding box center [354, 282] width 3 height 23
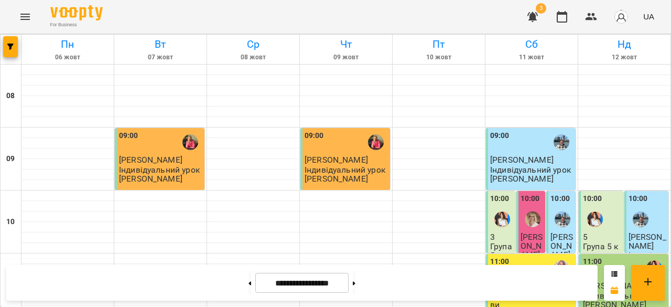
scroll to position [583, 0]
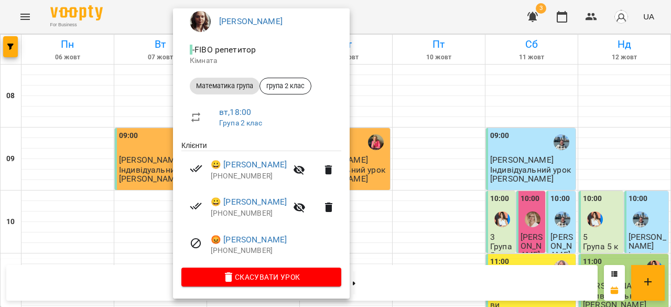
scroll to position [95, 0]
click at [458, 186] on div at bounding box center [335, 153] width 671 height 307
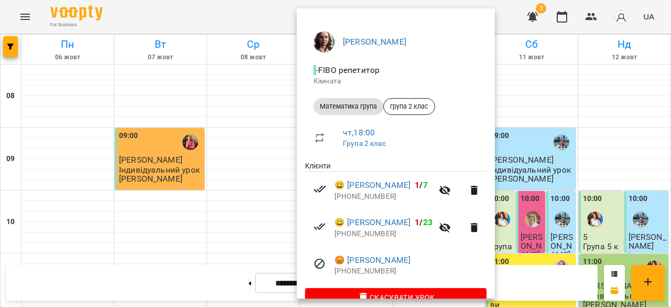
scroll to position [75, 0]
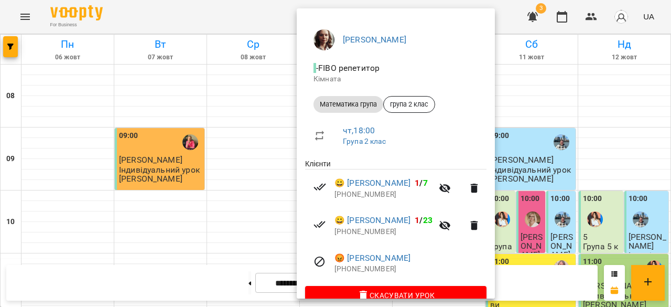
click at [522, 195] on div at bounding box center [335, 153] width 671 height 307
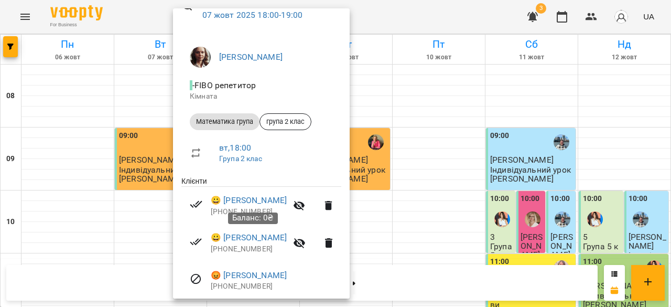
scroll to position [60, 0]
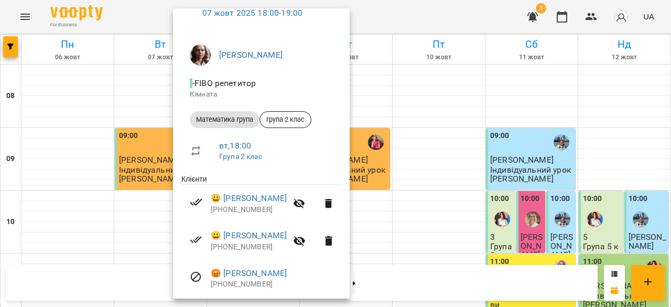
click at [454, 189] on div at bounding box center [335, 153] width 671 height 307
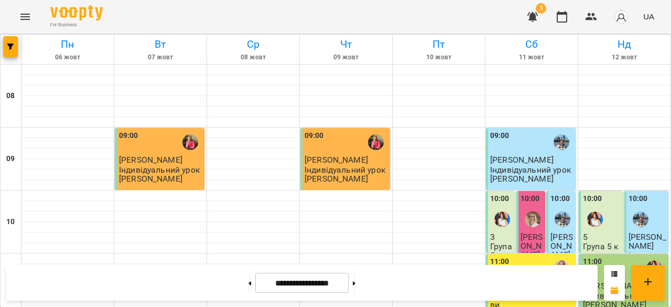
scroll to position [567, 0]
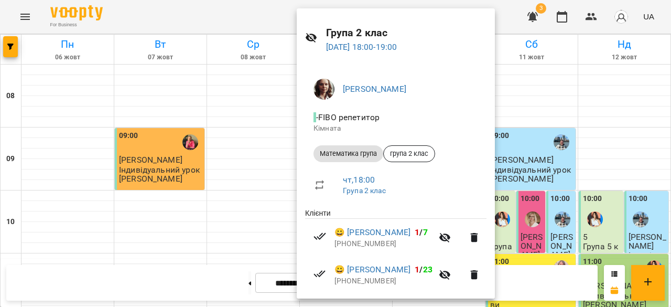
scroll to position [30, 0]
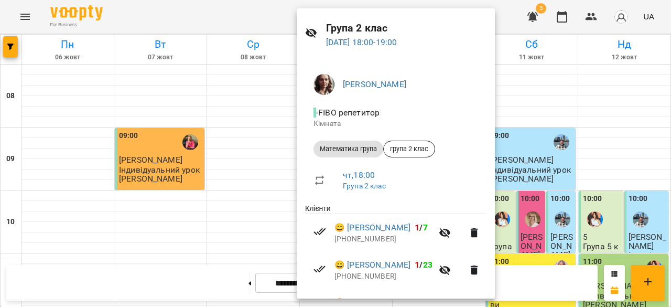
click at [553, 181] on div at bounding box center [335, 153] width 671 height 307
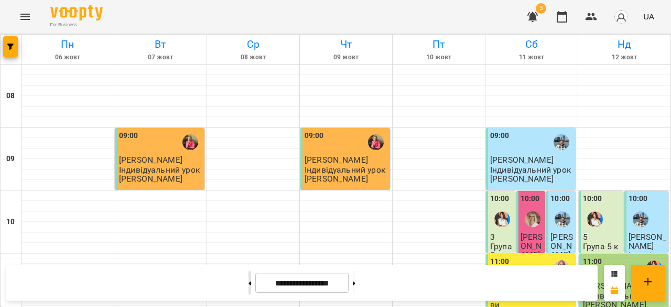
click at [249, 290] on button at bounding box center [250, 282] width 3 height 23
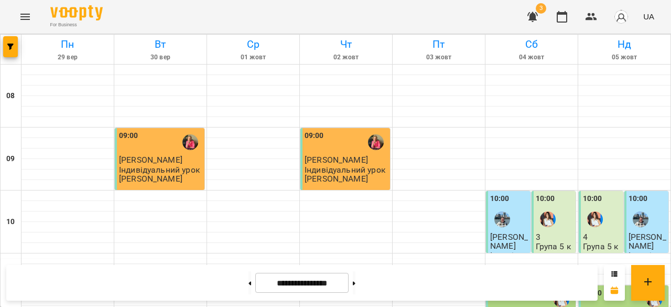
scroll to position [613, 0]
click at [356, 285] on button at bounding box center [354, 282] width 3 height 23
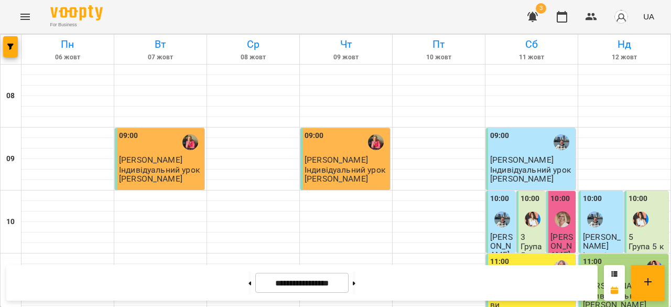
scroll to position [580, 0]
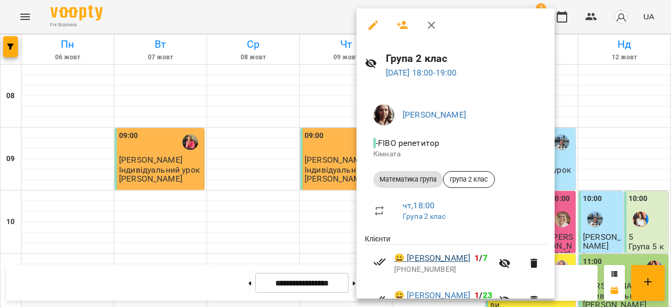
scroll to position [81, 0]
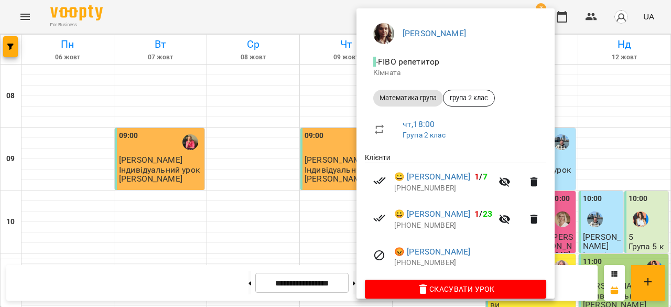
click at [251, 235] on div at bounding box center [335, 153] width 671 height 307
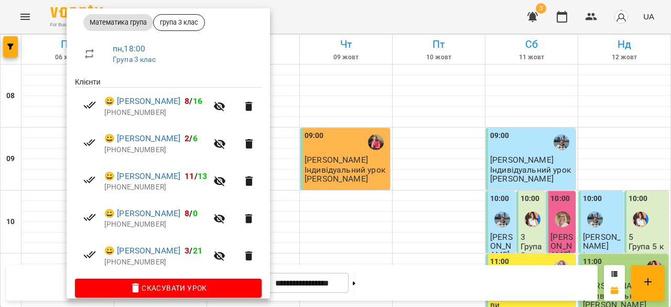
scroll to position [157, 0]
click at [380, 241] on div at bounding box center [335, 153] width 671 height 307
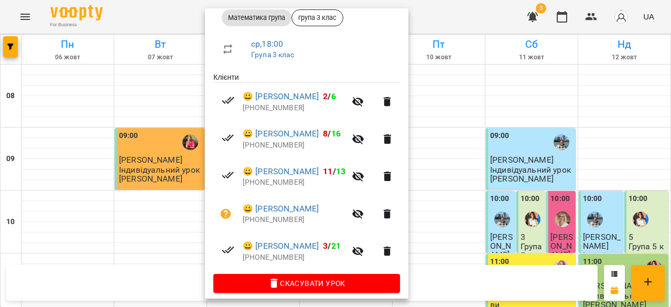
scroll to position [162, 0]
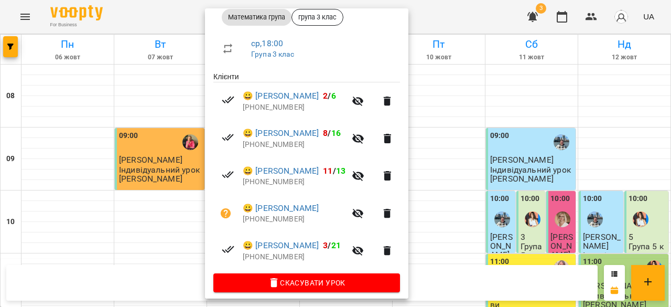
click at [485, 231] on div at bounding box center [335, 153] width 671 height 307
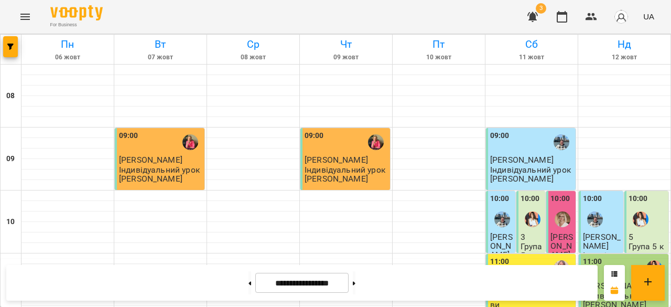
scroll to position [619, 0]
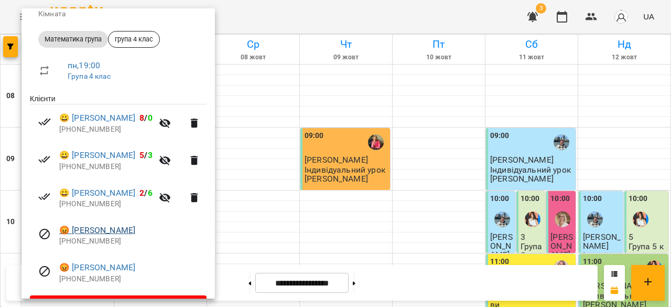
scroll to position [141, 0]
click at [336, 197] on div at bounding box center [335, 153] width 671 height 307
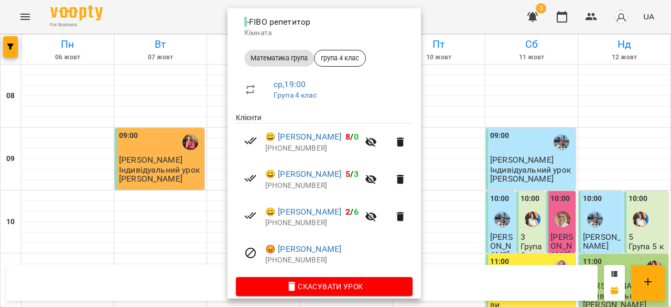
scroll to position [122, 0]
click at [180, 152] on div at bounding box center [335, 153] width 671 height 307
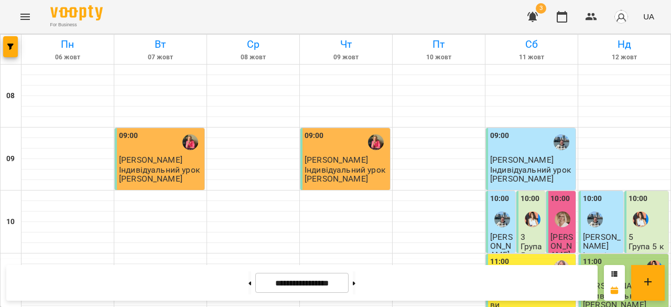
scroll to position [19, 0]
click at [532, 207] on div at bounding box center [533, 219] width 24 height 24
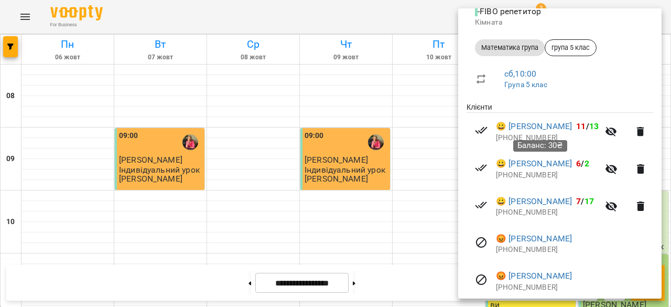
scroll to position [132, 0]
click at [469, 141] on li "😀 Король Надія 11 / 13 +380962416019" at bounding box center [560, 130] width 187 height 37
click at [435, 147] on div at bounding box center [335, 153] width 671 height 307
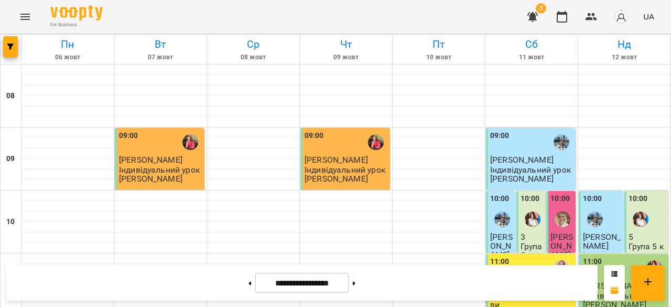
scroll to position [55, 0]
click at [646, 193] on div "10:00" at bounding box center [648, 212] width 38 height 38
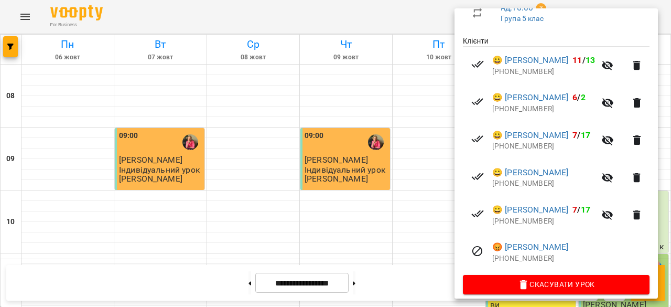
scroll to position [198, 0]
click at [300, 136] on div at bounding box center [335, 153] width 671 height 307
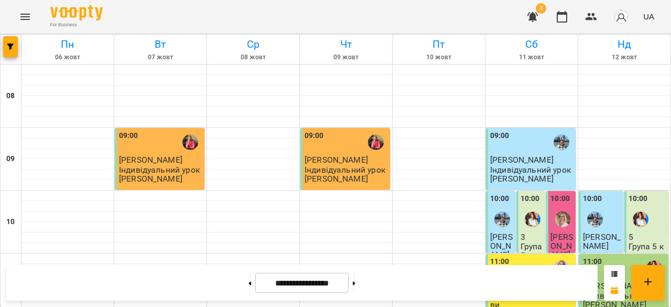
scroll to position [558, 0]
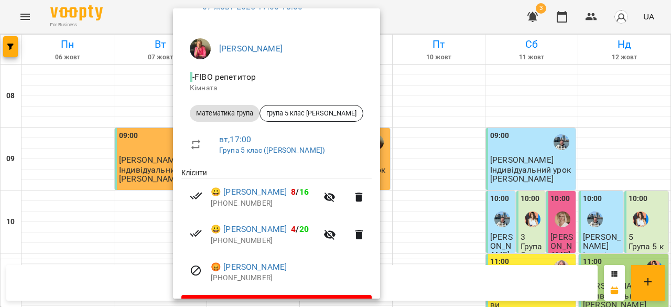
scroll to position [68, 0]
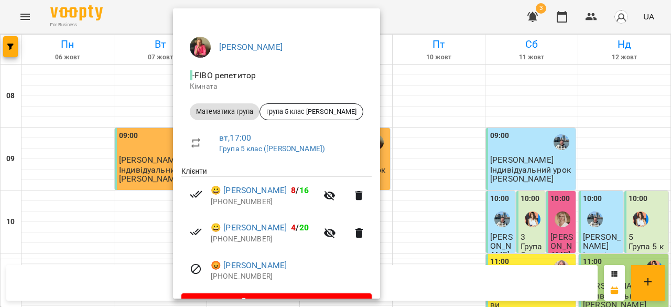
drag, startPoint x: 427, startPoint y: 199, endPoint x: 421, endPoint y: 194, distance: 7.9
click at [427, 199] on div at bounding box center [335, 153] width 671 height 307
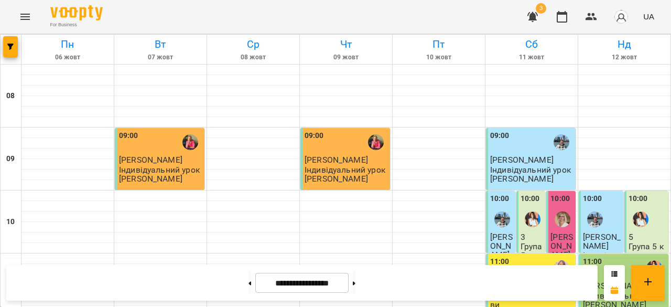
scroll to position [633, 0]
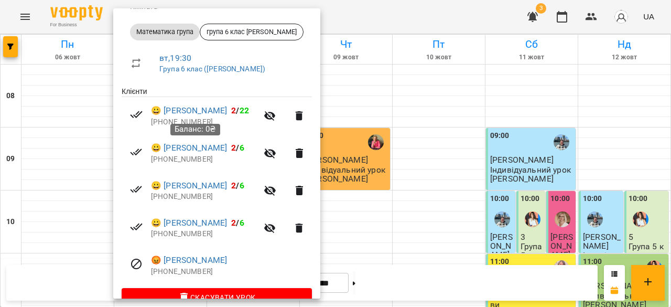
scroll to position [150, 0]
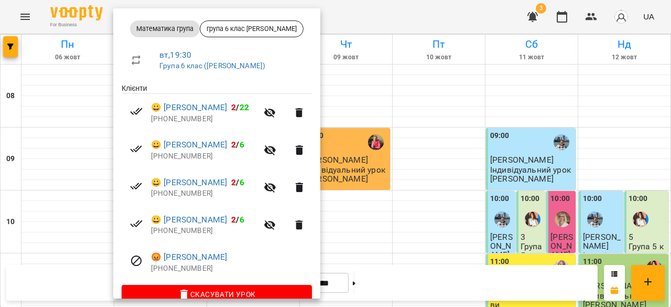
click at [359, 182] on div at bounding box center [335, 153] width 671 height 307
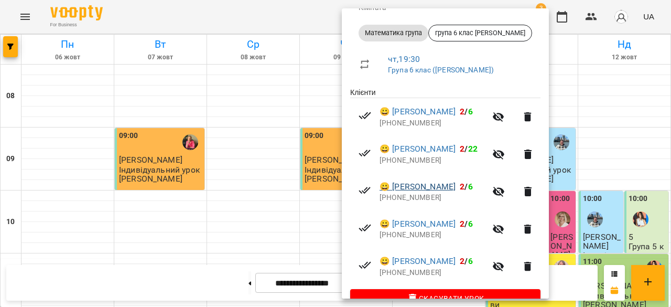
scroll to position [147, 0]
click at [598, 178] on div at bounding box center [335, 153] width 671 height 307
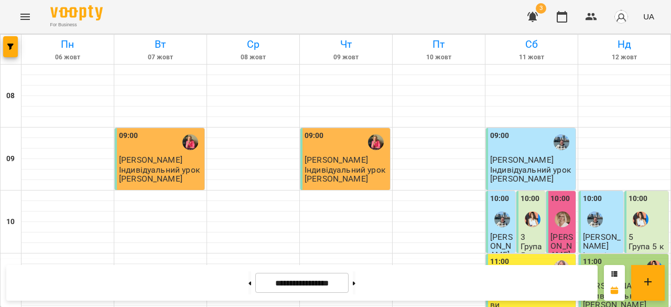
scroll to position [526, 0]
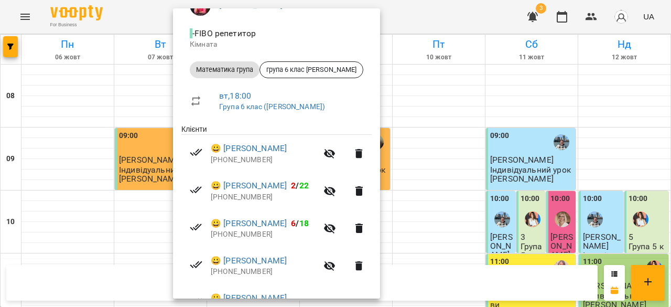
scroll to position [170, 0]
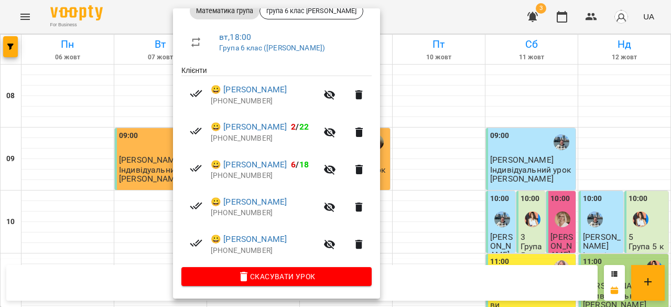
click at [487, 156] on div at bounding box center [335, 153] width 671 height 307
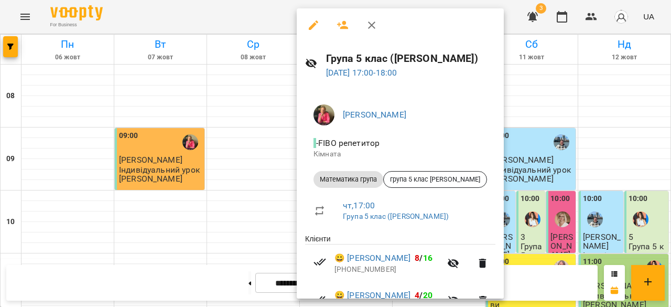
click at [253, 200] on div at bounding box center [335, 153] width 671 height 307
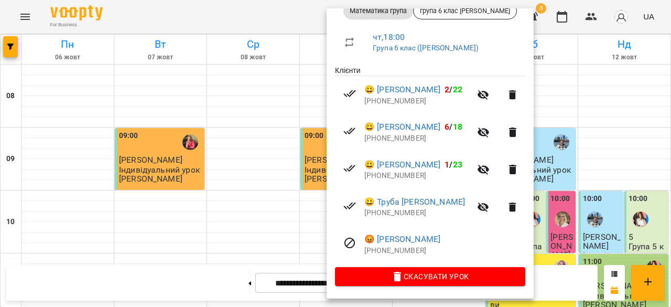
click at [197, 177] on div at bounding box center [335, 153] width 671 height 307
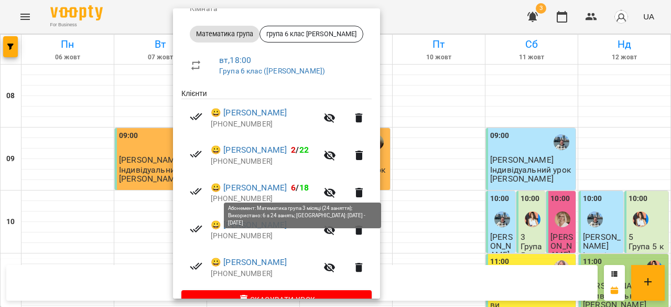
scroll to position [161, 0]
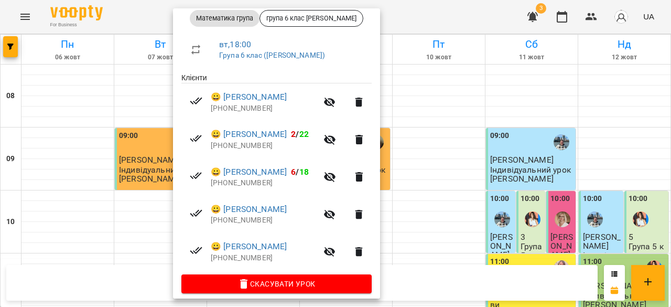
click at [481, 168] on div at bounding box center [335, 153] width 671 height 307
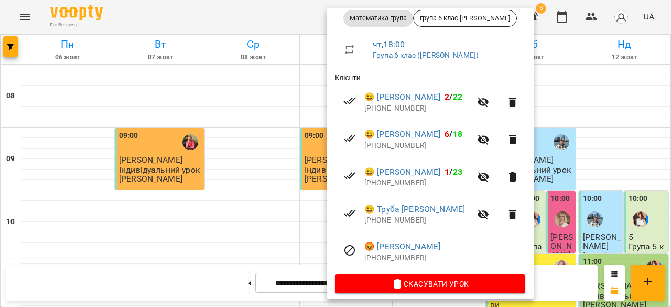
click at [238, 188] on div at bounding box center [335, 153] width 671 height 307
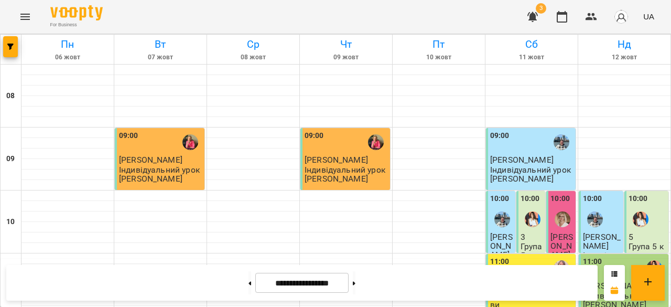
scroll to position [603, 0]
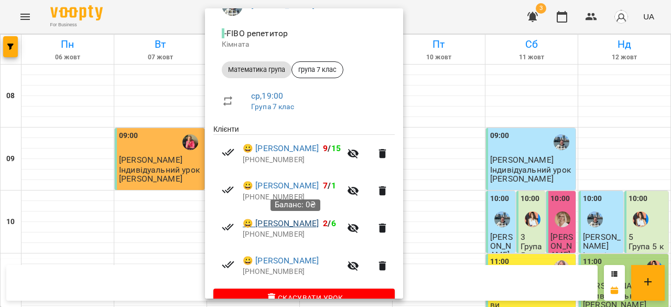
scroll to position [123, 0]
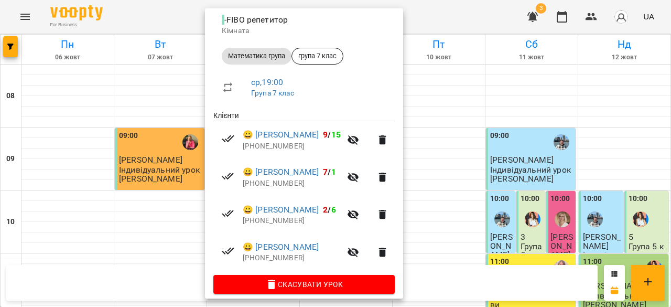
click at [449, 186] on div at bounding box center [335, 153] width 671 height 307
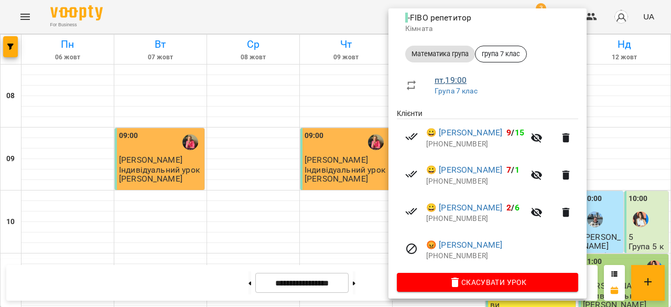
scroll to position [126, 0]
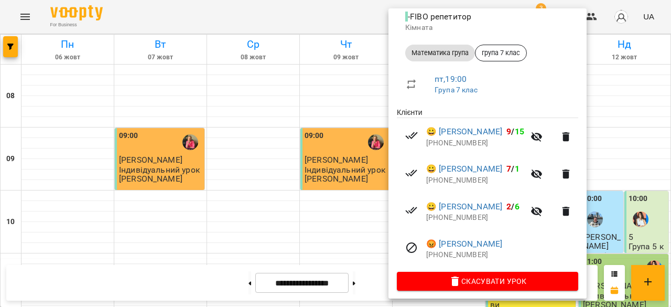
click at [219, 186] on div at bounding box center [335, 153] width 671 height 307
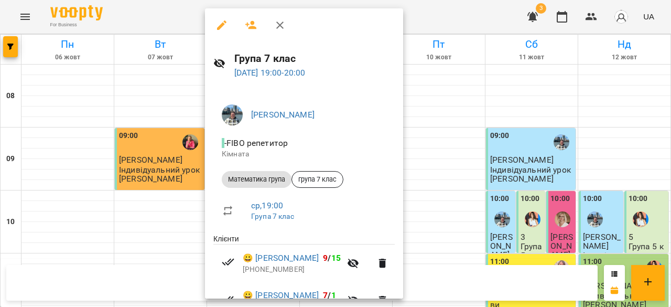
click at [494, 190] on div at bounding box center [335, 153] width 671 height 307
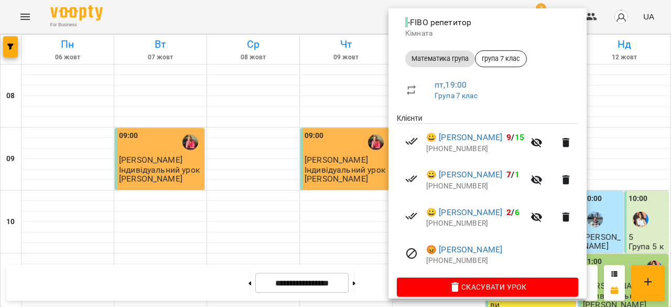
scroll to position [121, 0]
click at [279, 235] on div at bounding box center [335, 153] width 671 height 307
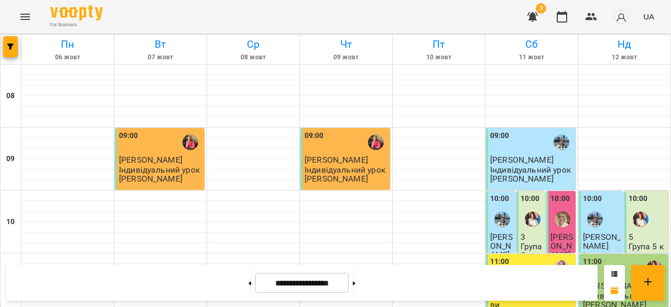
scroll to position [534, 0]
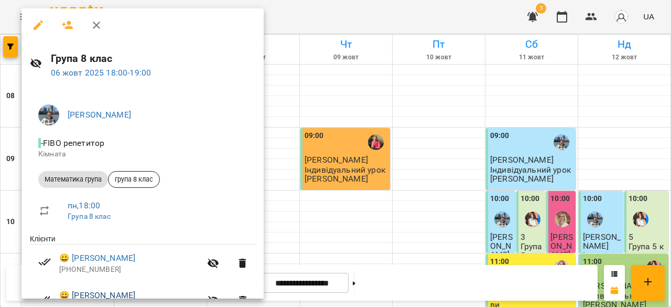
scroll to position [132, 0]
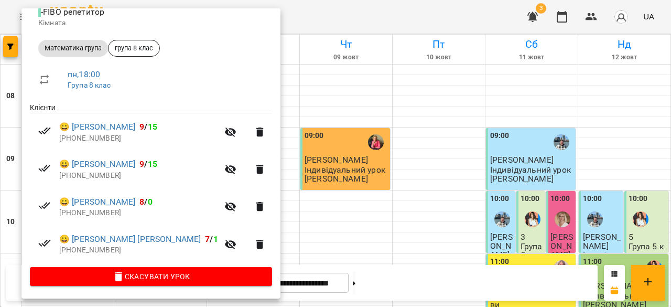
click at [278, 177] on div at bounding box center [335, 153] width 671 height 307
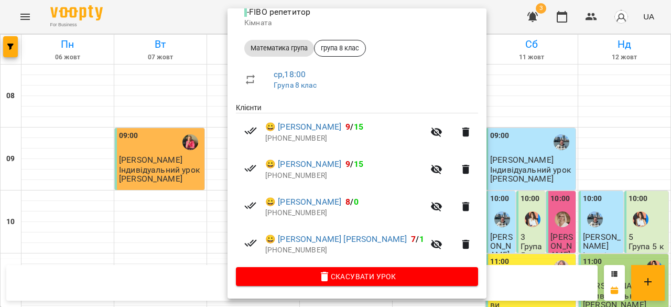
scroll to position [132, 0]
click at [482, 207] on div at bounding box center [335, 153] width 671 height 307
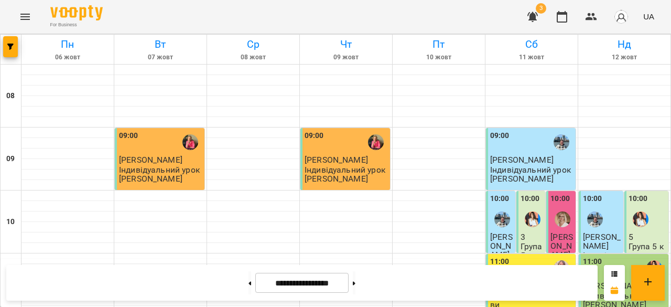
scroll to position [670, 0]
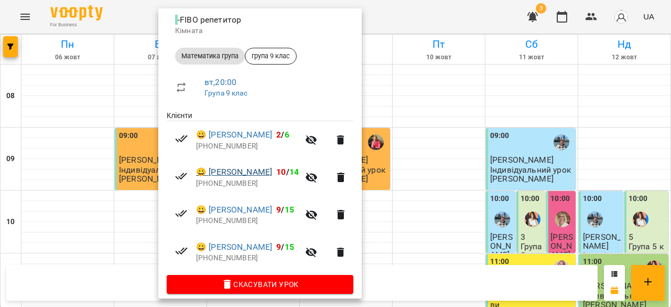
scroll to position [124, 0]
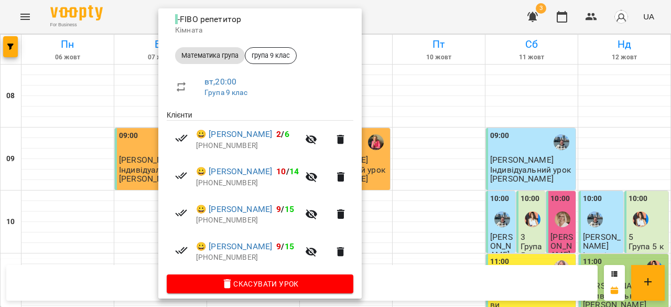
click at [469, 222] on div at bounding box center [335, 153] width 671 height 307
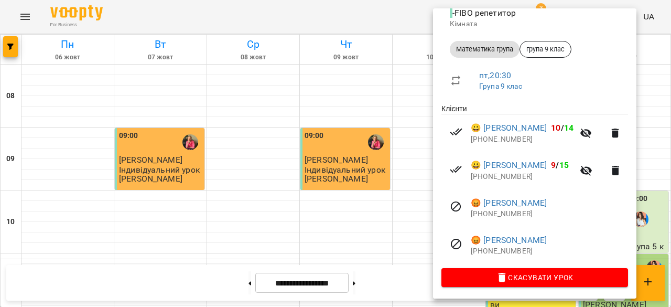
scroll to position [132, 0]
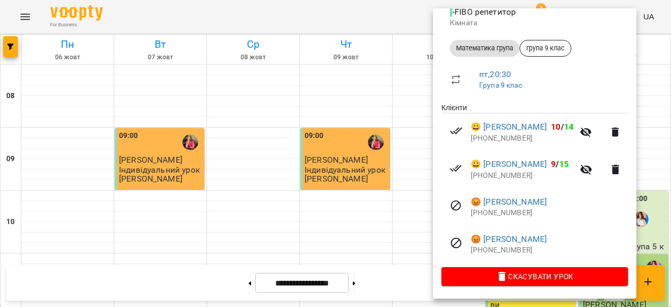
click at [374, 235] on div at bounding box center [335, 153] width 671 height 307
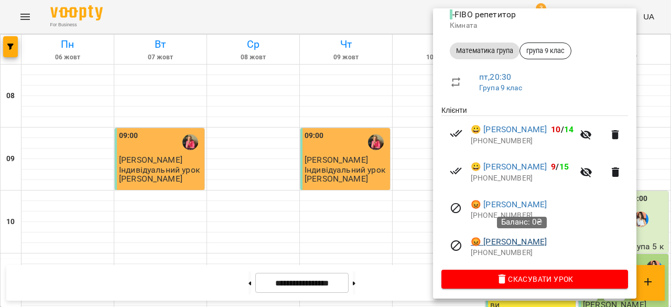
scroll to position [130, 0]
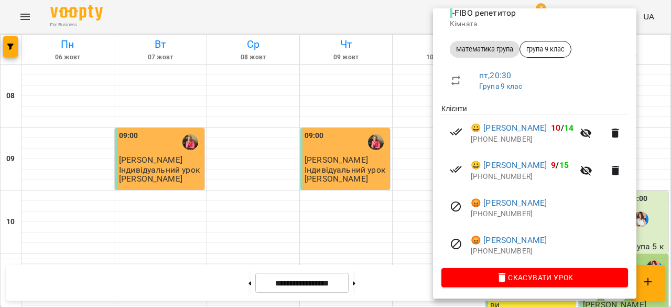
click at [418, 222] on div at bounding box center [335, 153] width 671 height 307
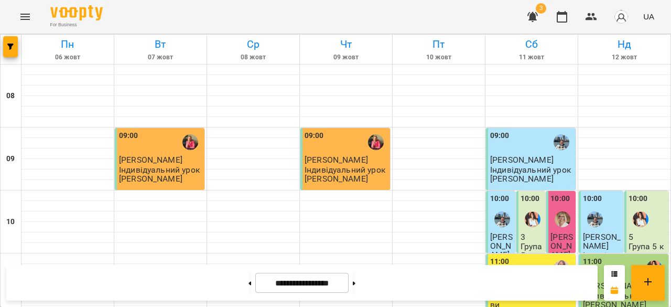
scroll to position [583, 0]
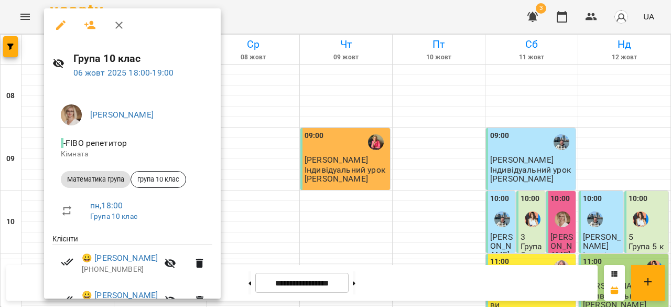
scroll to position [58, 0]
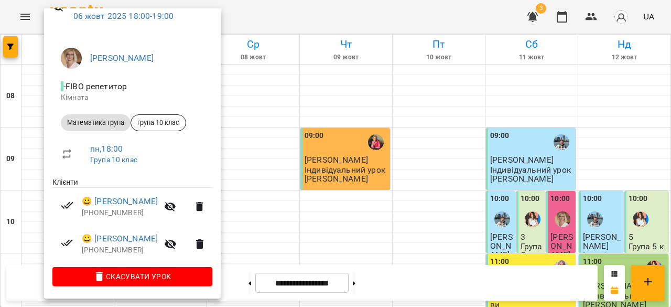
click at [397, 150] on div at bounding box center [335, 153] width 671 height 307
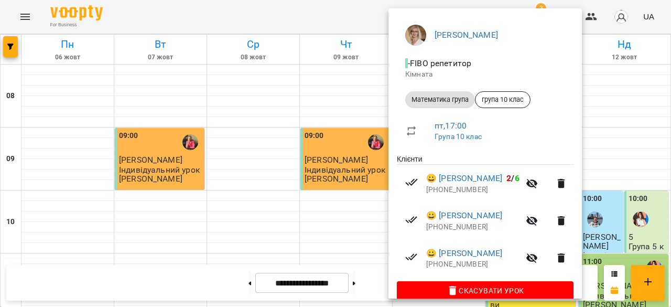
scroll to position [95, 0]
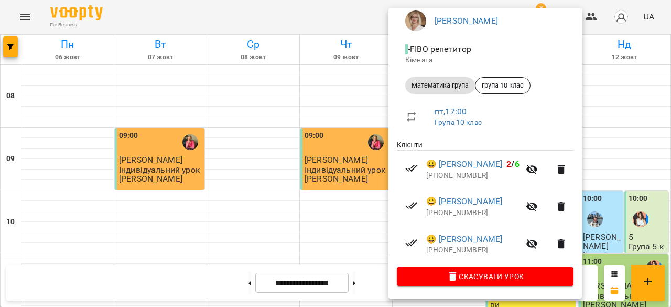
click at [165, 188] on div at bounding box center [335, 153] width 671 height 307
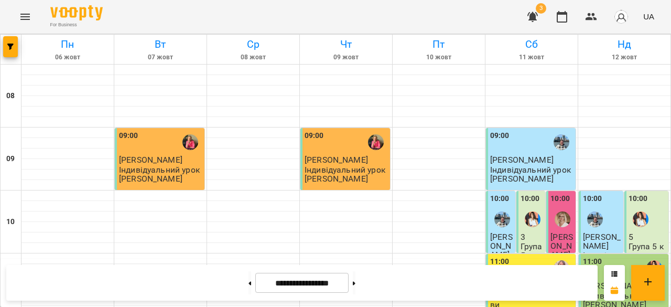
scroll to position [580, 0]
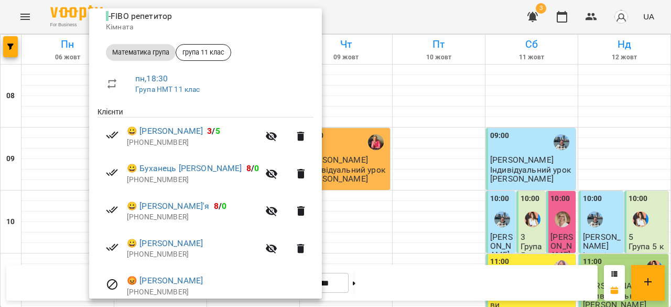
scroll to position [142, 0]
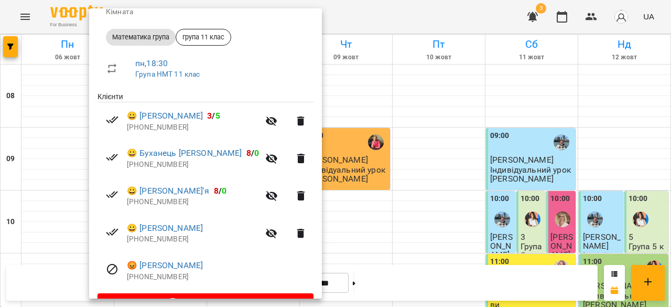
click at [460, 176] on div at bounding box center [335, 153] width 671 height 307
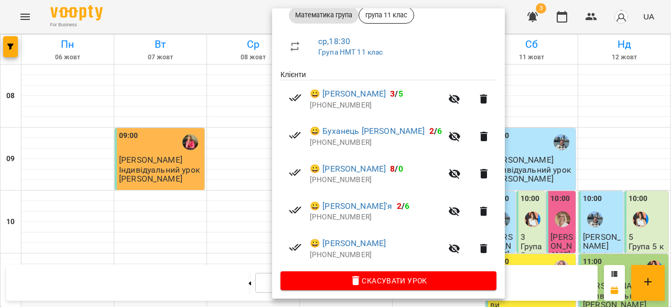
scroll to position [165, 0]
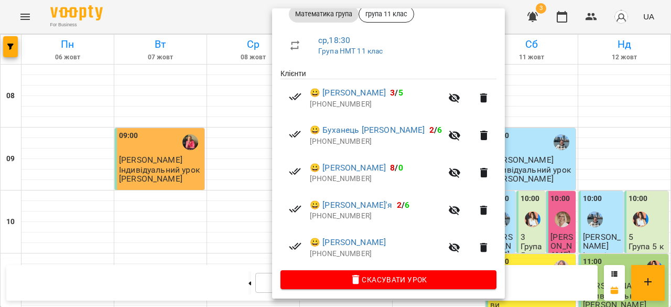
click at [229, 261] on div at bounding box center [335, 153] width 671 height 307
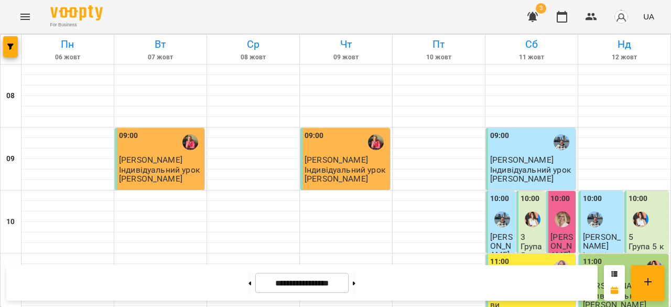
scroll to position [577, 0]
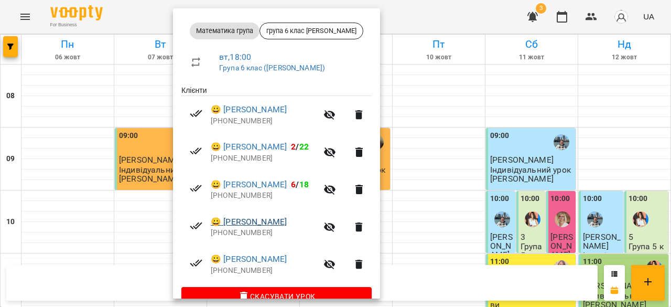
scroll to position [149, 0]
drag, startPoint x: 436, startPoint y: 208, endPoint x: 428, endPoint y: 206, distance: 8.6
click at [436, 208] on div at bounding box center [335, 153] width 671 height 307
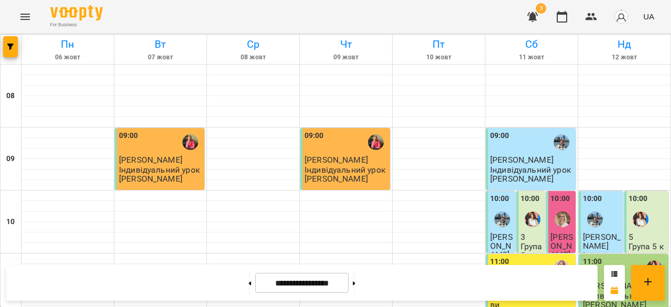
scroll to position [372, 0]
click at [356, 288] on button at bounding box center [354, 282] width 3 height 23
type input "**********"
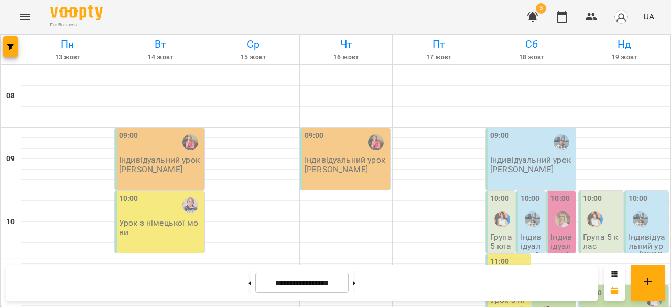
scroll to position [0, 0]
